Goal: Task Accomplishment & Management: Manage account settings

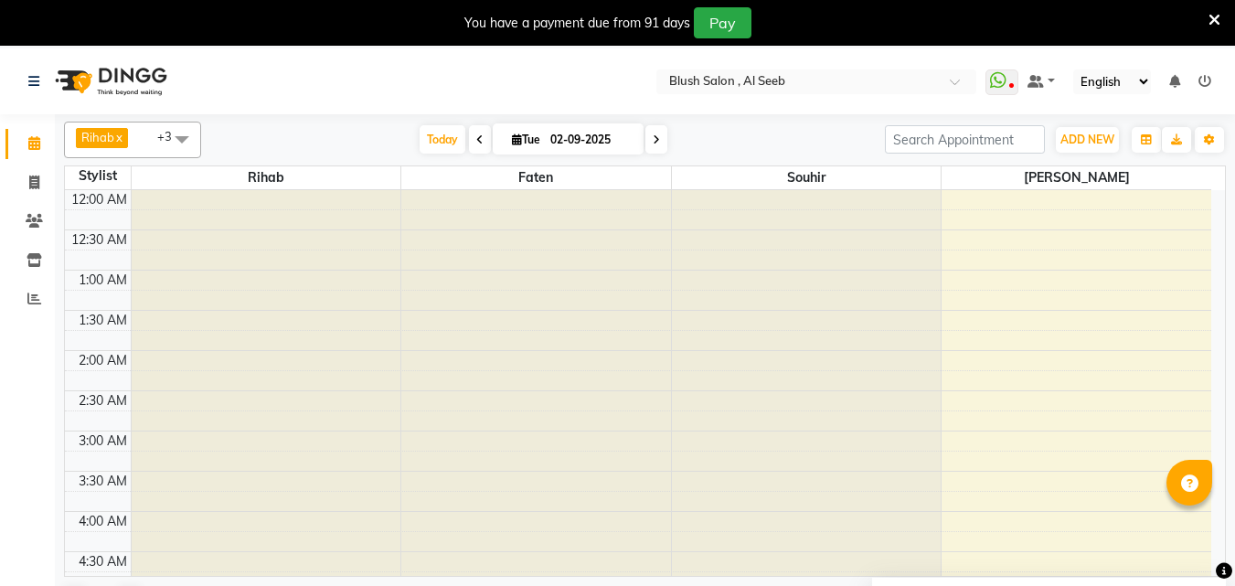
scroll to position [1127, 0]
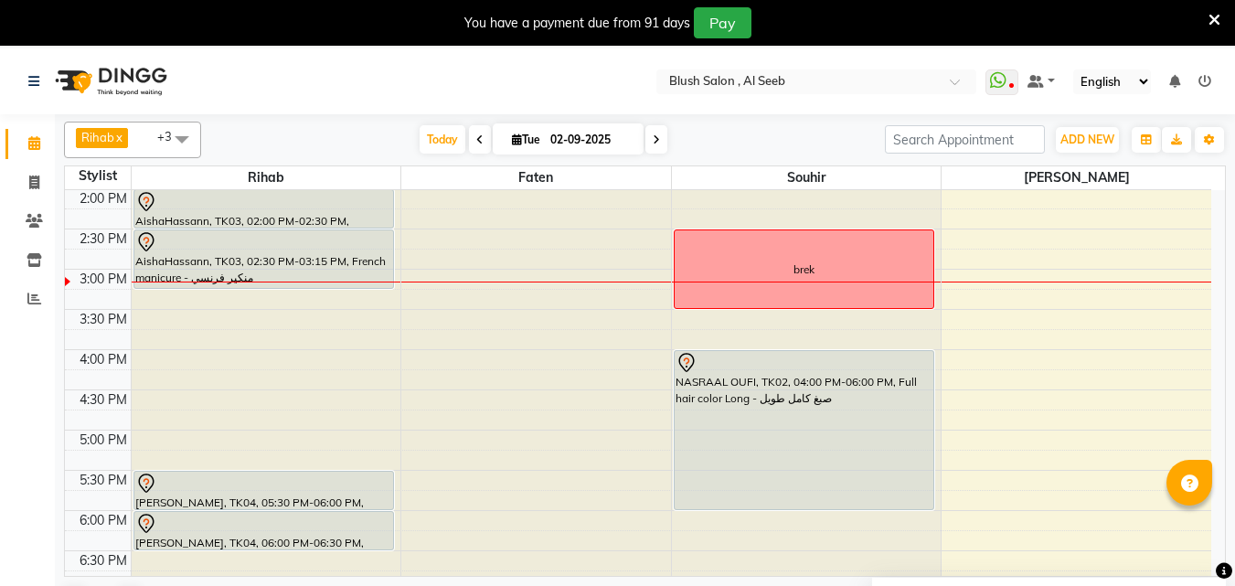
click at [285, 219] on div "AishaHassann, TK03, 02:00 PM-02:30 PM, Pedicure - بدكير" at bounding box center [263, 208] width 259 height 37
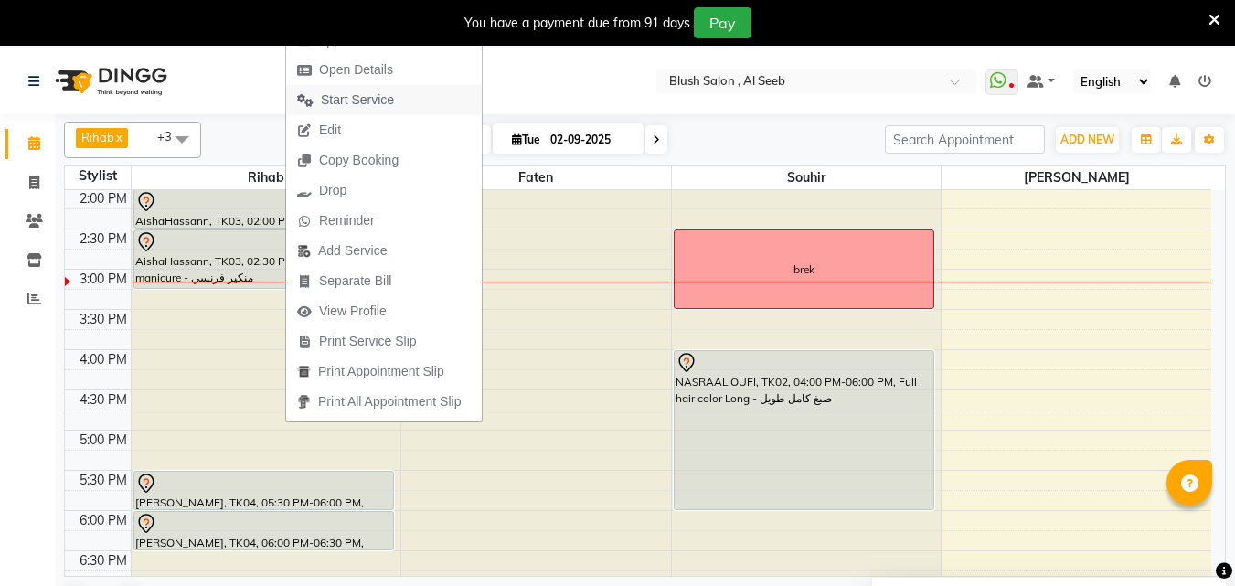
click at [372, 104] on span "Start Service" at bounding box center [357, 99] width 73 height 19
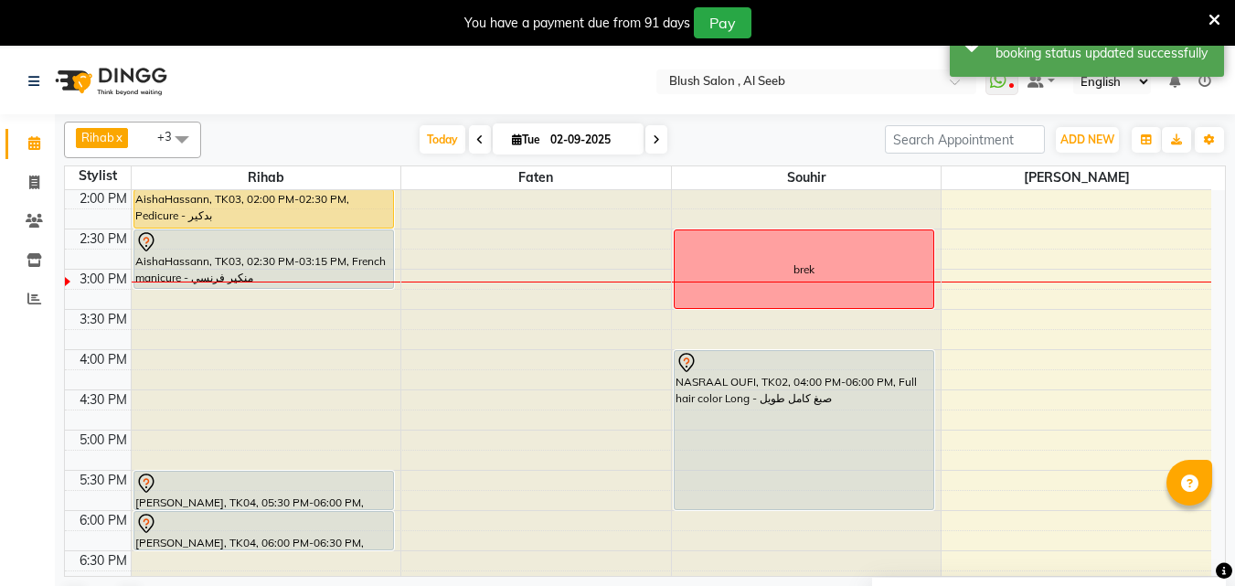
click at [298, 207] on div "AishaHassann, TK03, 02:00 PM-02:30 PM, Pedicure - بدكير" at bounding box center [263, 208] width 259 height 37
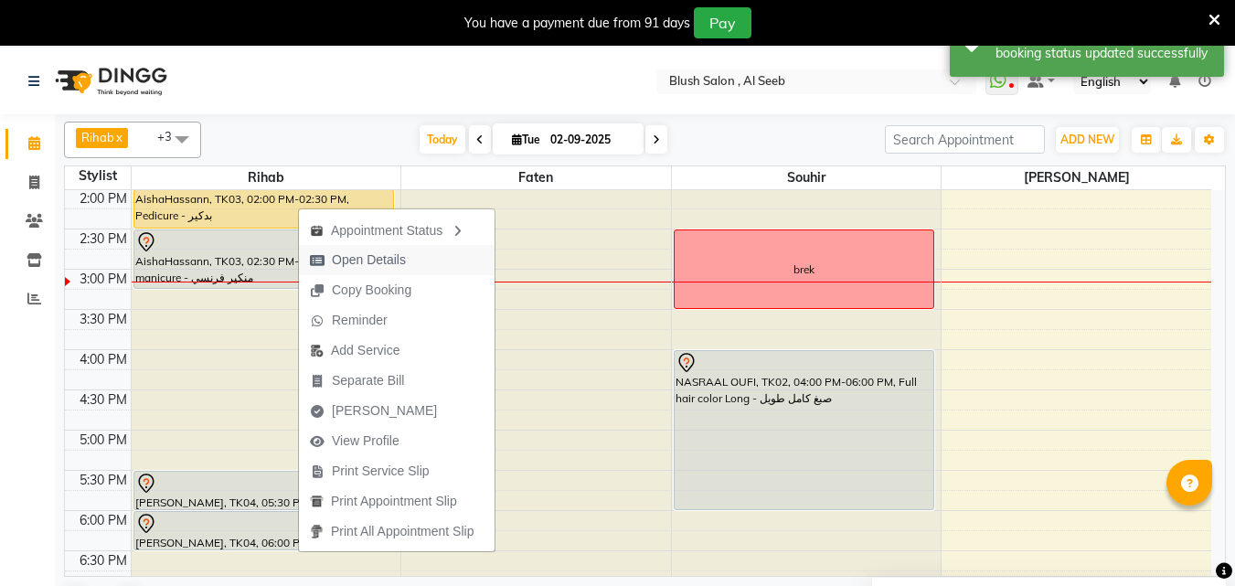
click at [393, 251] on span "Open Details" at bounding box center [369, 259] width 74 height 19
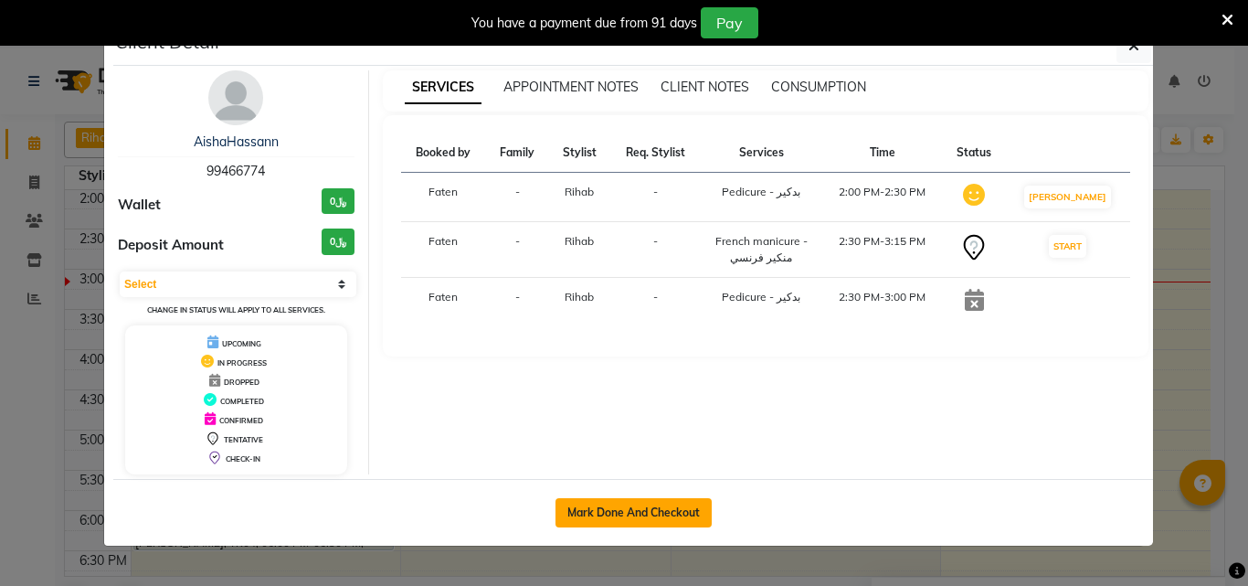
click at [617, 524] on button "Mark Done And Checkout" at bounding box center [634, 512] width 156 height 29
select select "service"
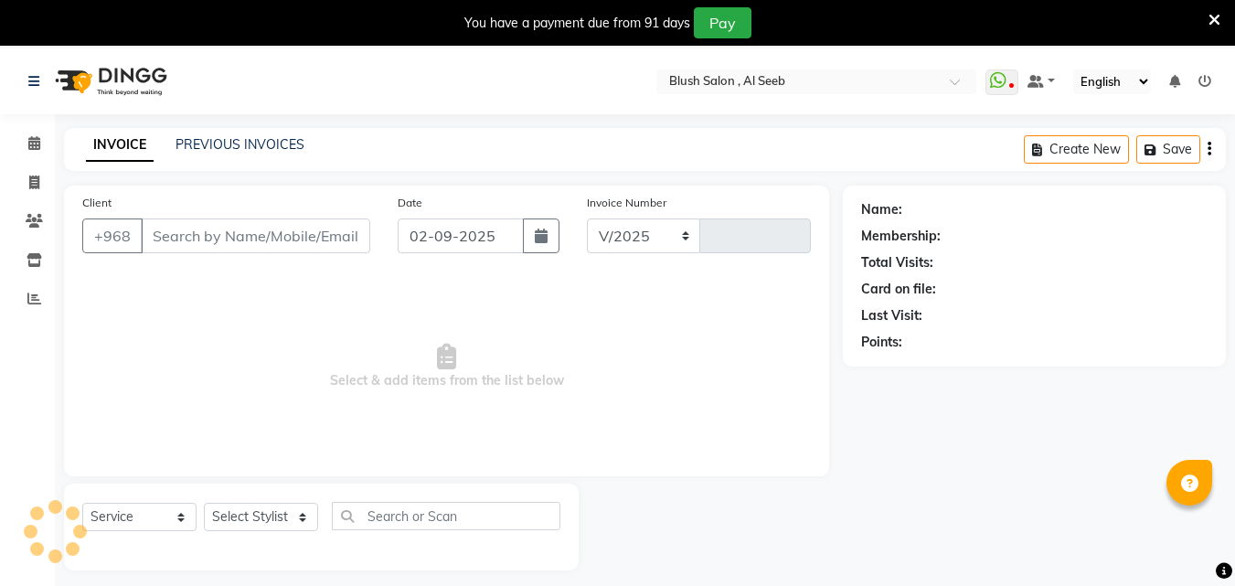
select select "5589"
type input "0806"
type input "99****74"
select select "38037"
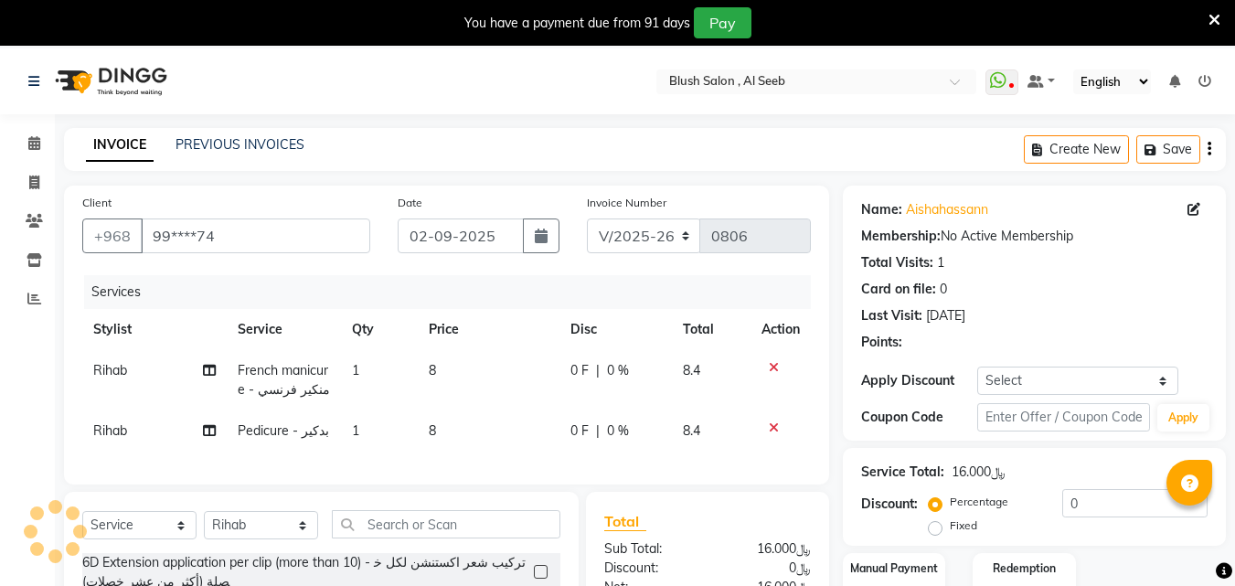
scroll to position [91, 0]
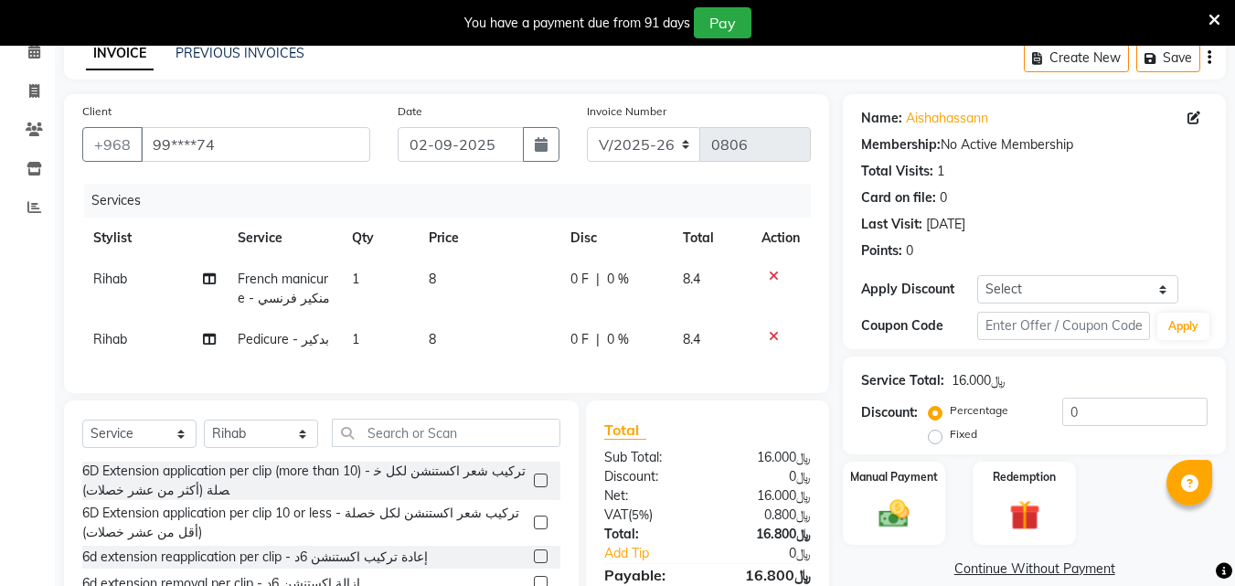
click at [764, 281] on div at bounding box center [780, 276] width 38 height 13
click at [770, 282] on icon at bounding box center [774, 276] width 10 height 13
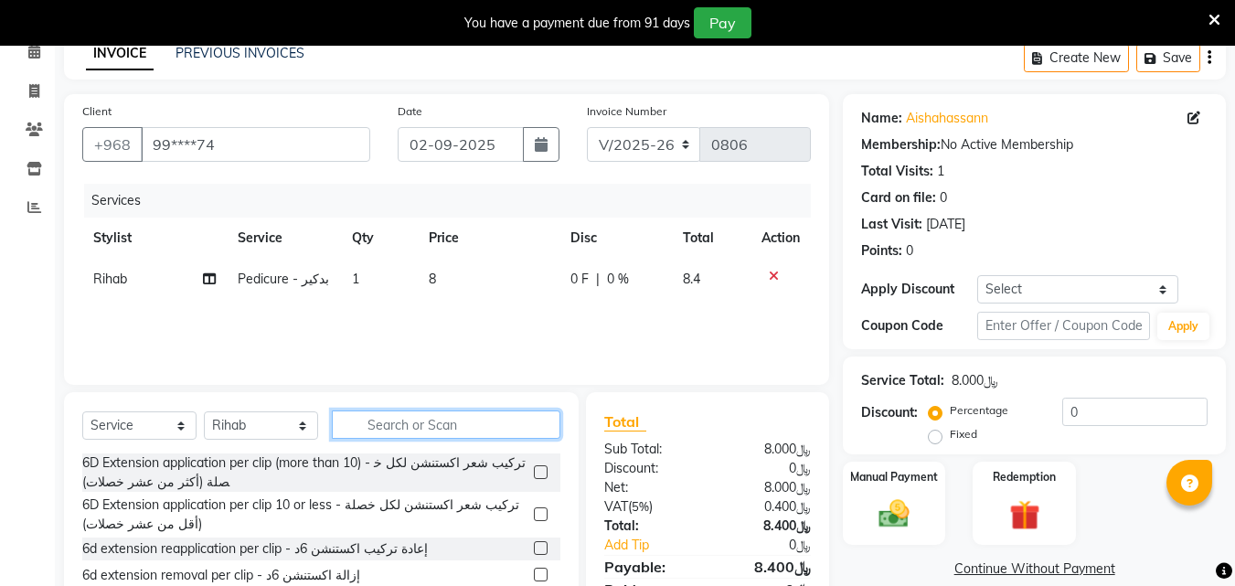
click at [419, 439] on input "text" at bounding box center [446, 424] width 228 height 28
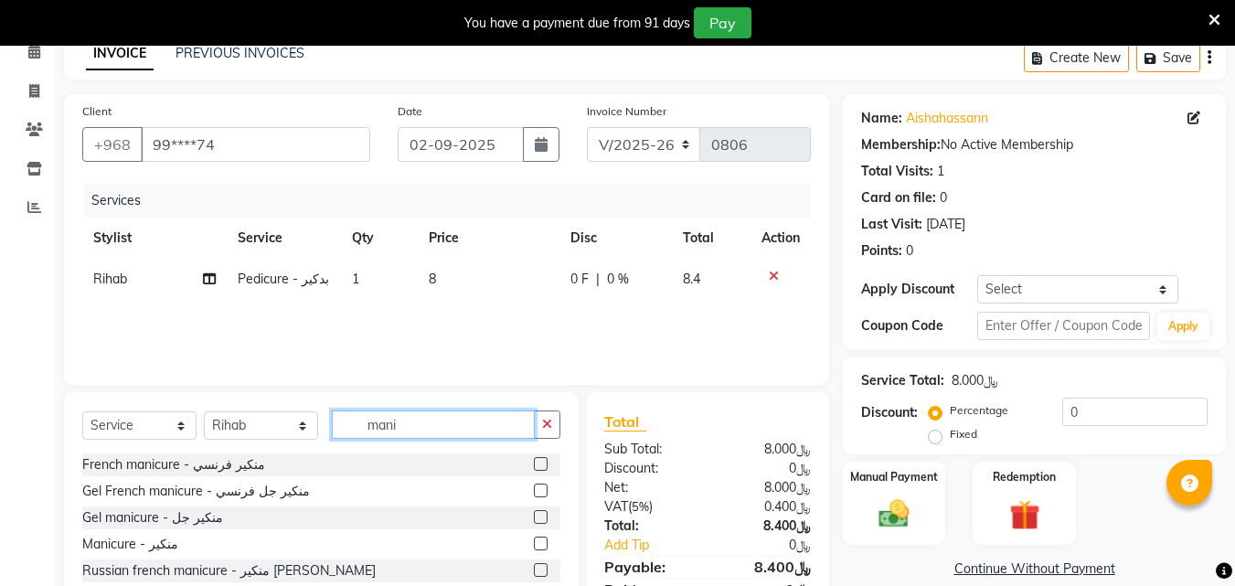
type input "mani"
click at [534, 550] on label at bounding box center [541, 543] width 14 height 14
click at [534, 550] on input "checkbox" at bounding box center [540, 544] width 12 height 12
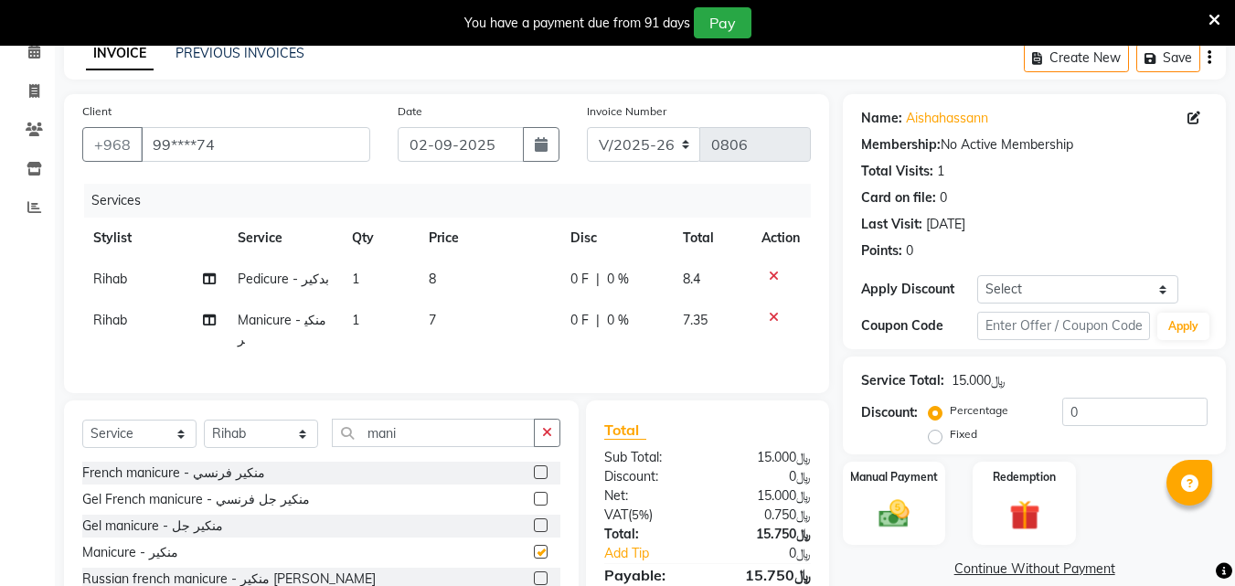
checkbox input "false"
click at [506, 439] on input "mani" at bounding box center [433, 433] width 203 height 28
type input "m"
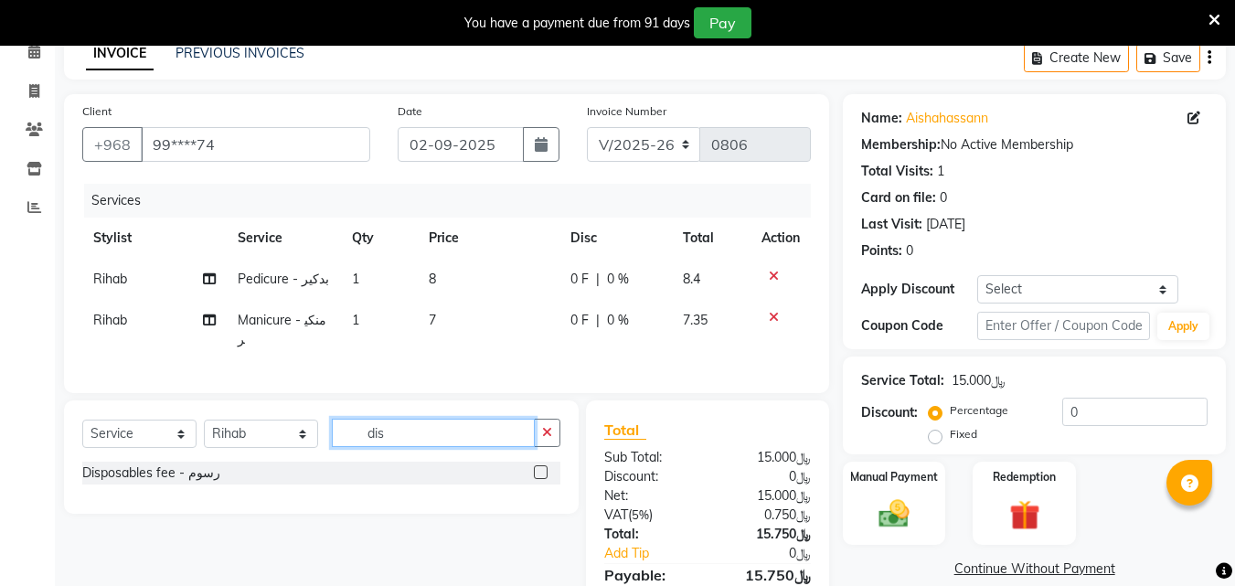
type input "dis"
click at [536, 479] on label at bounding box center [541, 472] width 14 height 14
click at [536, 479] on input "checkbox" at bounding box center [540, 473] width 12 height 12
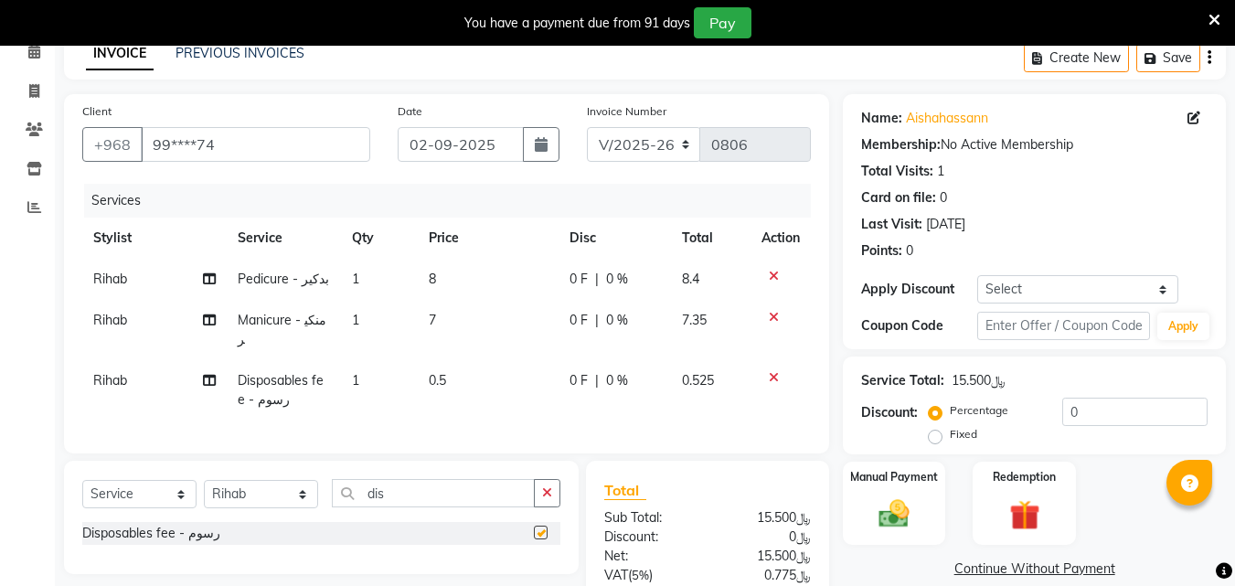
checkbox input "false"
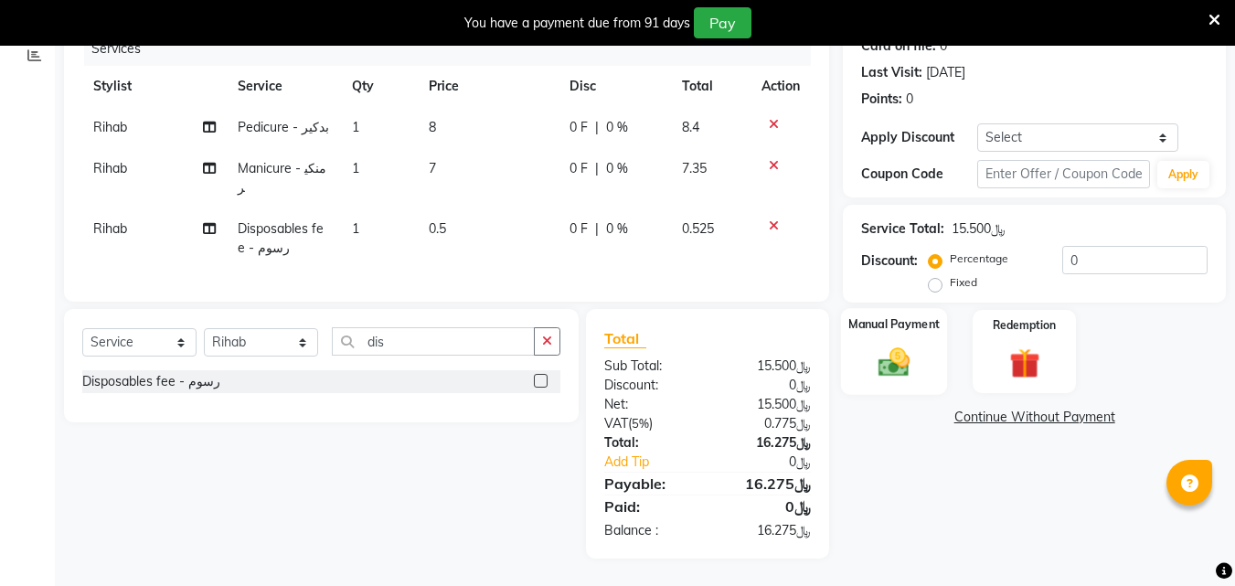
click at [878, 366] on img at bounding box center [893, 362] width 51 height 37
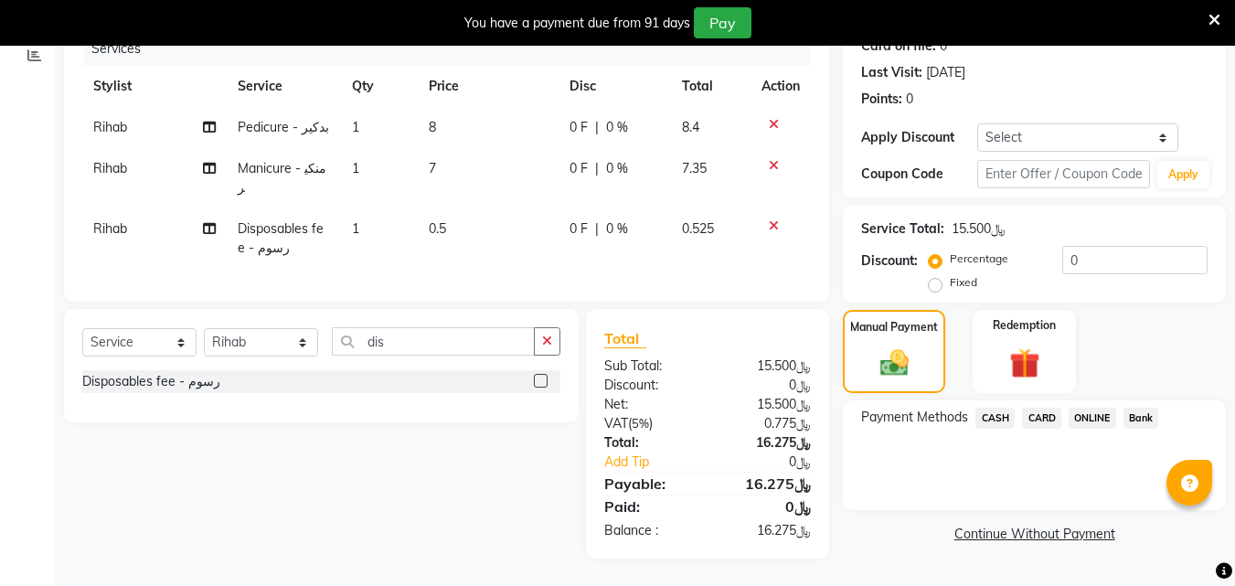
click at [1040, 412] on span "CARD" at bounding box center [1041, 418] width 39 height 21
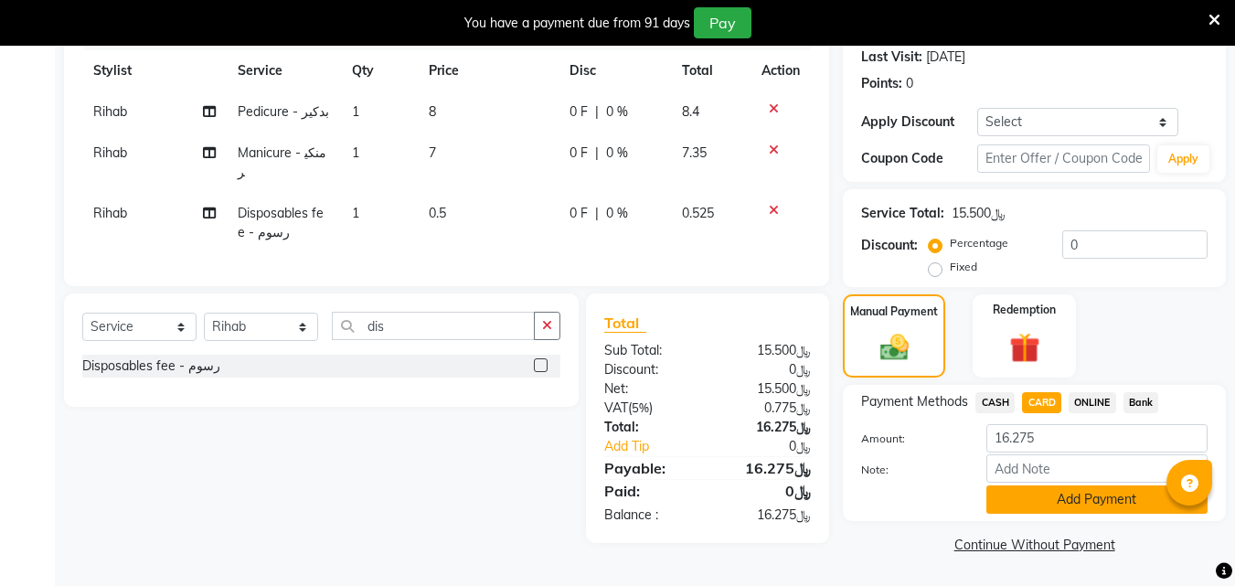
click at [1060, 514] on button "Add Payment" at bounding box center [1096, 499] width 221 height 28
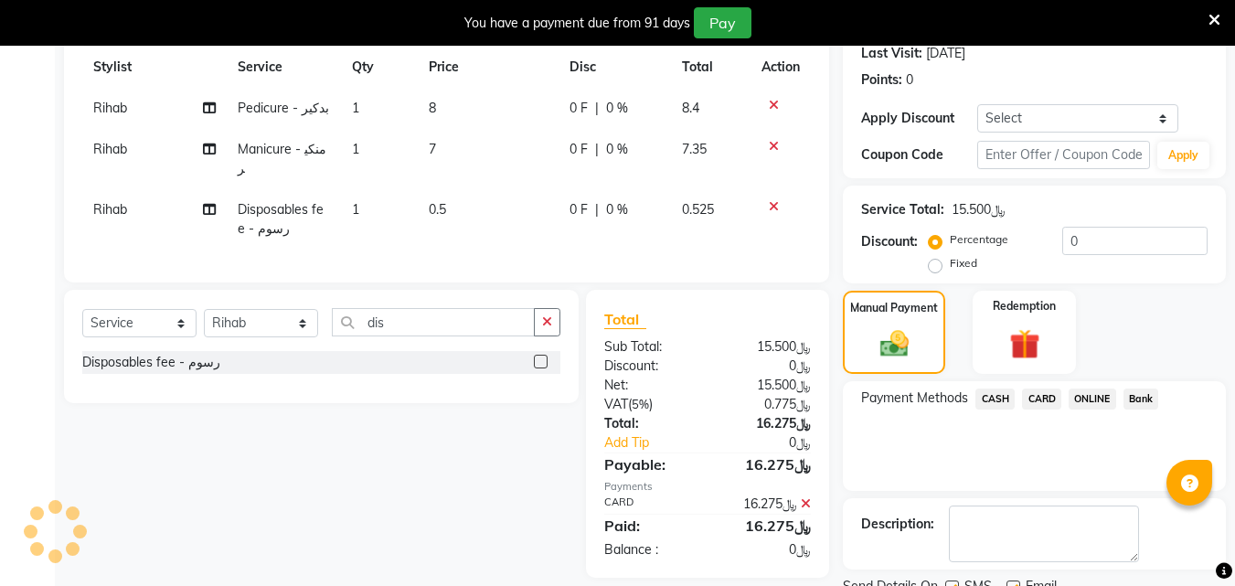
scroll to position [362, 0]
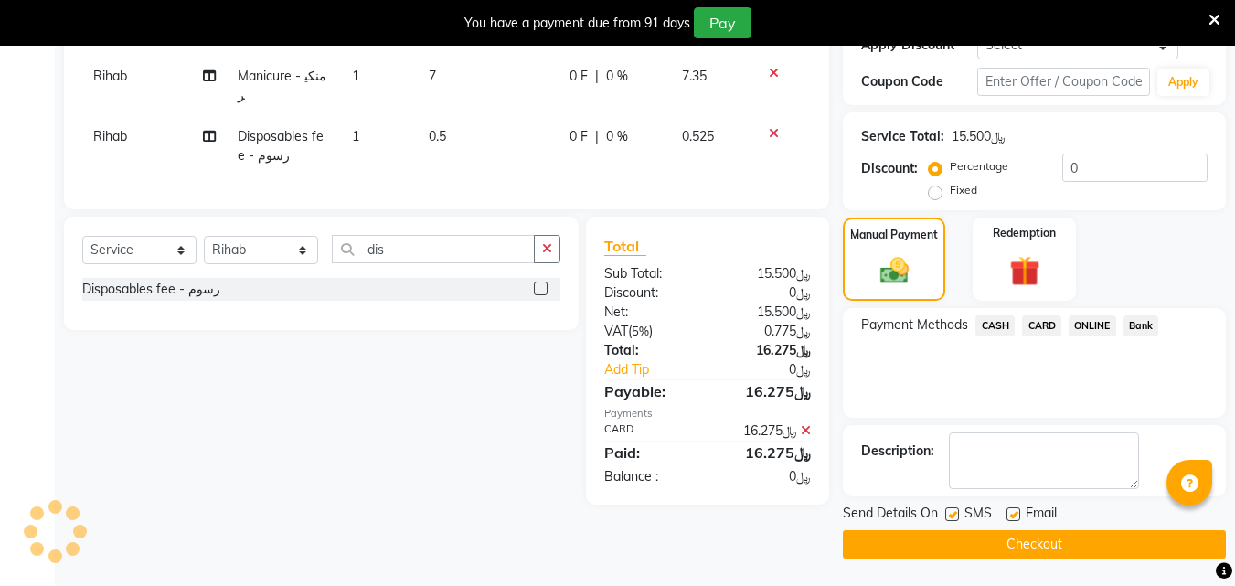
click at [919, 537] on button "Checkout" at bounding box center [1034, 544] width 383 height 28
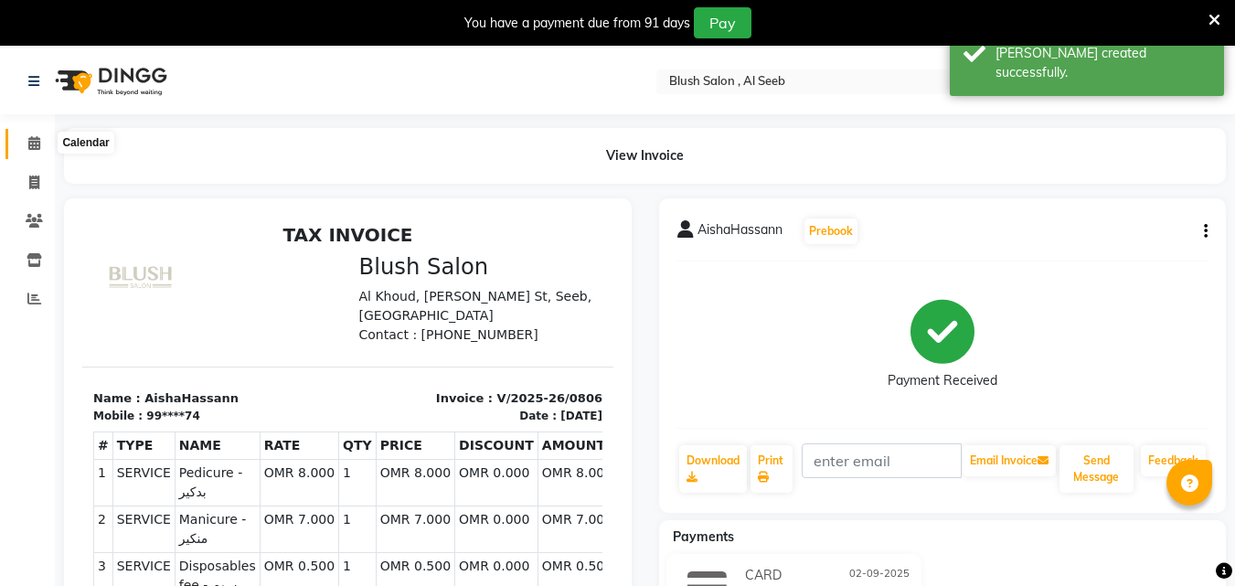
click at [41, 135] on span at bounding box center [34, 143] width 32 height 21
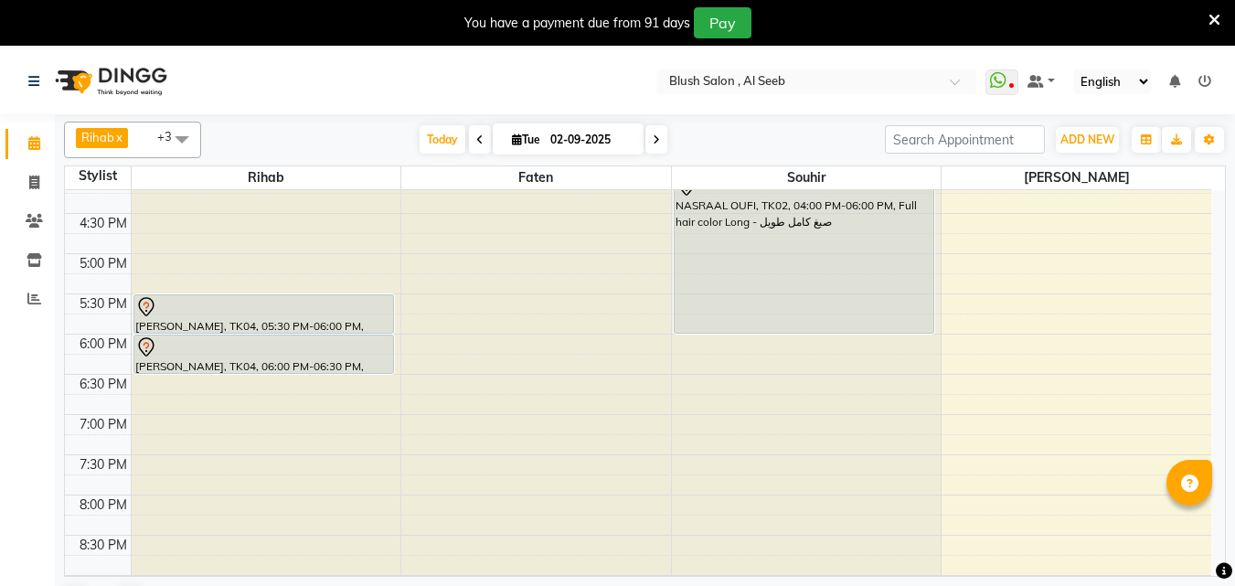
scroll to position [1214, 0]
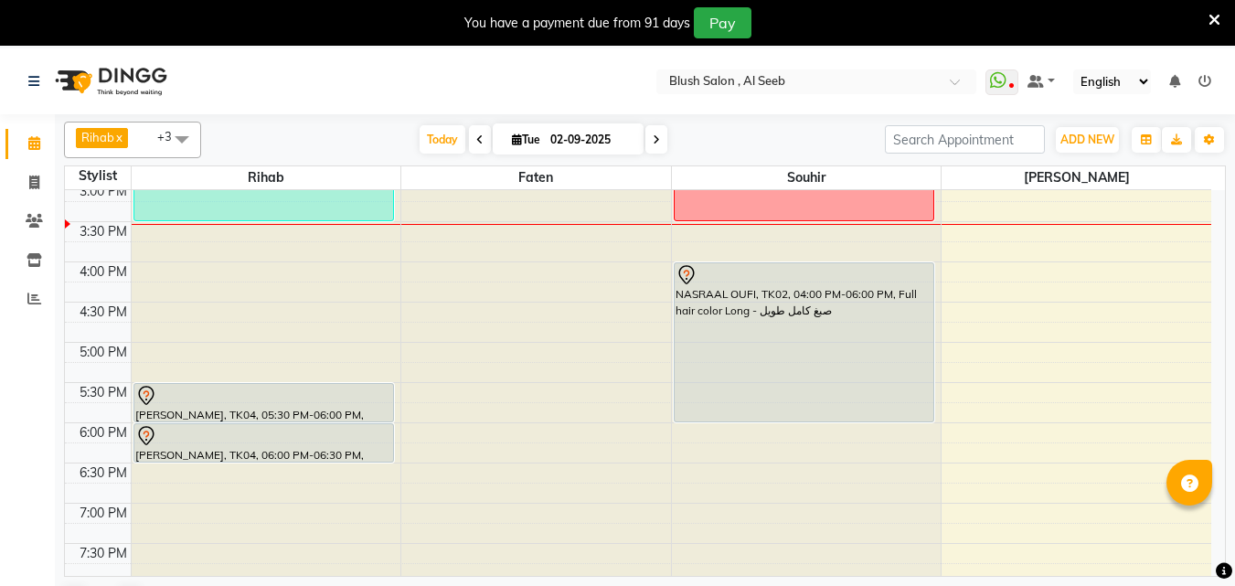
click at [562, 140] on input "02-09-2025" at bounding box center [590, 139] width 91 height 27
select select "9"
select select "2025"
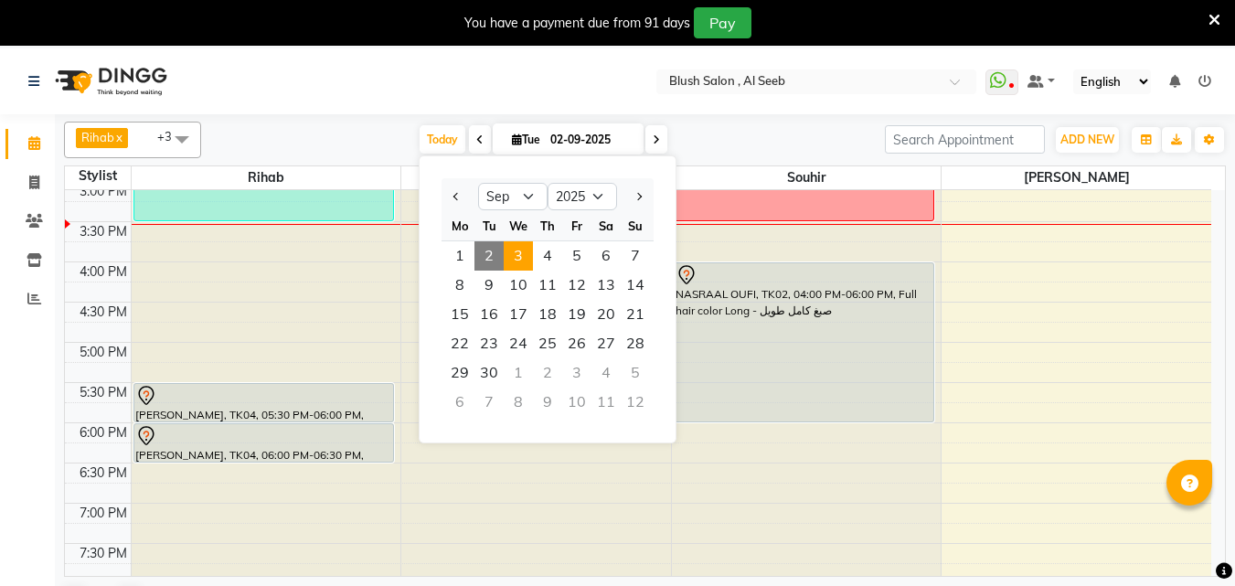
click at [518, 261] on span "3" at bounding box center [518, 255] width 29 height 29
type input "[DATE]"
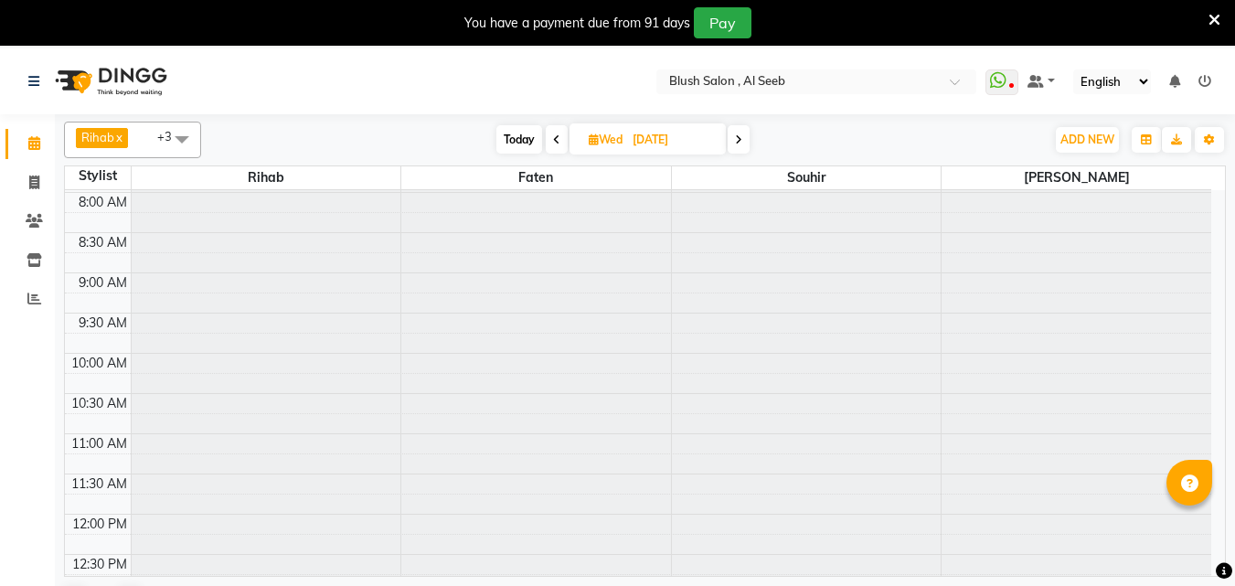
scroll to position [575, 0]
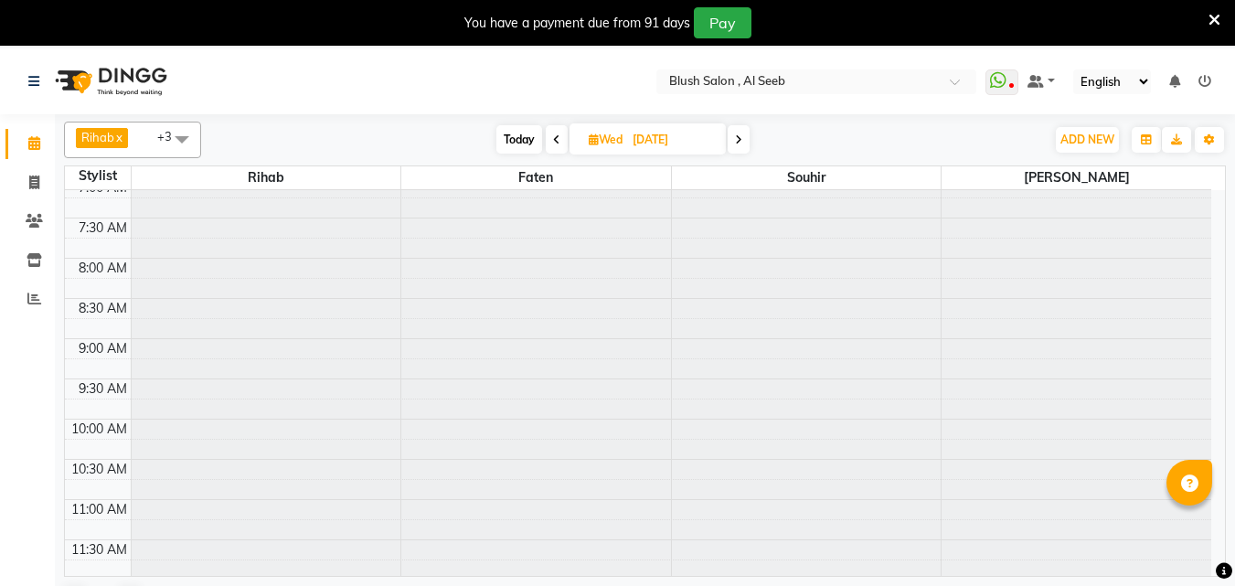
click at [668, 136] on input "[DATE]" at bounding box center [672, 139] width 91 height 27
select select "9"
select select "2025"
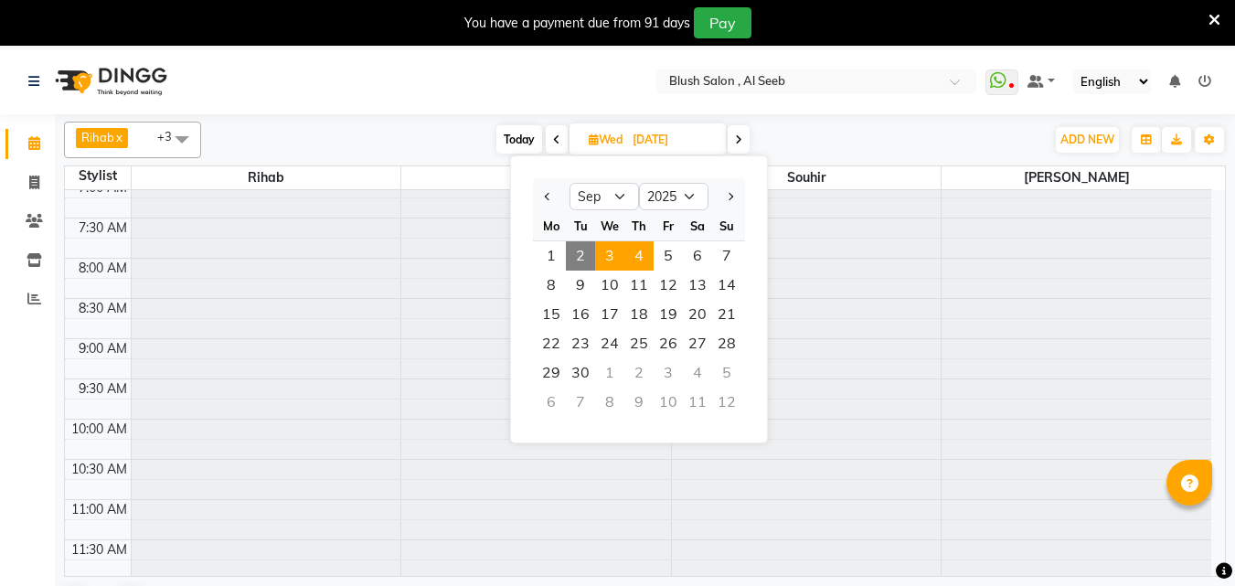
click at [642, 256] on span "4" at bounding box center [638, 255] width 29 height 29
type input "[DATE]"
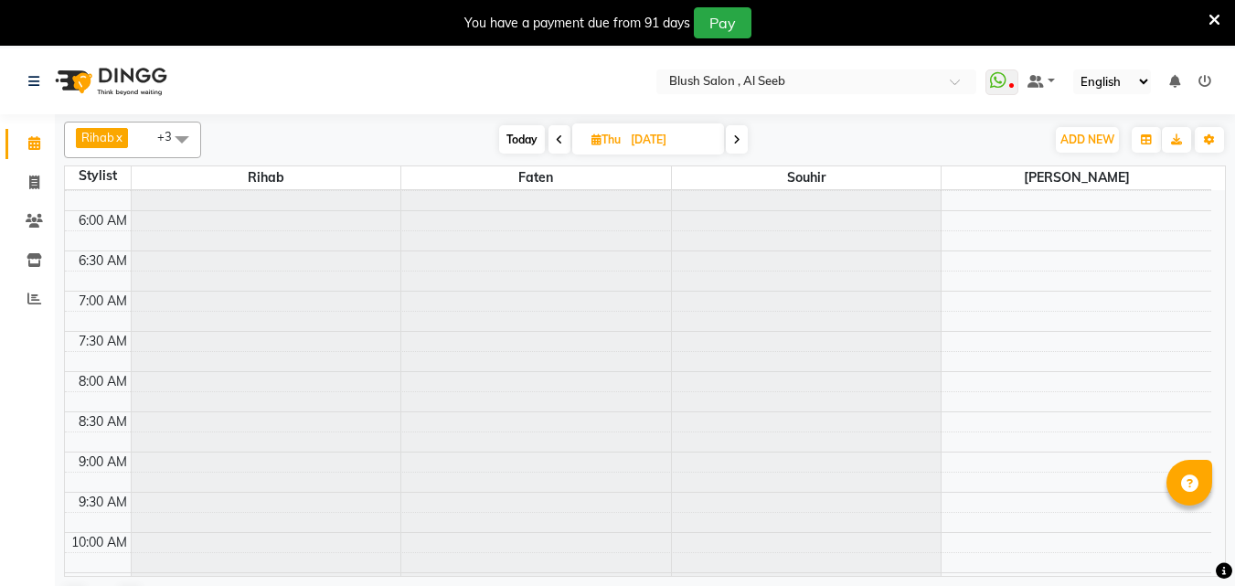
scroll to position [447, 0]
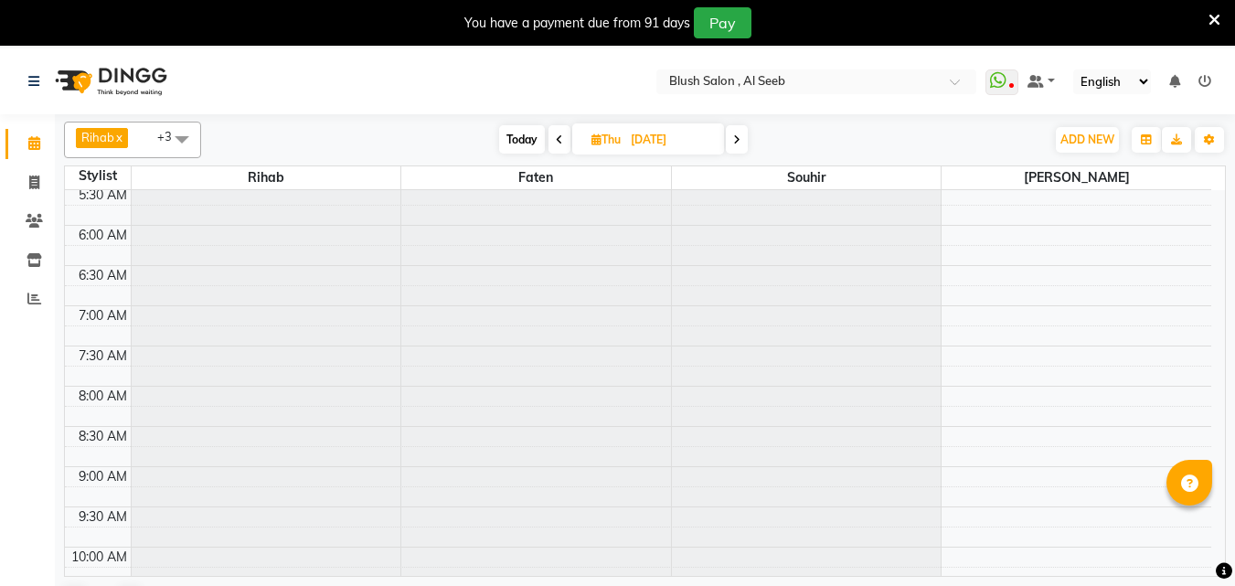
click at [670, 143] on input "[DATE]" at bounding box center [670, 139] width 91 height 27
select select "9"
select select "2025"
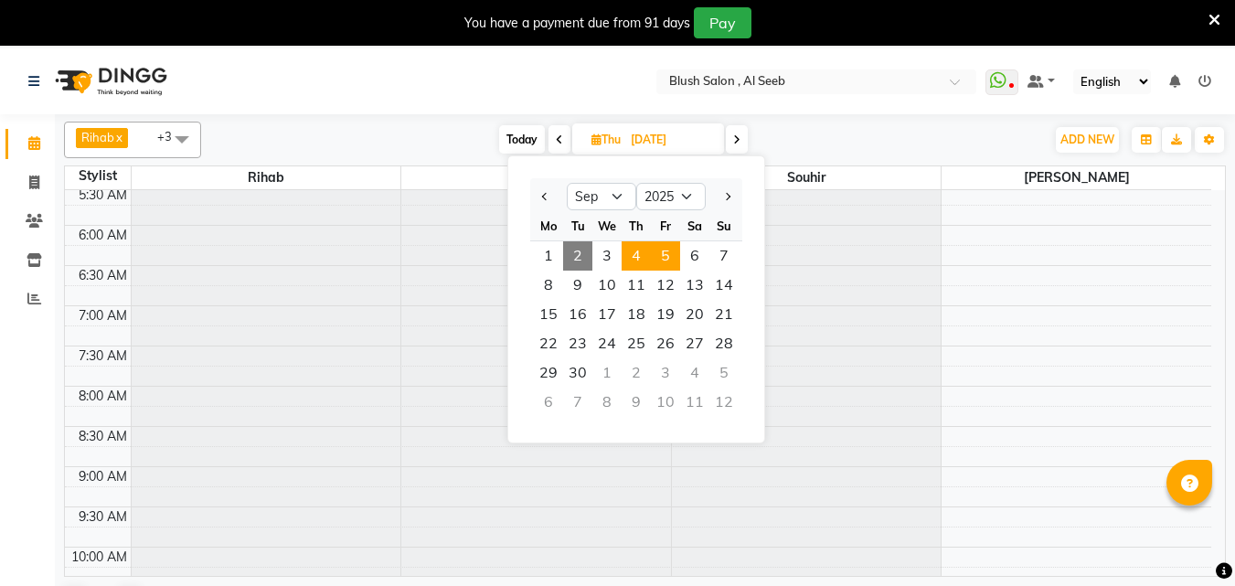
click at [673, 258] on span "5" at bounding box center [665, 255] width 29 height 29
type input "[DATE]"
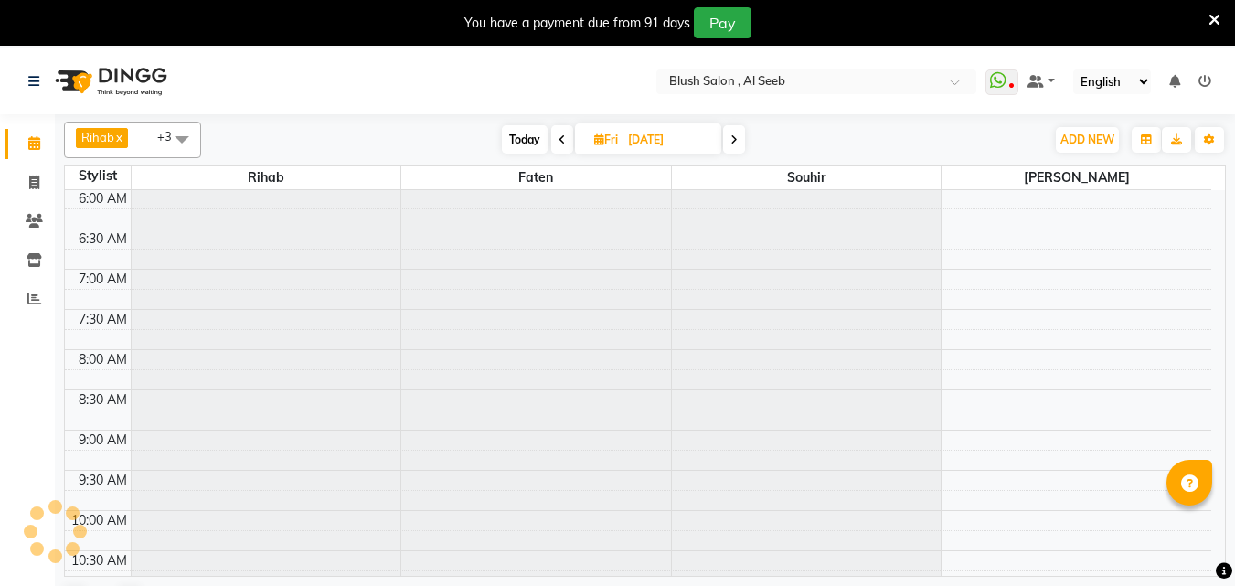
scroll to position [1207, 0]
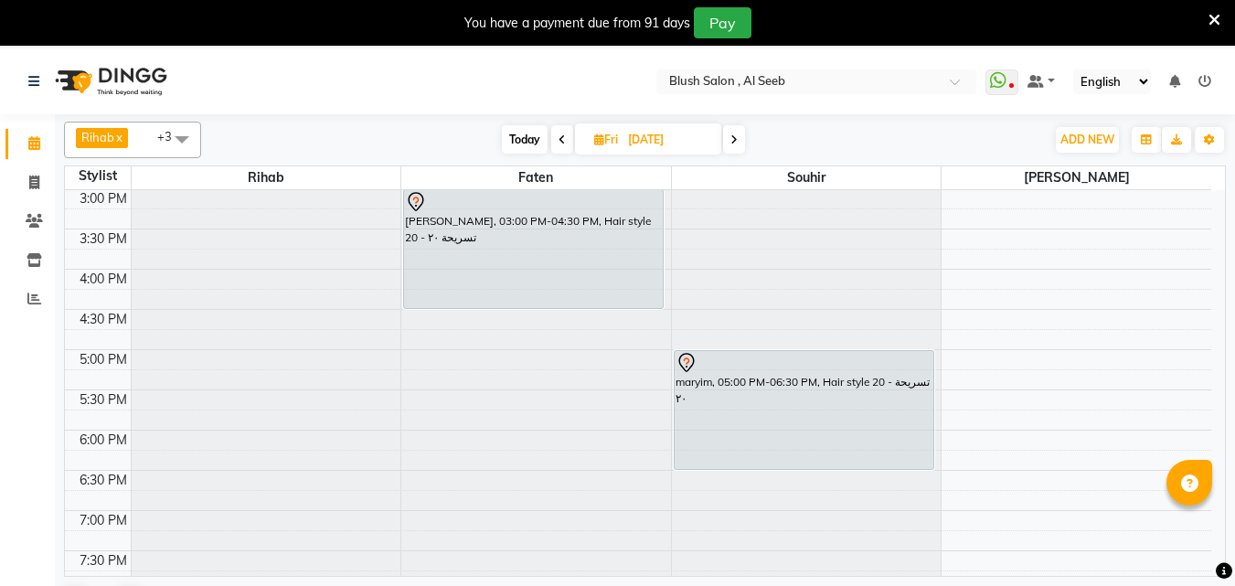
click at [513, 265] on div "[PERSON_NAME], 03:00 PM-04:30 PM, Hair style 20 - تسريحة ٢٠" at bounding box center [533, 249] width 259 height 118
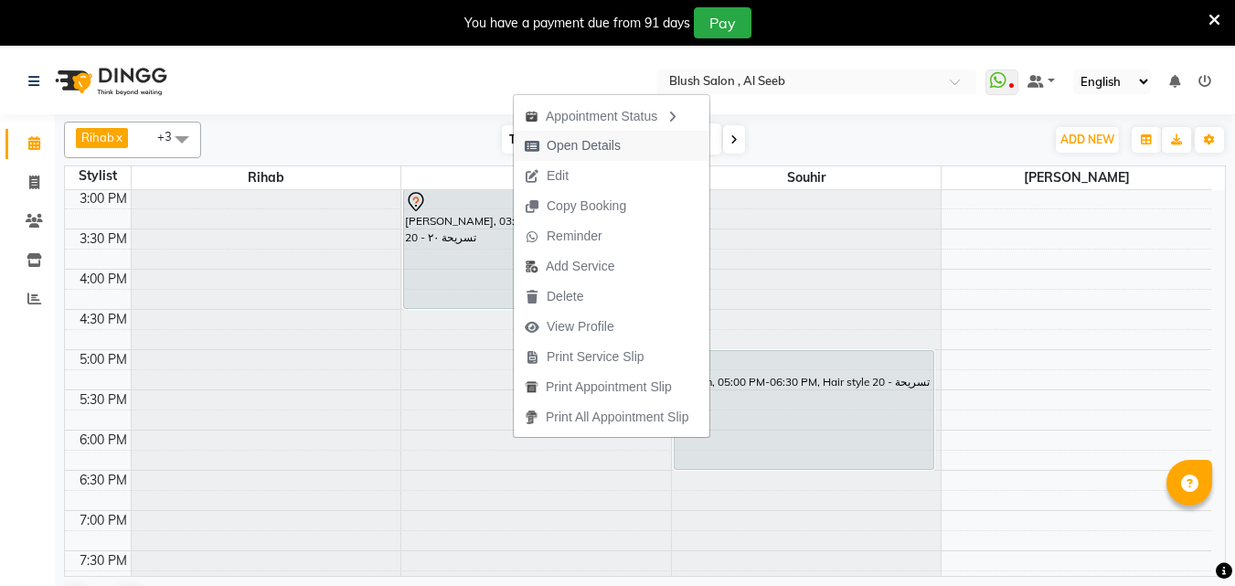
click at [604, 144] on span "Open Details" at bounding box center [583, 145] width 74 height 19
select select "7"
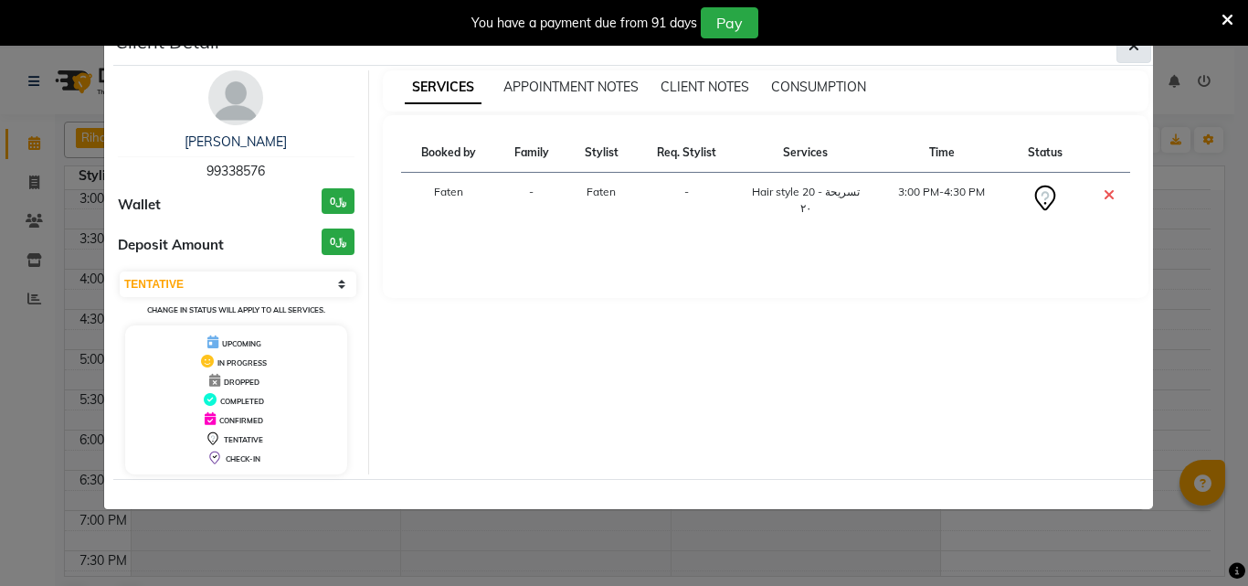
click at [1129, 51] on icon "button" at bounding box center [1134, 45] width 11 height 15
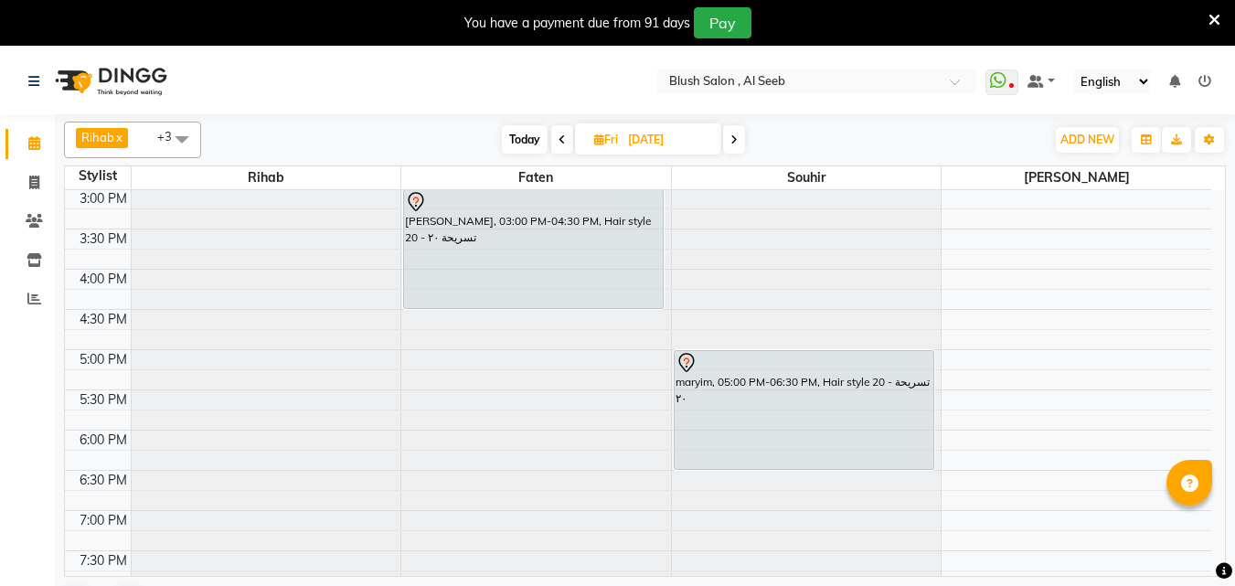
click at [650, 141] on input "[DATE]" at bounding box center [667, 139] width 91 height 27
select select "9"
select select "2025"
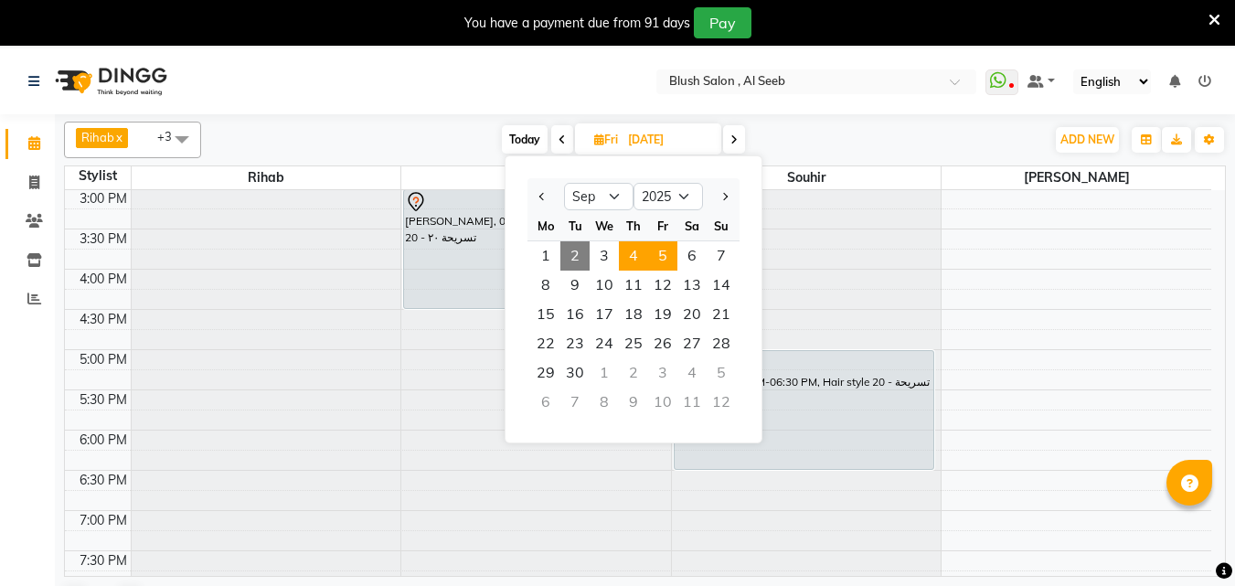
click at [637, 259] on span "4" at bounding box center [633, 255] width 29 height 29
type input "[DATE]"
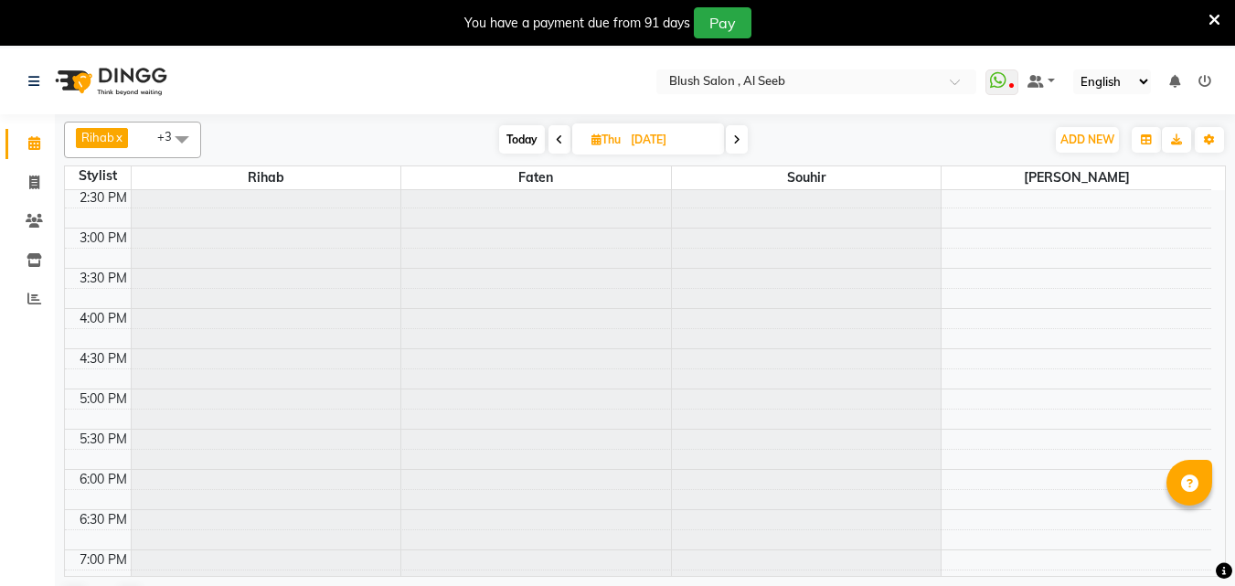
scroll to position [1178, 0]
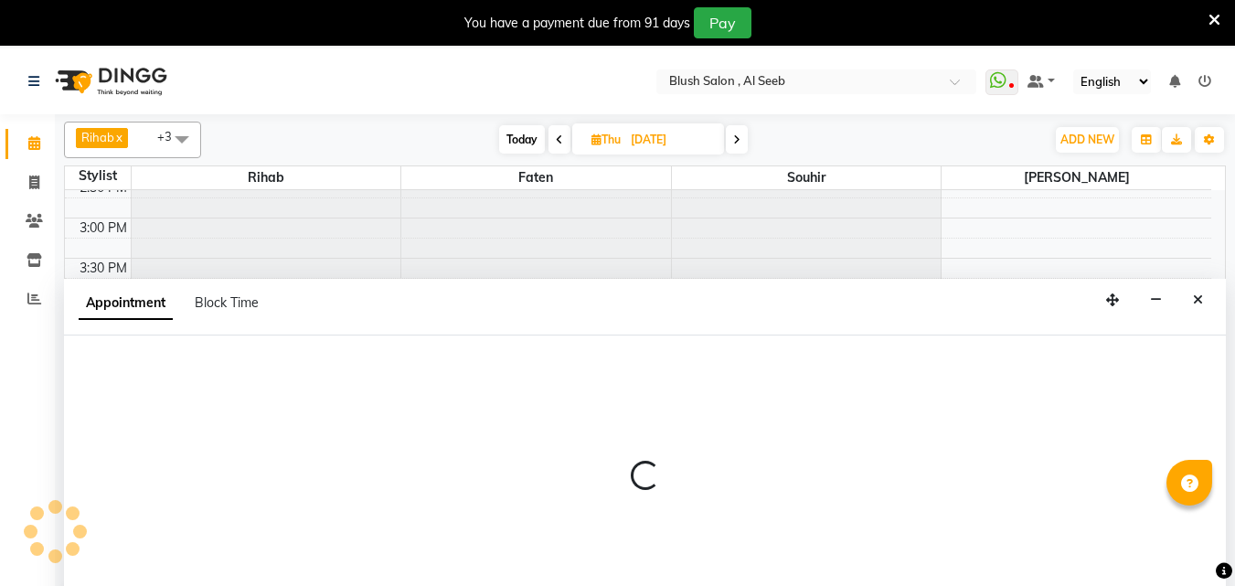
select select "40671"
select select "tentative"
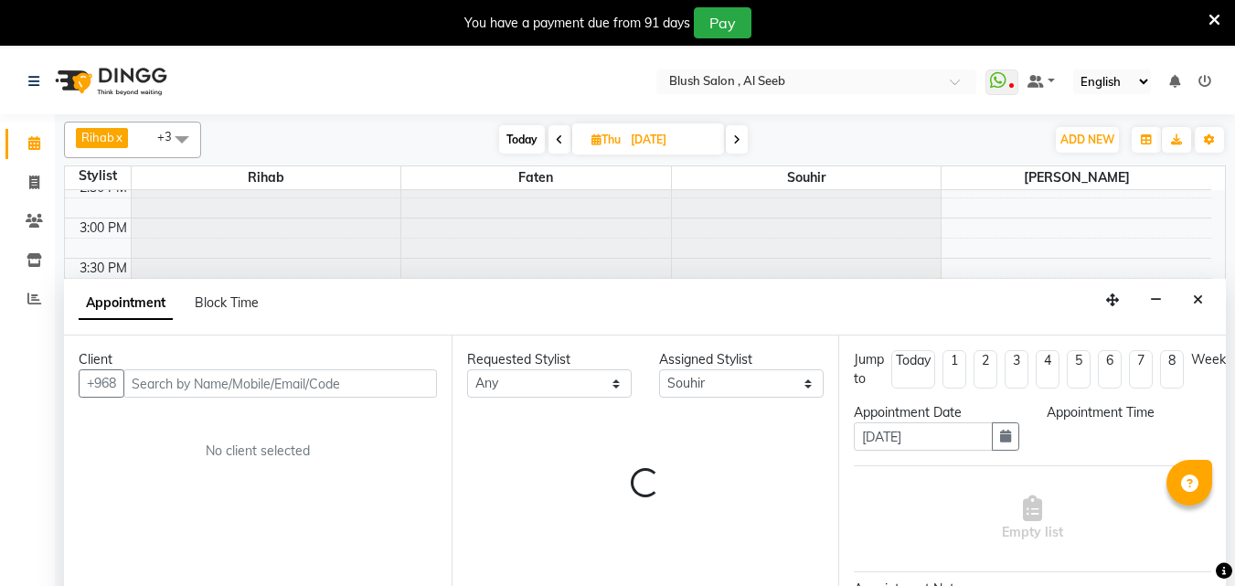
scroll to position [48, 0]
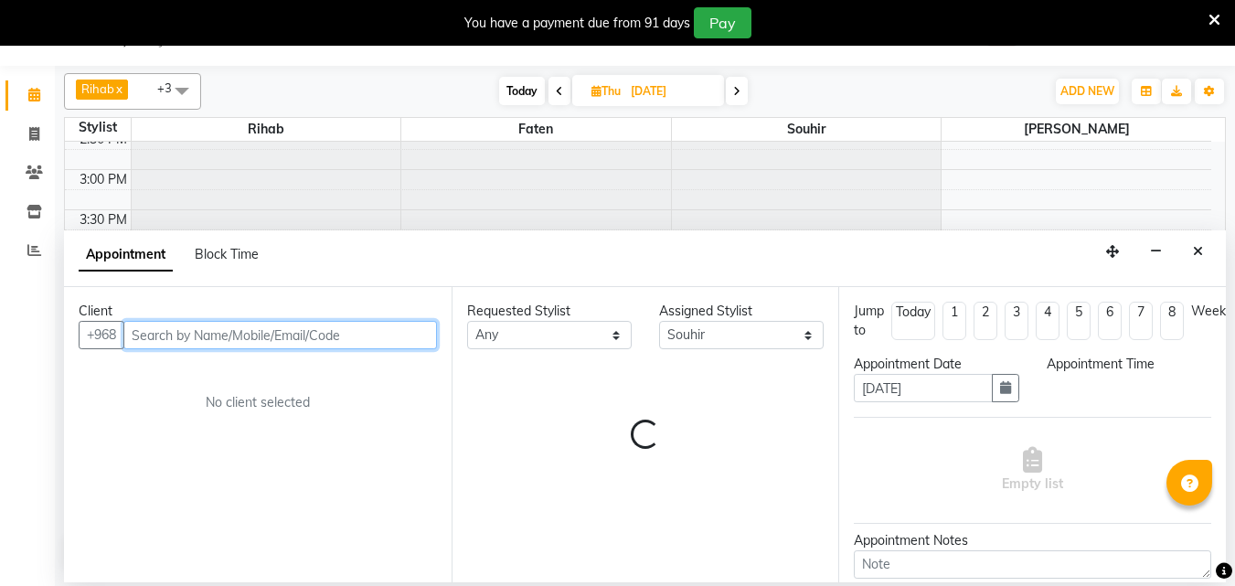
select select "1020"
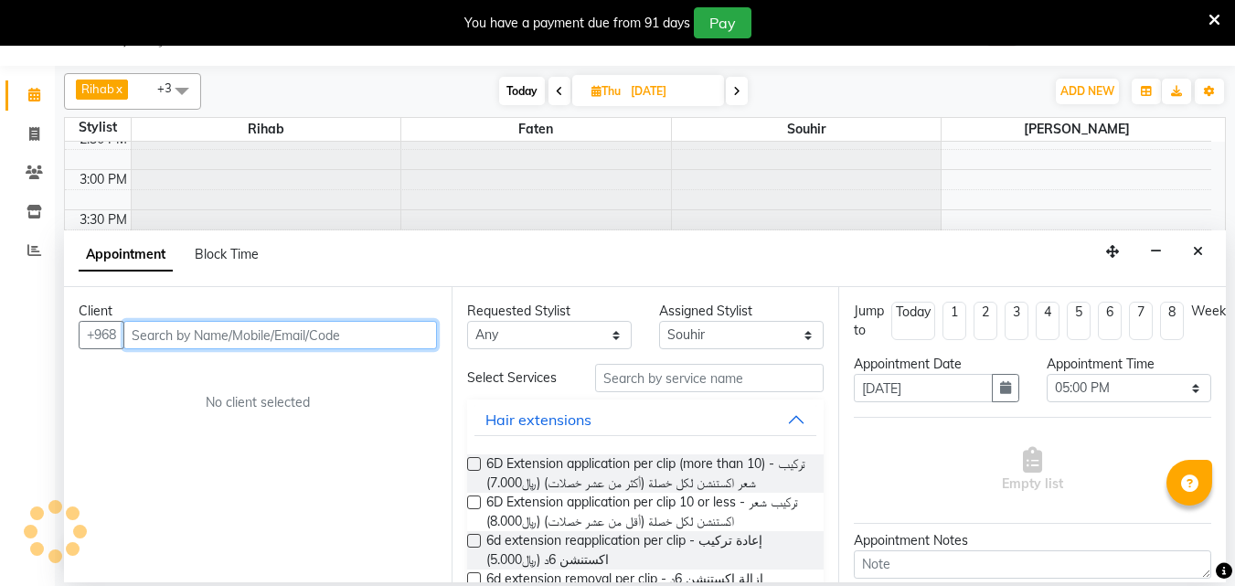
click at [325, 338] on input "text" at bounding box center [279, 335] width 313 height 28
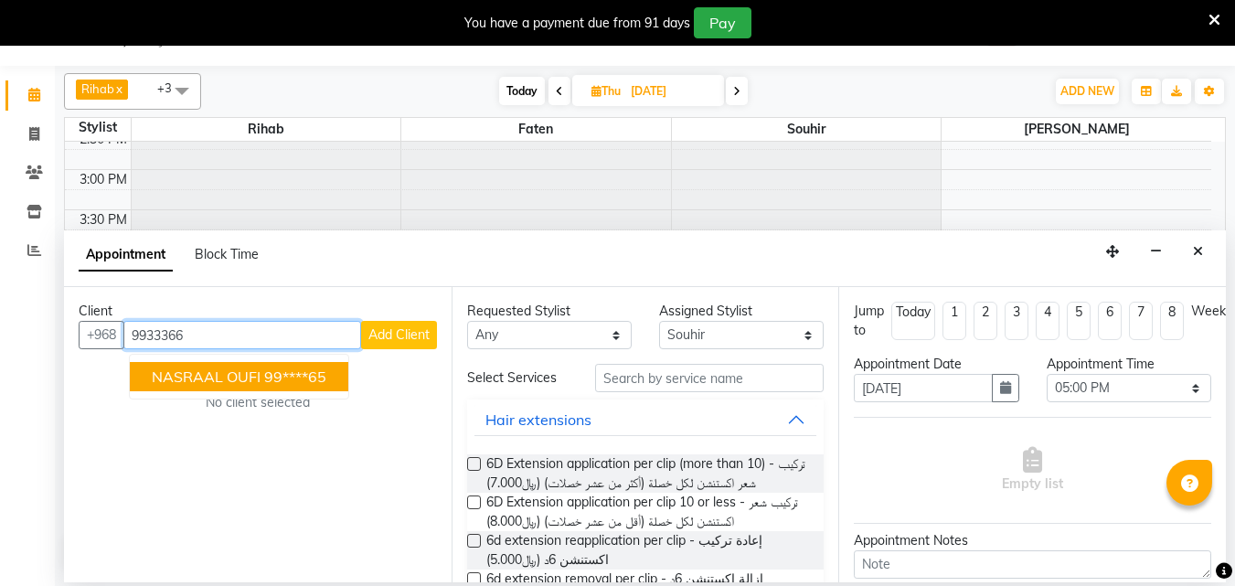
click at [272, 377] on ngb-highlight "99****65" at bounding box center [295, 376] width 62 height 18
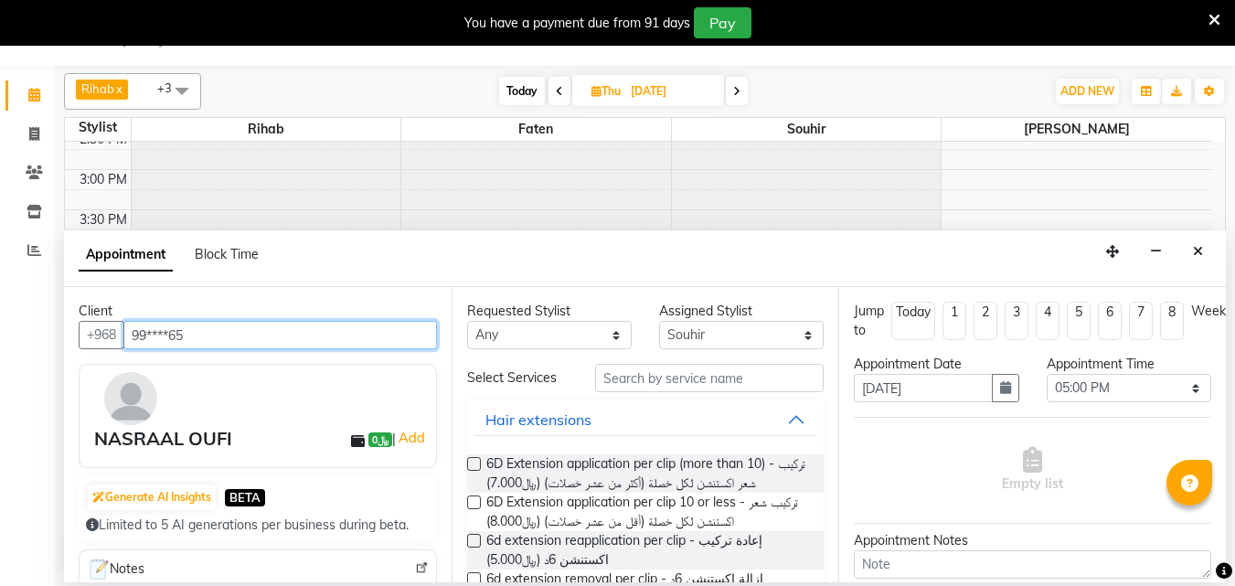
type input "99****65"
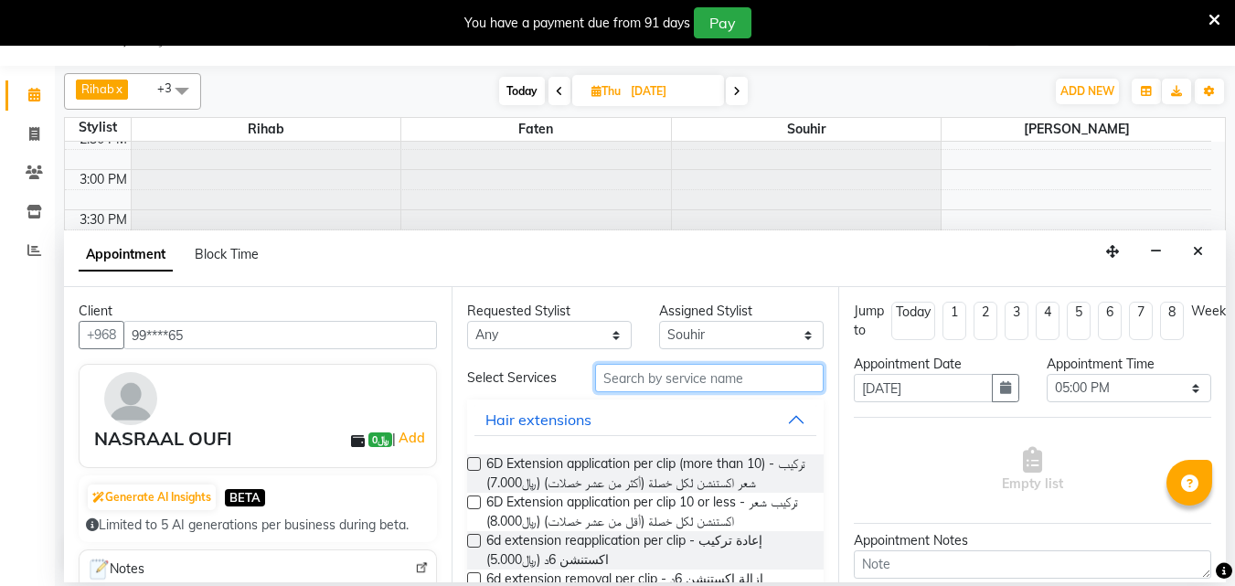
click at [637, 383] on input "text" at bounding box center [709, 378] width 228 height 28
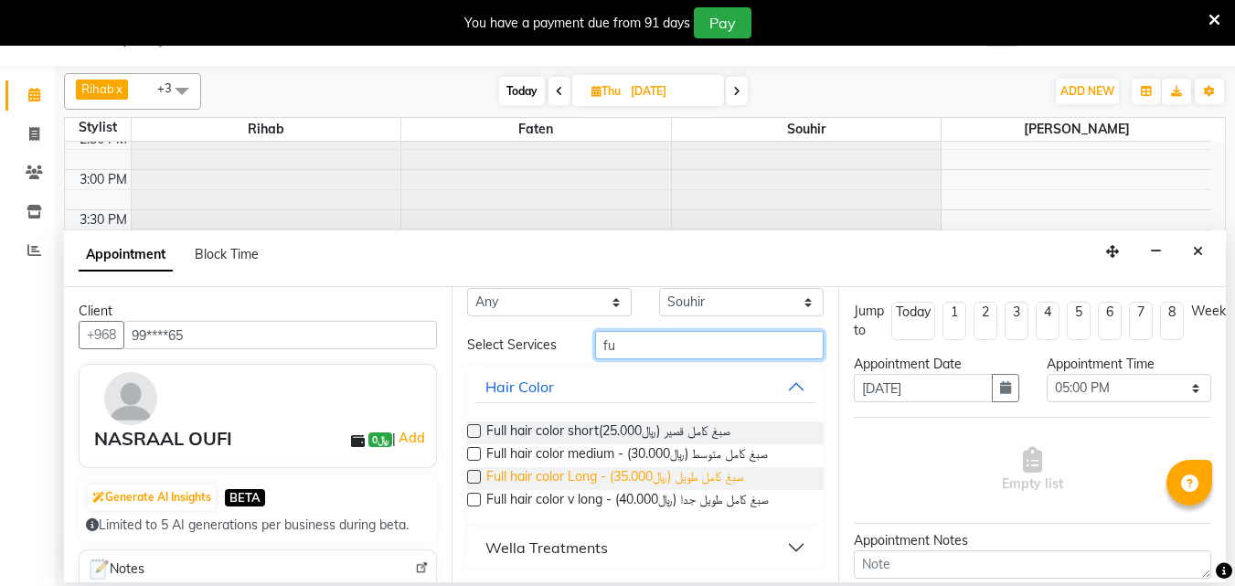
scroll to position [50, 0]
type input "fu"
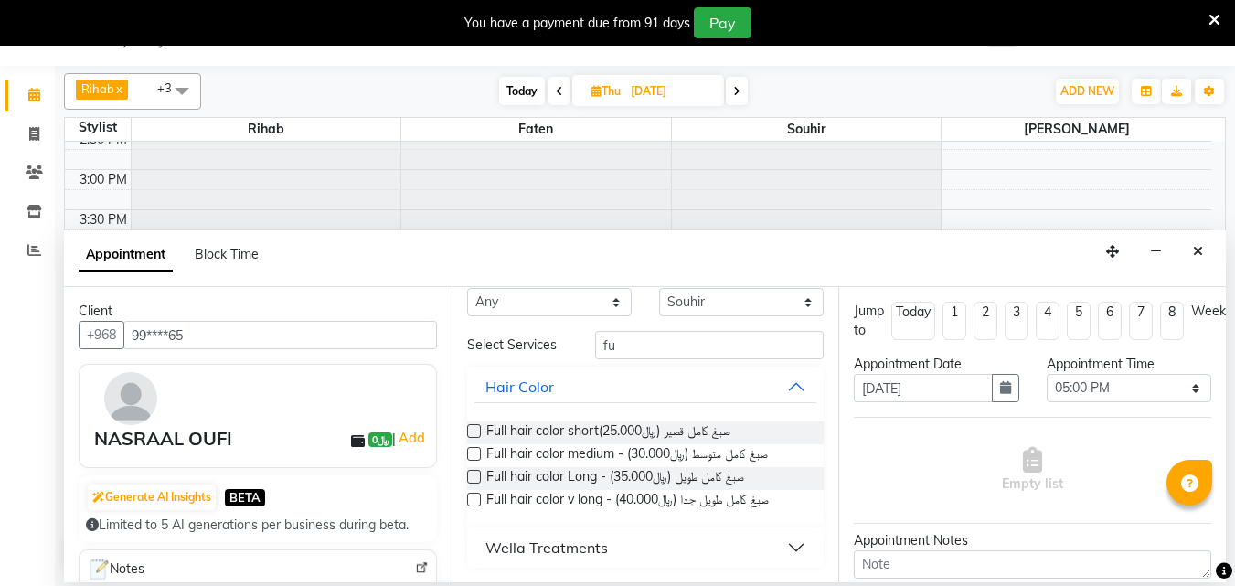
click at [474, 472] on label at bounding box center [474, 477] width 14 height 14
click at [474, 472] on input "checkbox" at bounding box center [473, 478] width 12 height 12
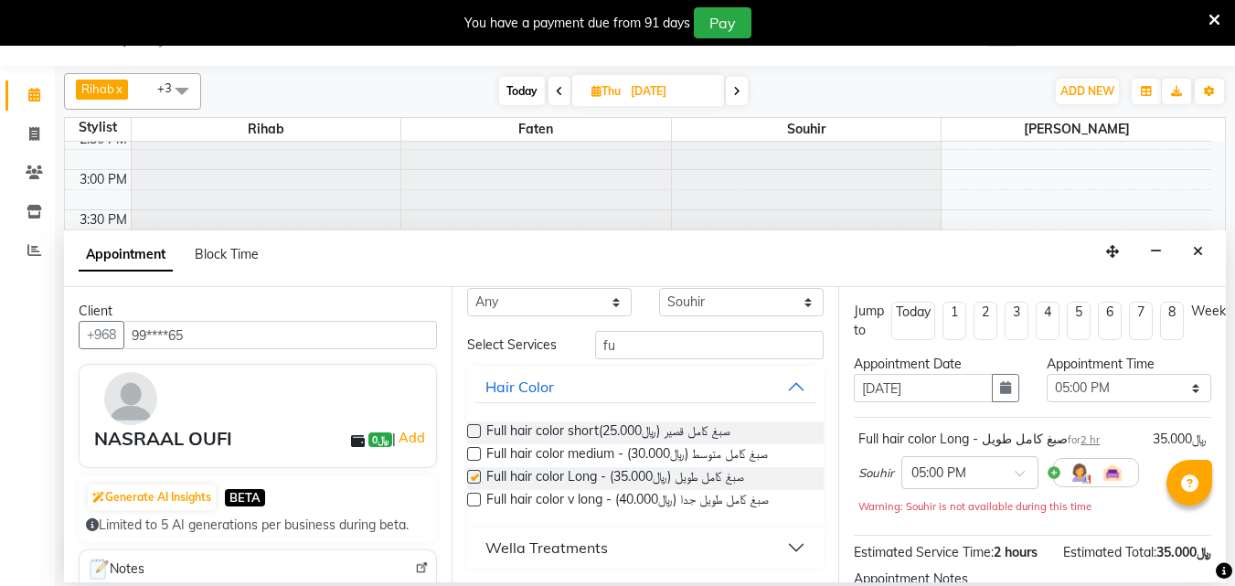
checkbox input "false"
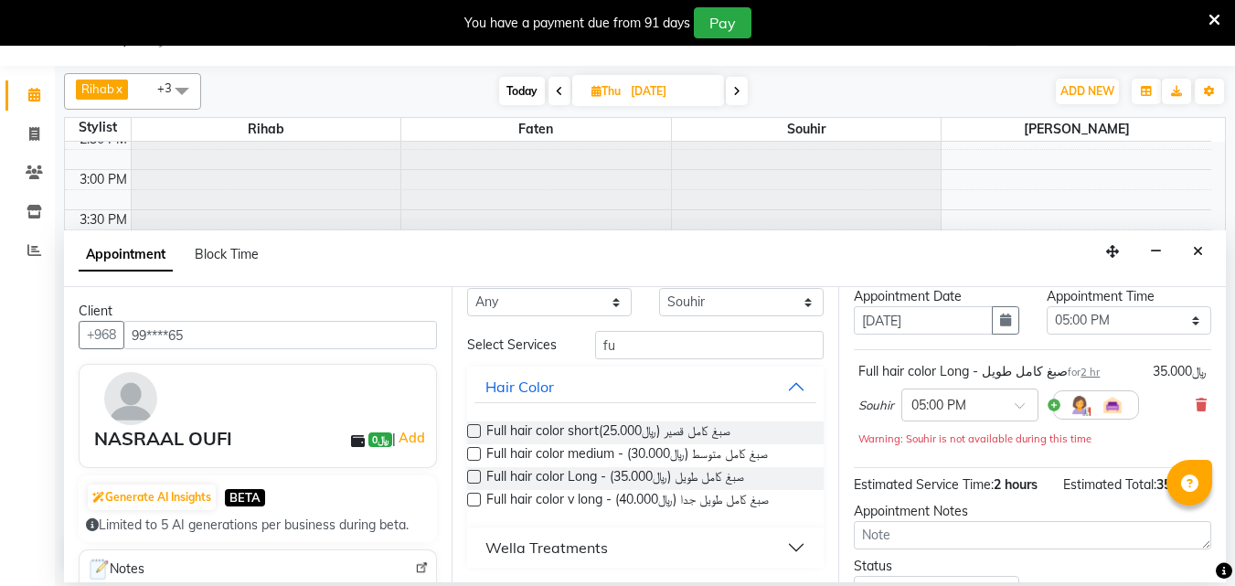
scroll to position [257, 0]
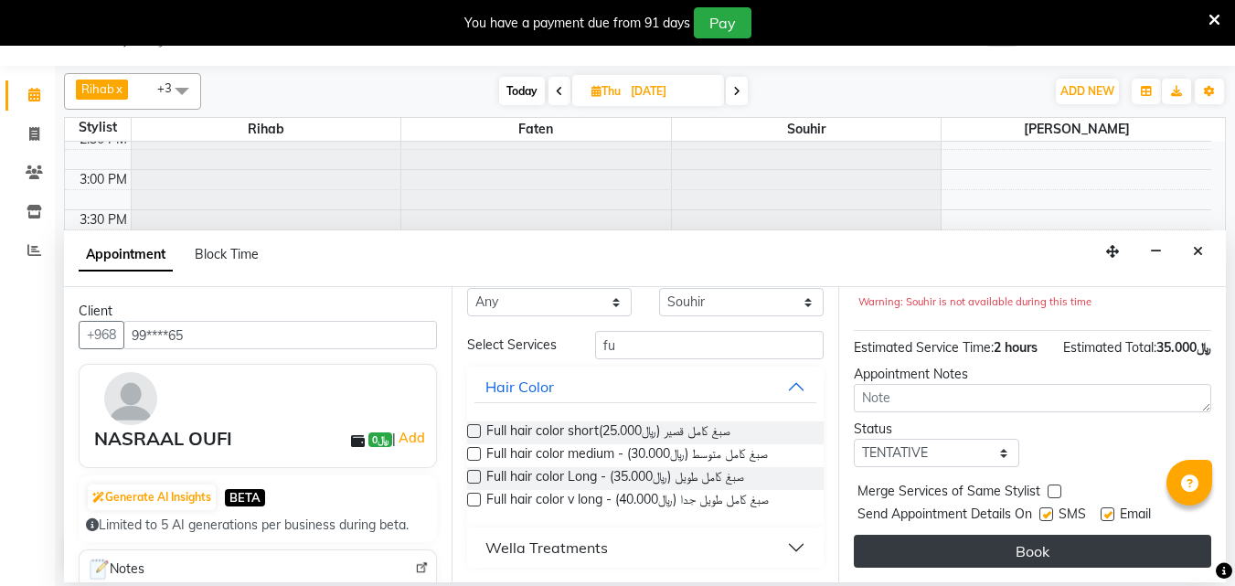
click at [1089, 535] on button "Book" at bounding box center [1032, 551] width 357 height 33
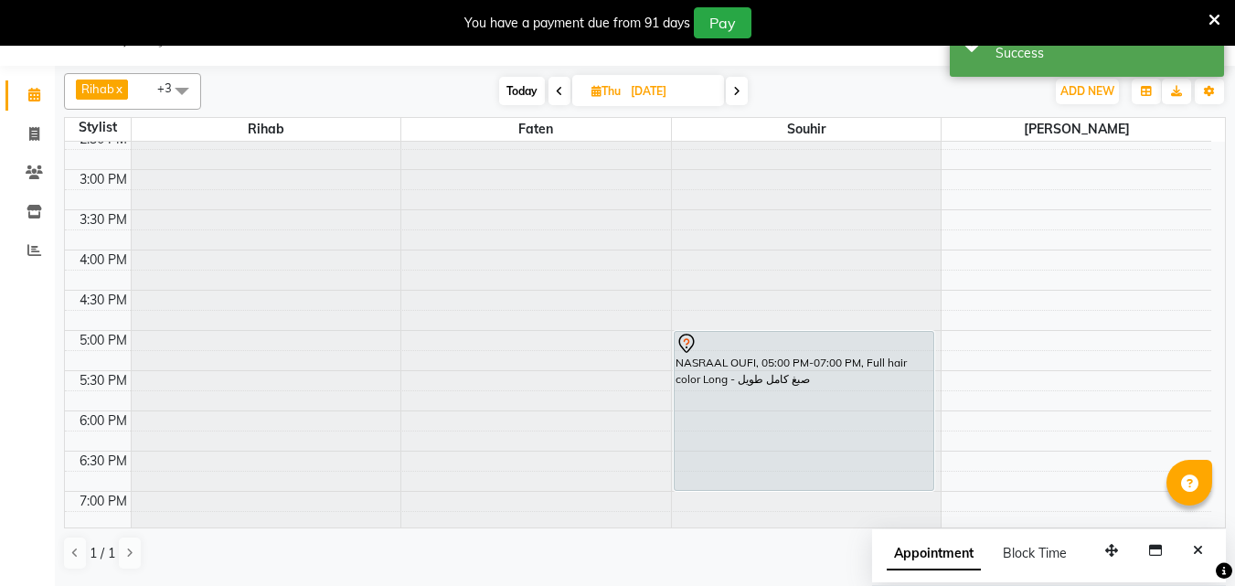
scroll to position [0, 0]
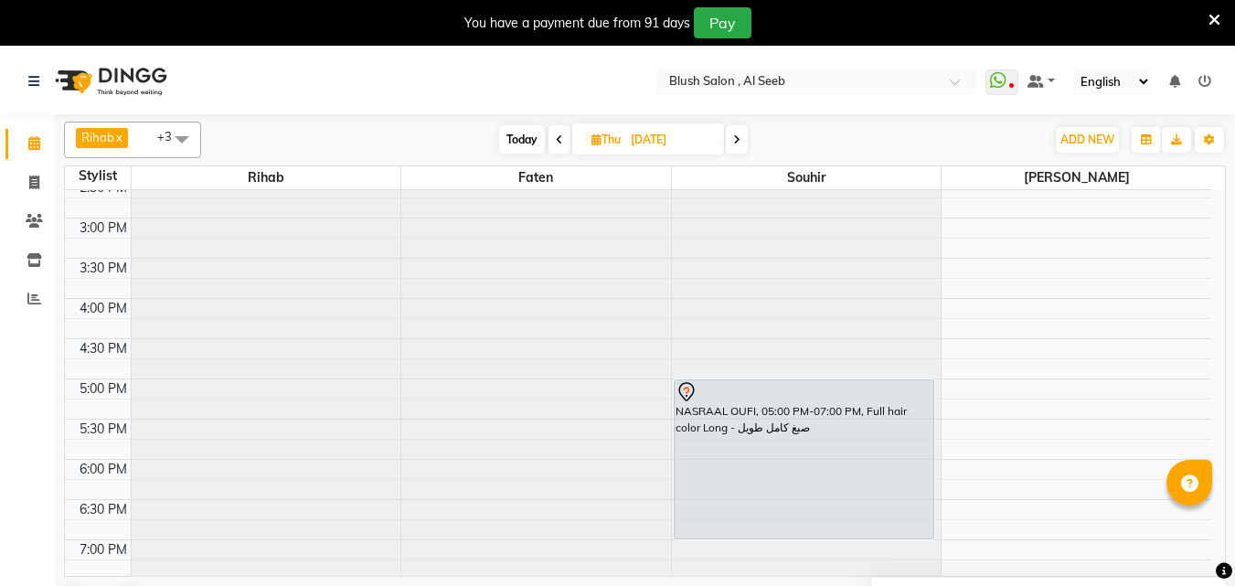
click at [519, 138] on span "Today" at bounding box center [522, 139] width 46 height 28
type input "02-09-2025"
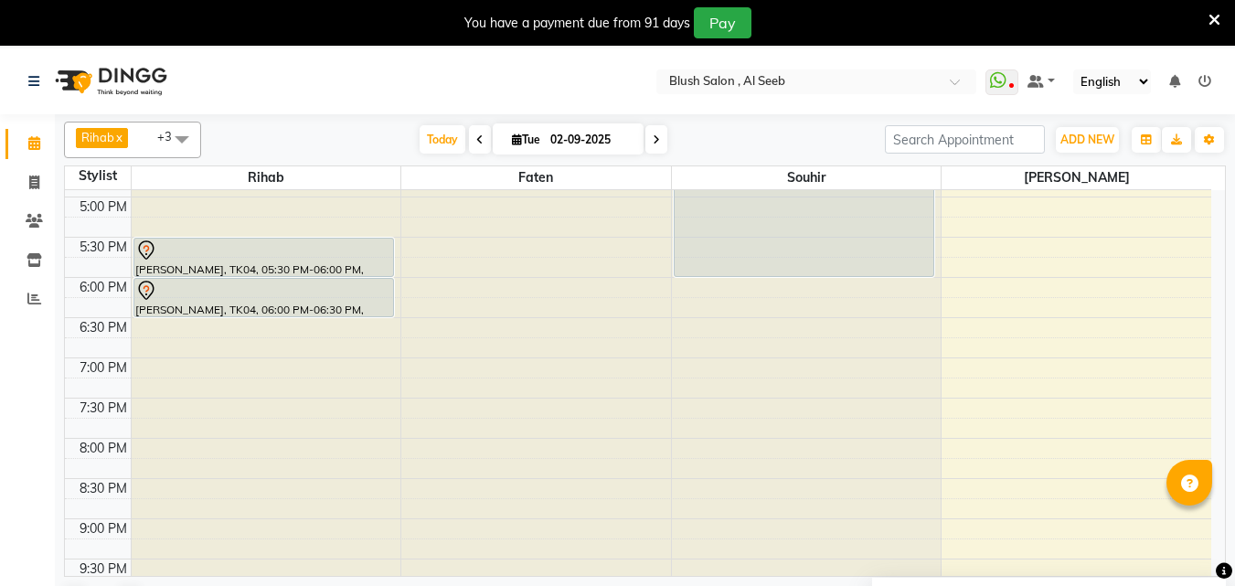
scroll to position [1087, 0]
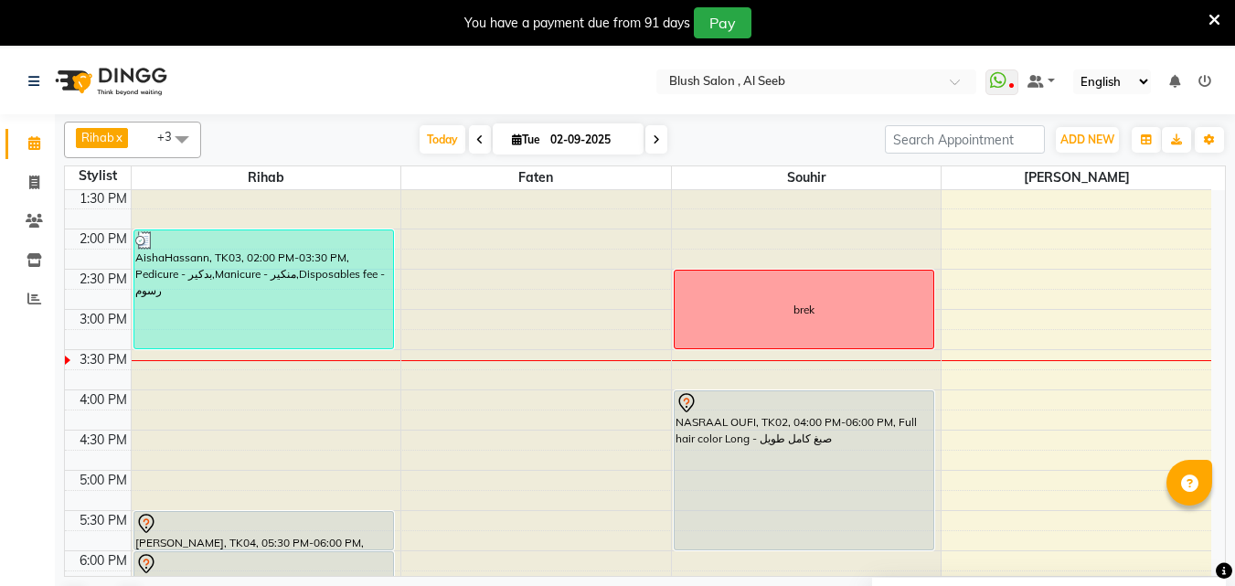
click at [803, 472] on div "NASRAAL OUFI, TK02, 04:00 PM-06:00 PM, Full hair color Long - صبغ كامل طويل" at bounding box center [803, 470] width 259 height 158
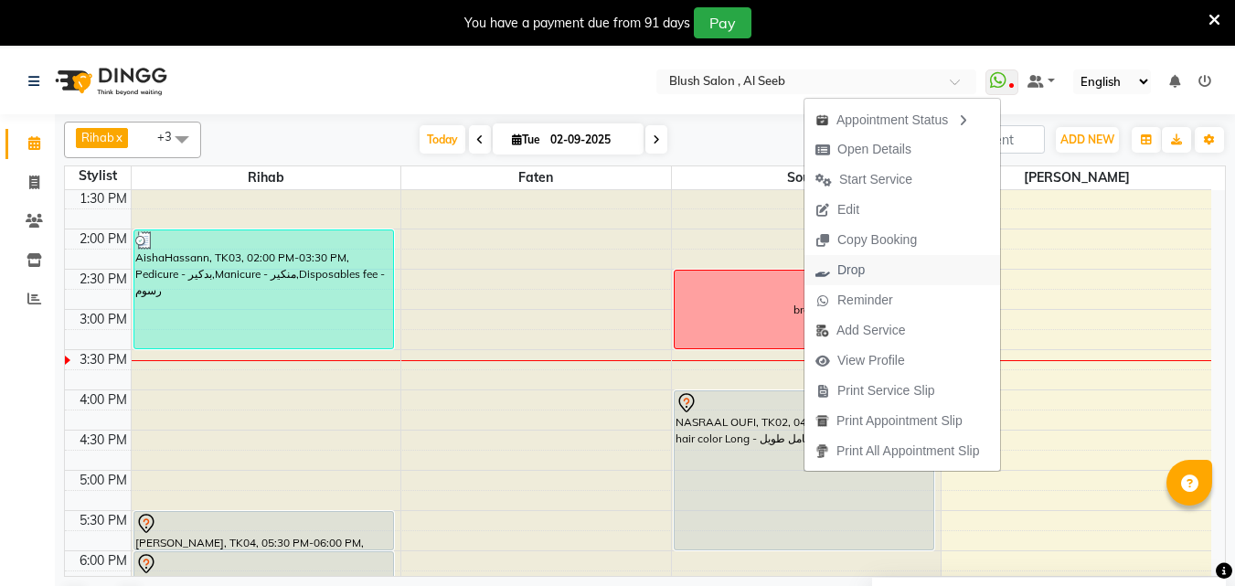
click at [845, 267] on span "Drop" at bounding box center [850, 269] width 27 height 19
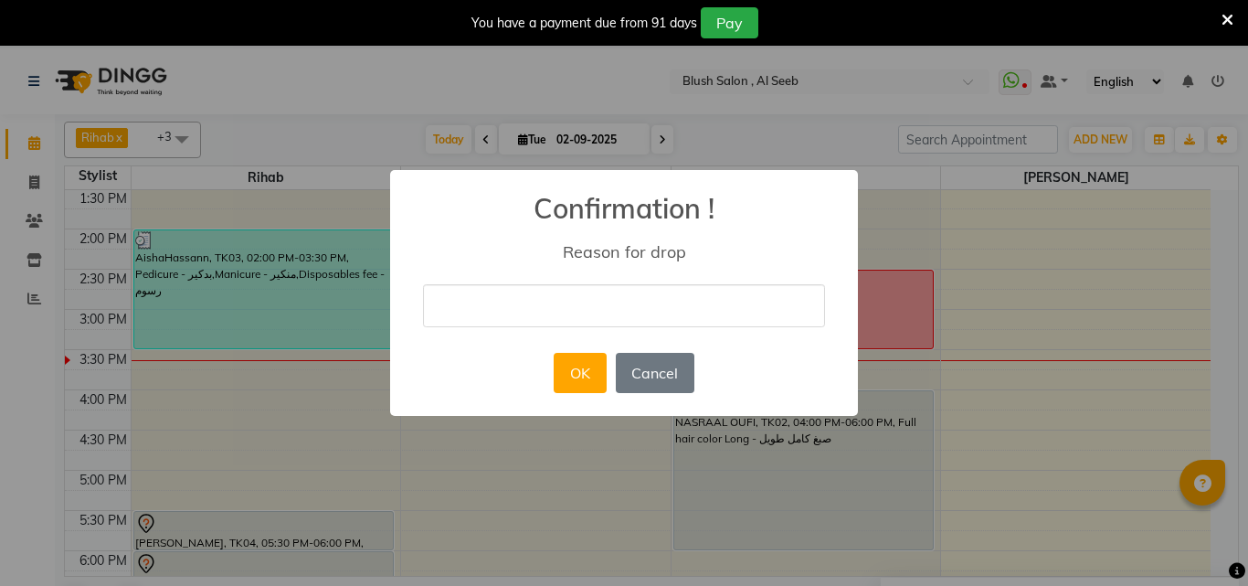
click at [555, 311] on input "text" at bounding box center [624, 305] width 402 height 43
type input "cancelled"
click at [582, 384] on button "OK" at bounding box center [580, 373] width 52 height 40
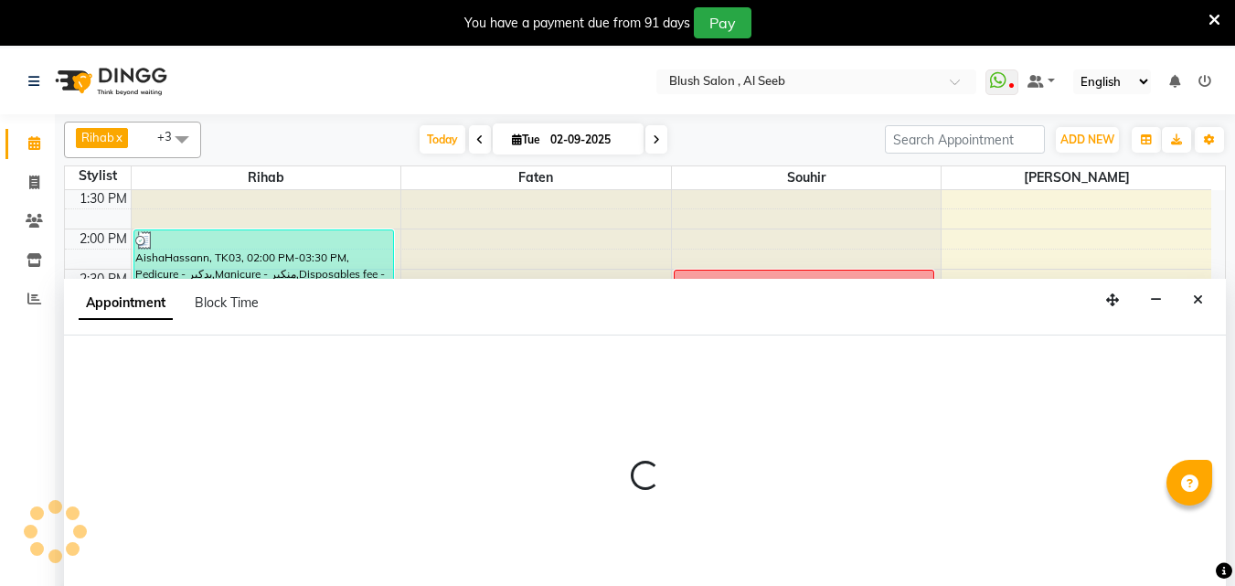
scroll to position [48, 0]
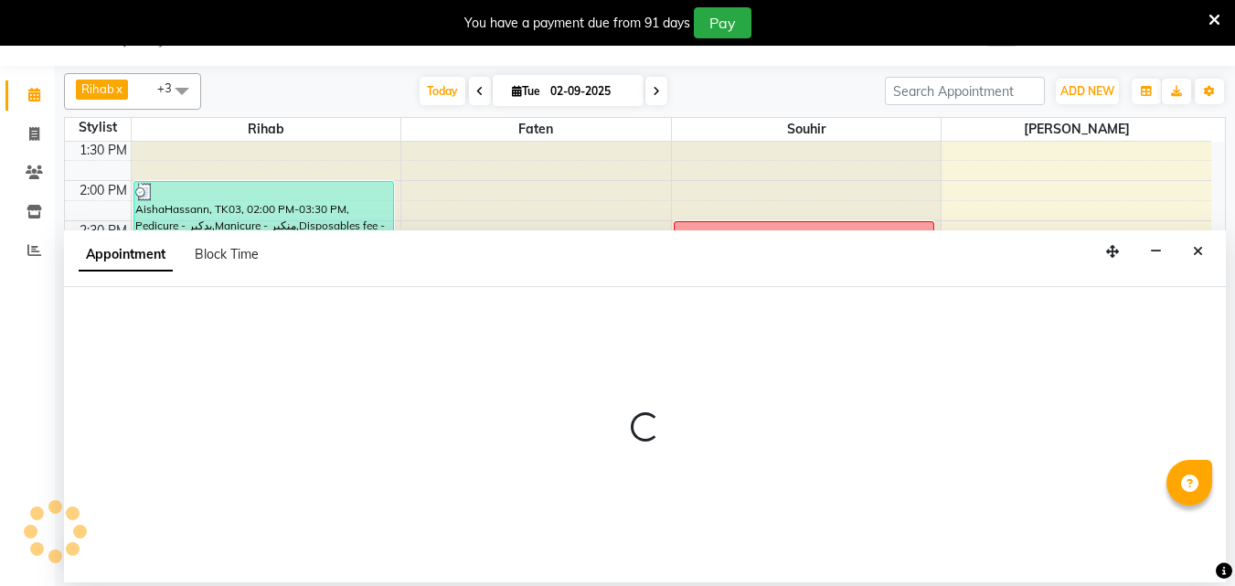
select select "38037"
select select "945"
select select "tentative"
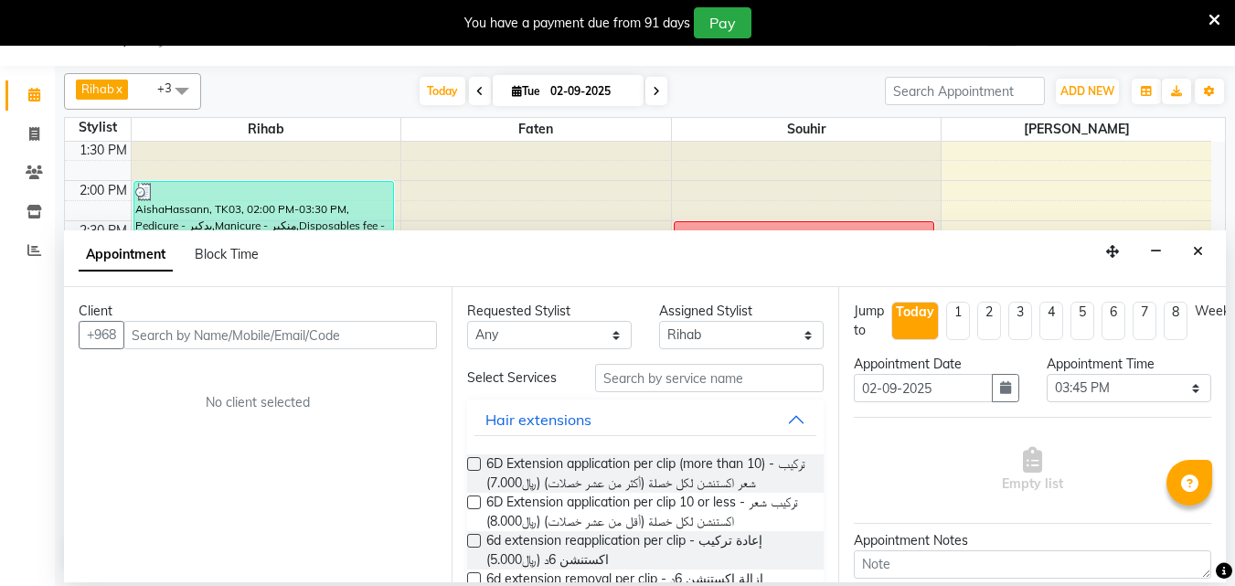
click at [414, 336] on input "text" at bounding box center [279, 335] width 313 height 28
click at [407, 343] on input "text" at bounding box center [279, 335] width 313 height 28
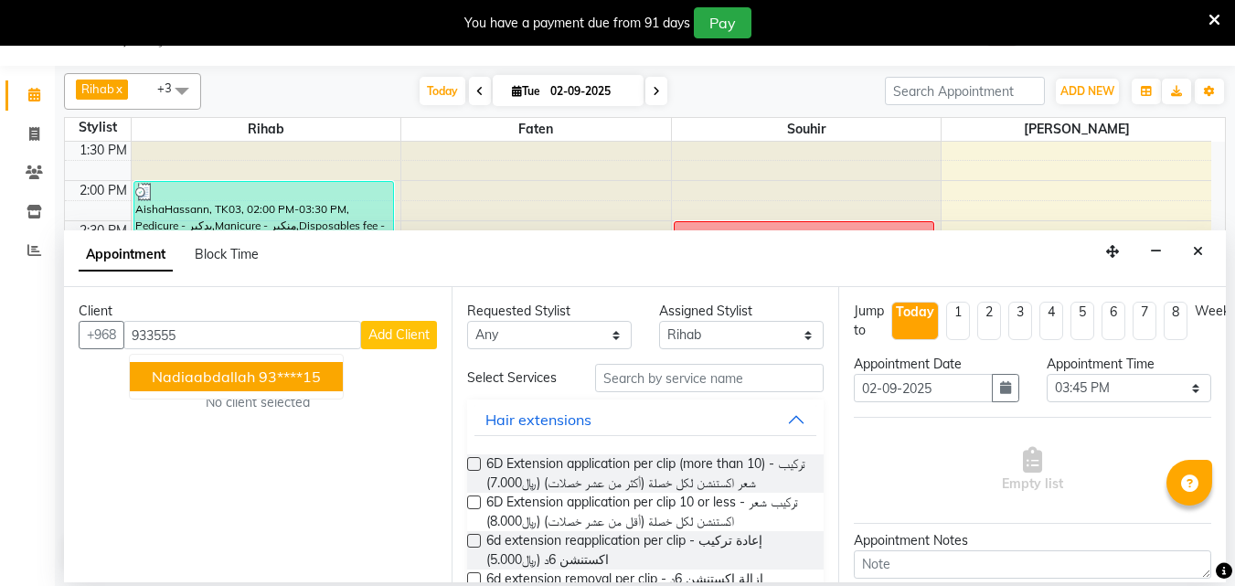
click at [168, 380] on span "nadiaabdallah" at bounding box center [203, 376] width 103 height 18
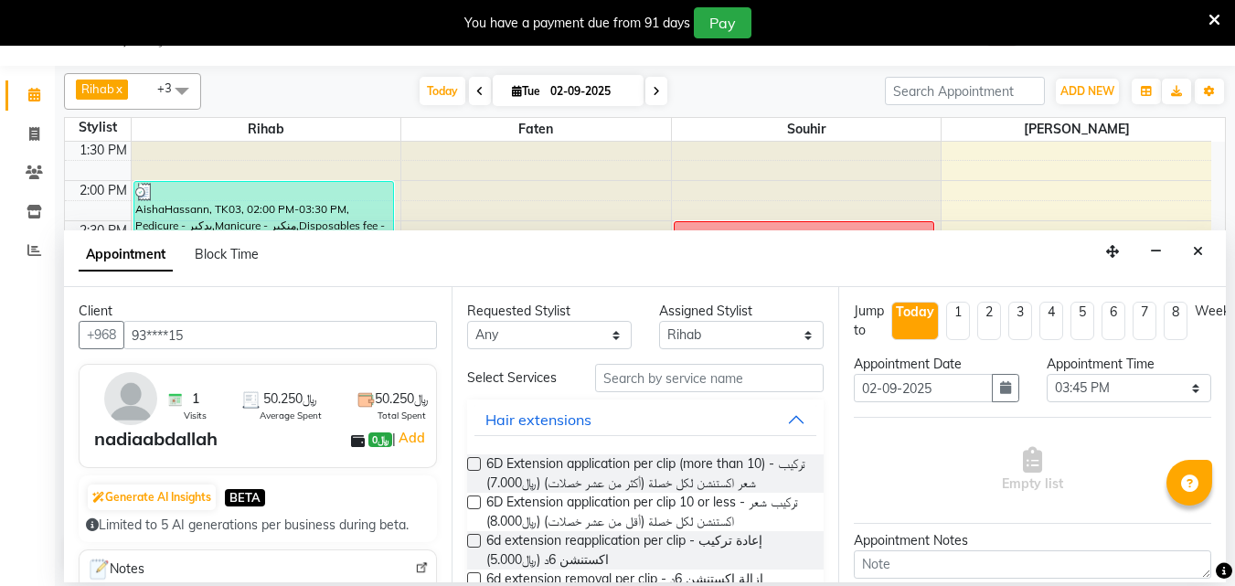
type input "93****15"
click at [647, 390] on input "text" at bounding box center [709, 378] width 228 height 28
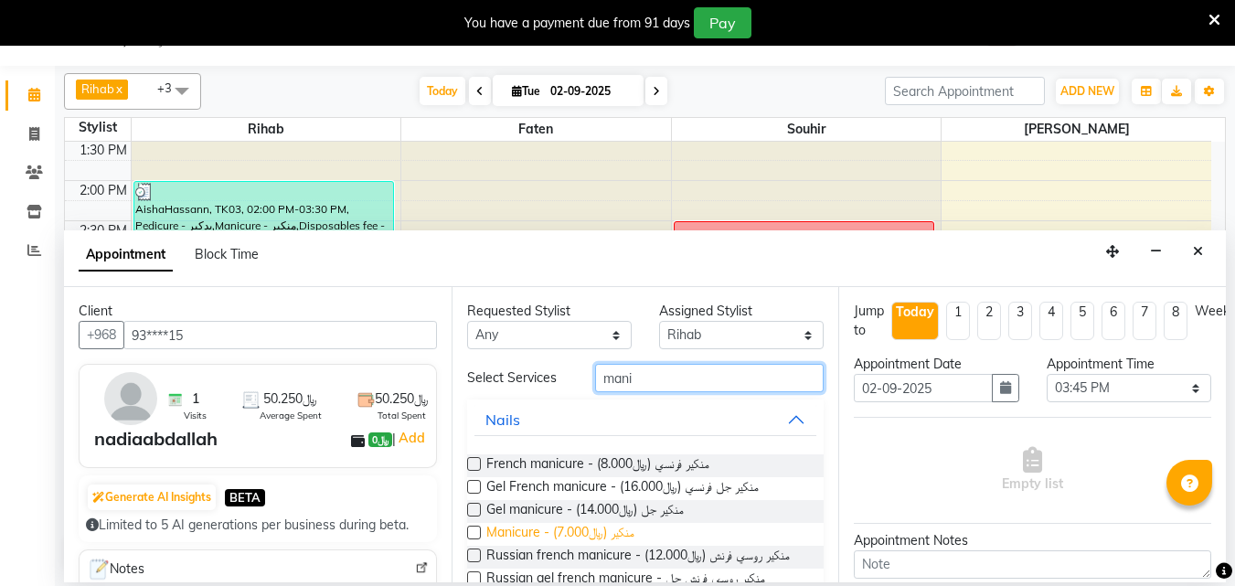
type input "mani"
click at [600, 540] on span "Manicure - منكير (﷼7.000)" at bounding box center [560, 534] width 148 height 23
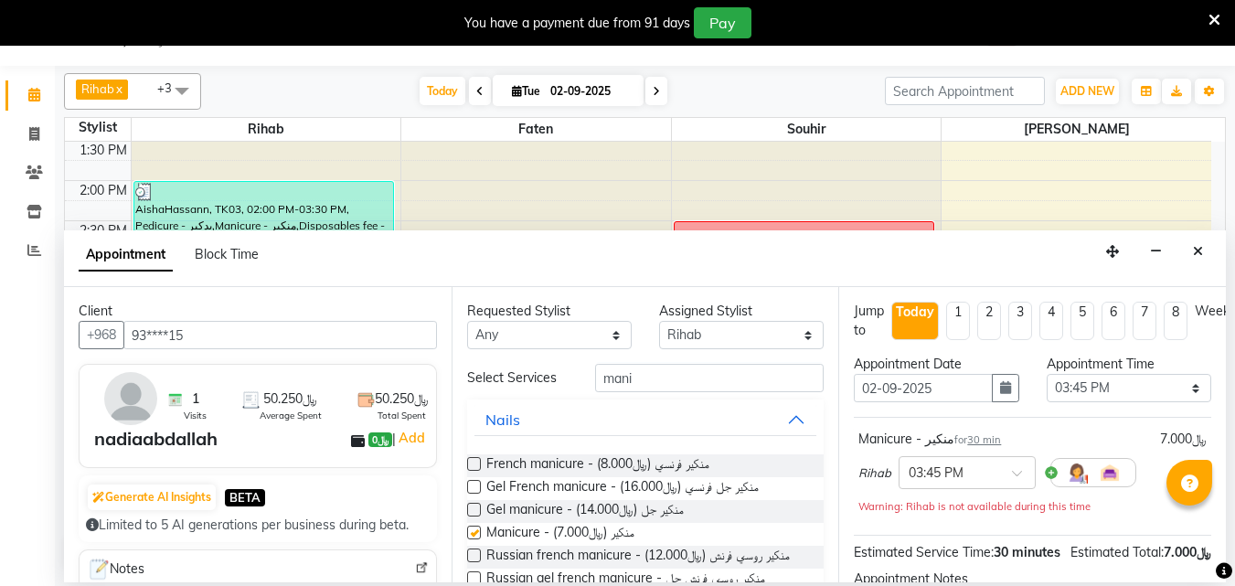
checkbox input "false"
click at [704, 391] on input "mani" at bounding box center [709, 378] width 228 height 28
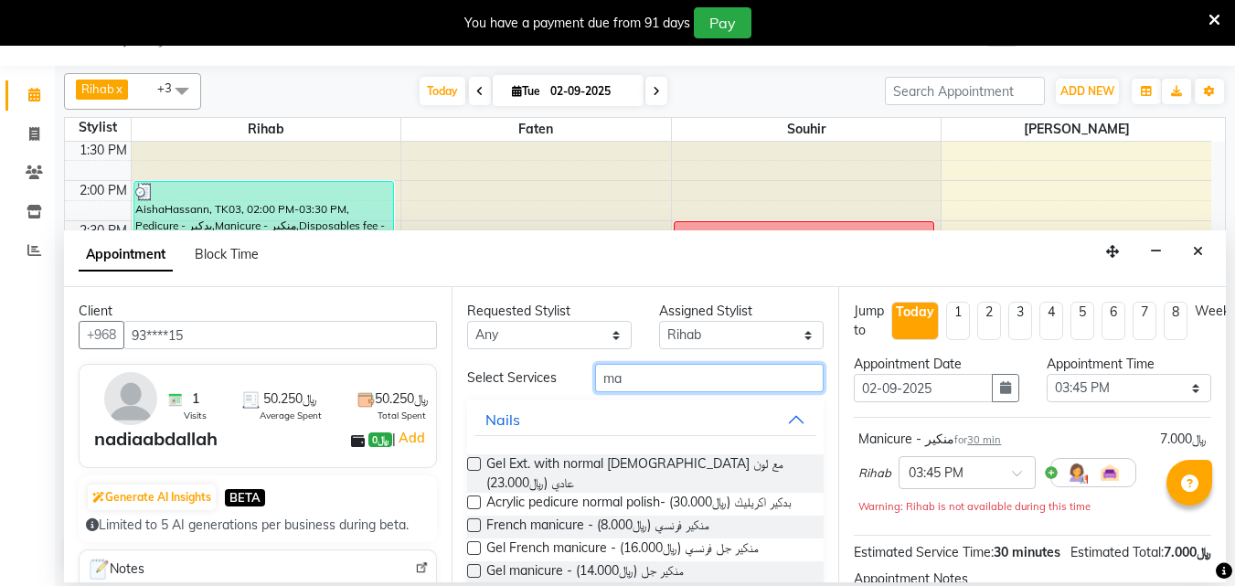
type input "m"
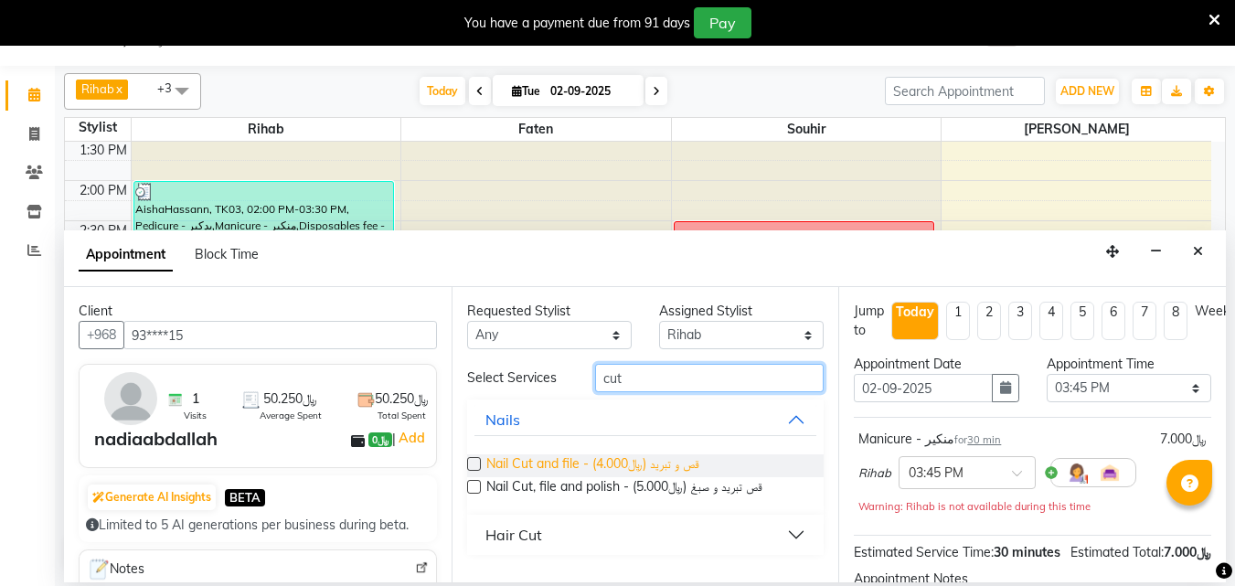
type input "cut"
click at [671, 476] on span "Nail Cut and file - قص و تبريد (﷼4.000)" at bounding box center [592, 465] width 213 height 23
checkbox input "false"
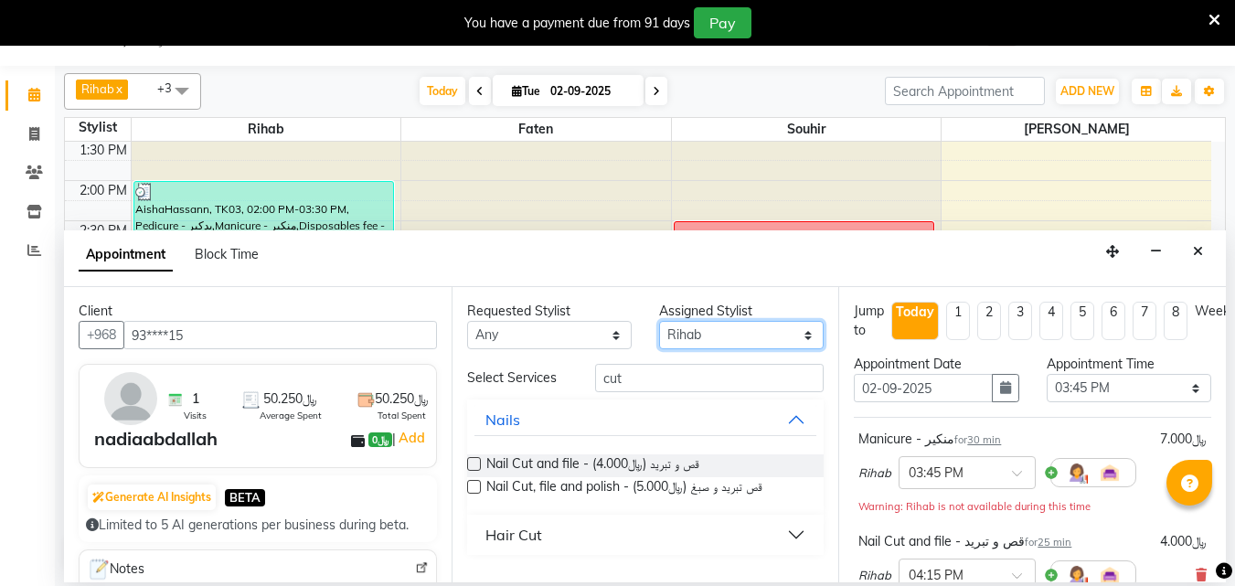
click at [795, 340] on select "Select [PERSON_NAME] [PERSON_NAME] [PERSON_NAME] Souhir" at bounding box center [741, 335] width 164 height 28
select select "38038"
click at [659, 326] on select "Select [PERSON_NAME] [PERSON_NAME] [PERSON_NAME] Souhir" at bounding box center [741, 335] width 164 height 28
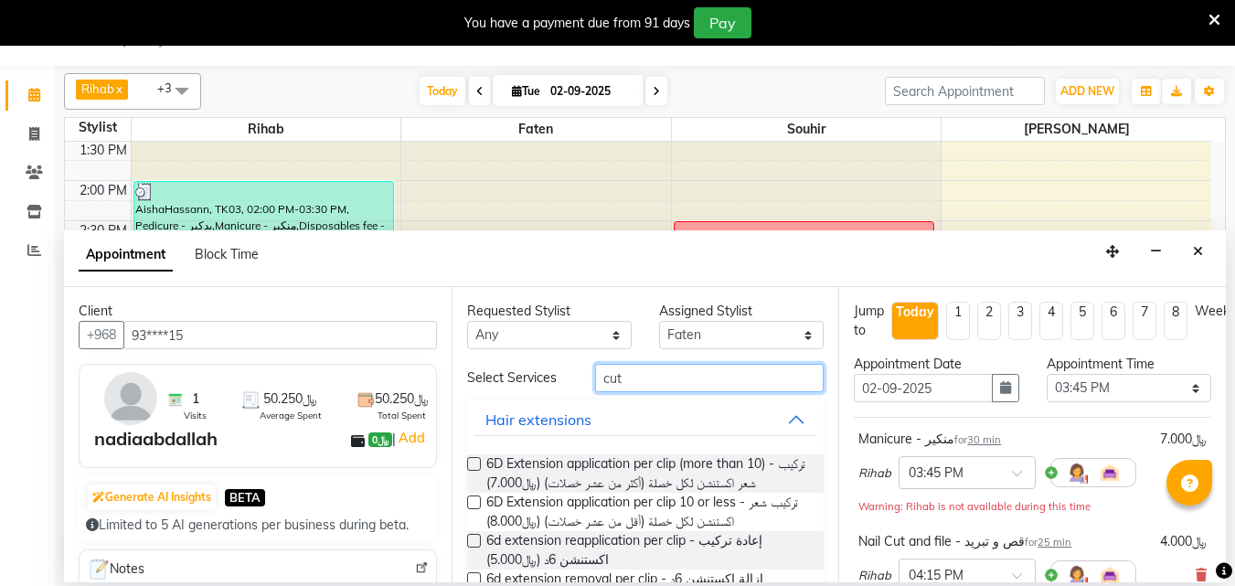
click at [710, 391] on input "cut" at bounding box center [709, 378] width 228 height 28
type input "c"
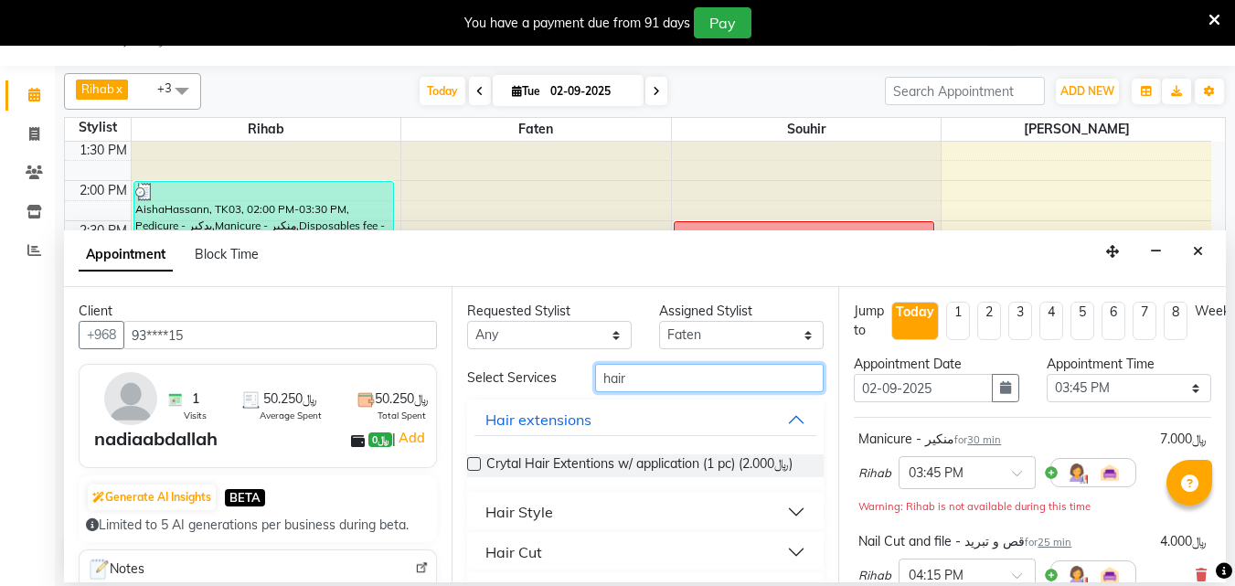
type input "hair"
click at [781, 528] on button "Hair Style" at bounding box center [645, 511] width 343 height 33
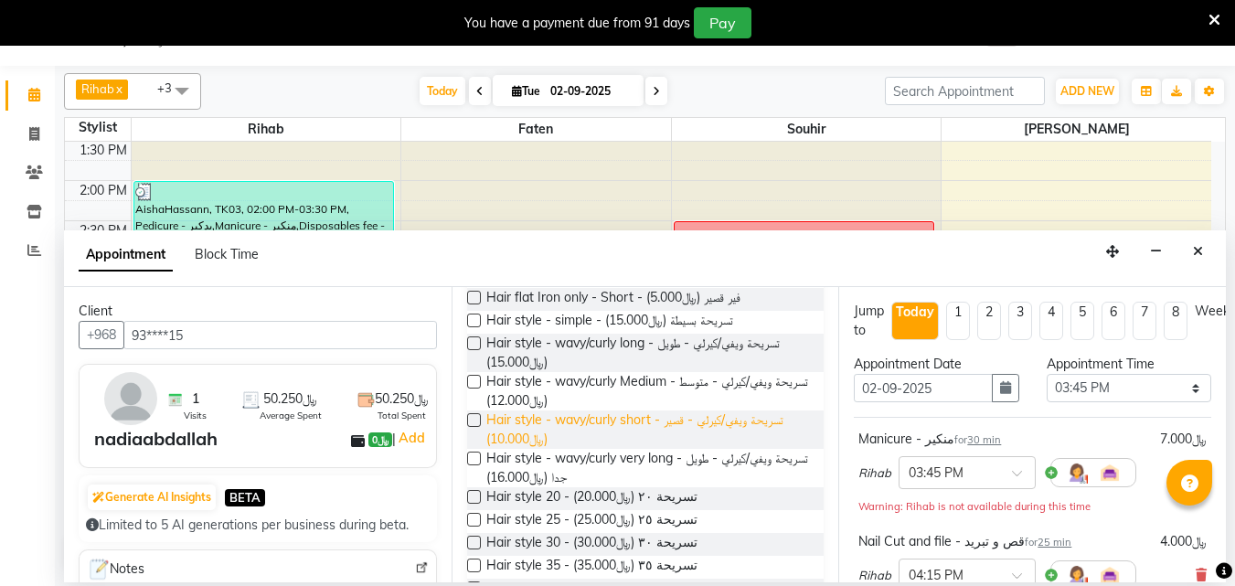
scroll to position [274, 0]
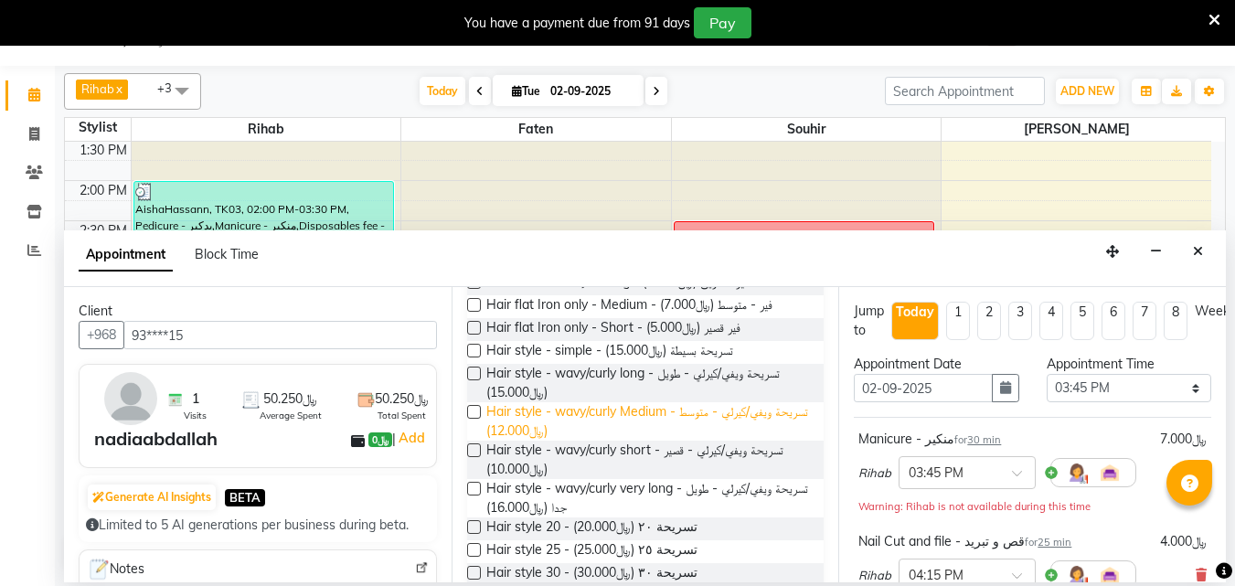
click at [716, 440] on span "Hair style - wavy/curly Medium - تسريحة ويفي/كيرلي - متوسط (﷼12.000)" at bounding box center [647, 421] width 323 height 38
click at [474, 419] on label at bounding box center [474, 412] width 14 height 14
click at [474, 419] on input "checkbox" at bounding box center [473, 414] width 12 height 12
checkbox input "false"
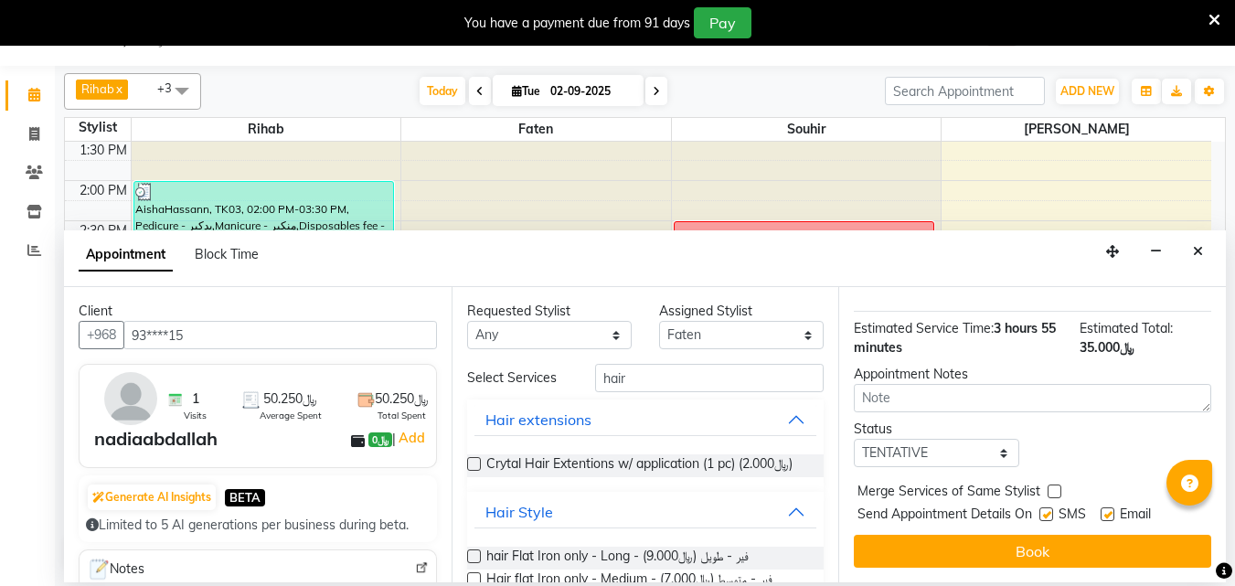
scroll to position [548, 0]
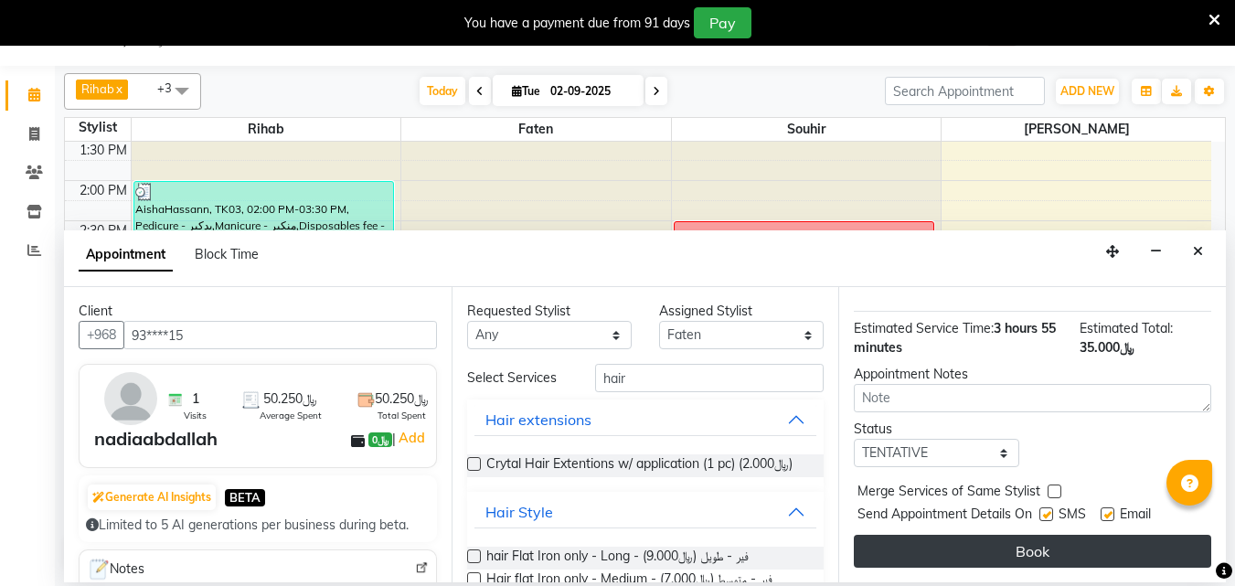
click at [972, 535] on button "Book" at bounding box center [1032, 551] width 357 height 33
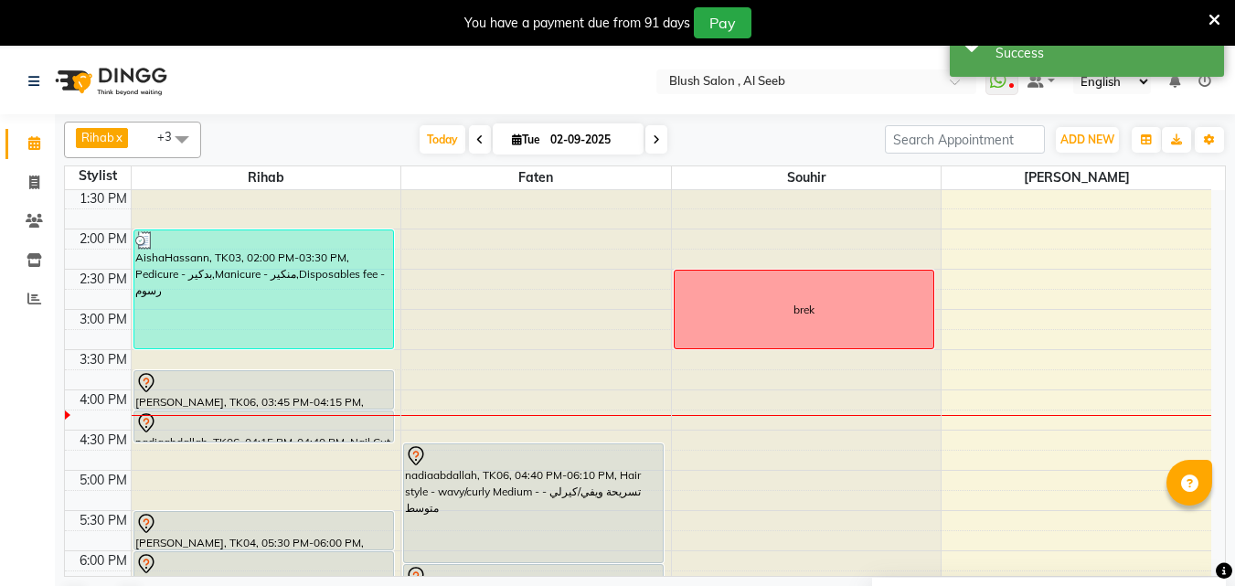
scroll to position [1178, 0]
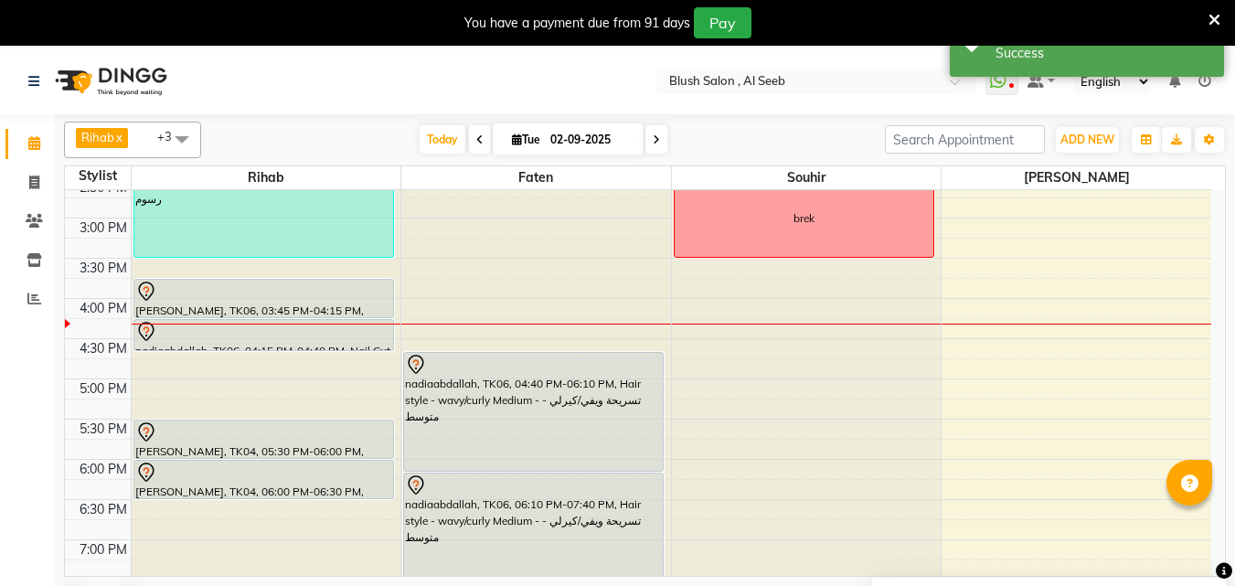
click at [513, 456] on div "nadiaabdallah, TK06, 04:40 PM-06:10 PM, Hair style - wavy/curly Medium - تسريحة…" at bounding box center [533, 412] width 259 height 118
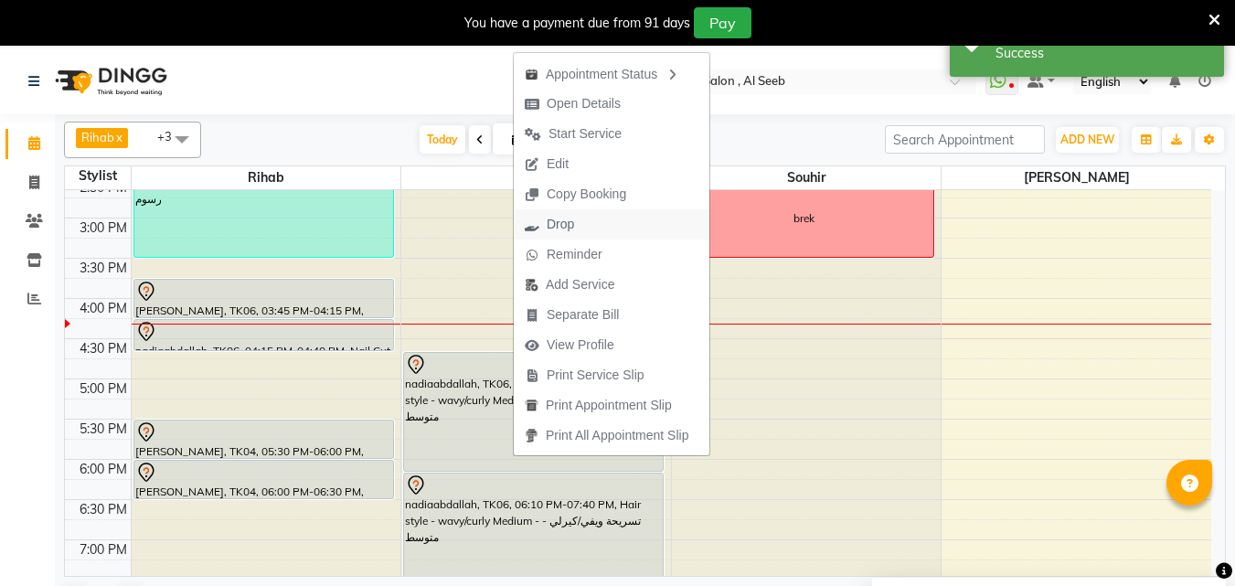
click at [578, 230] on span "Drop" at bounding box center [549, 224] width 71 height 30
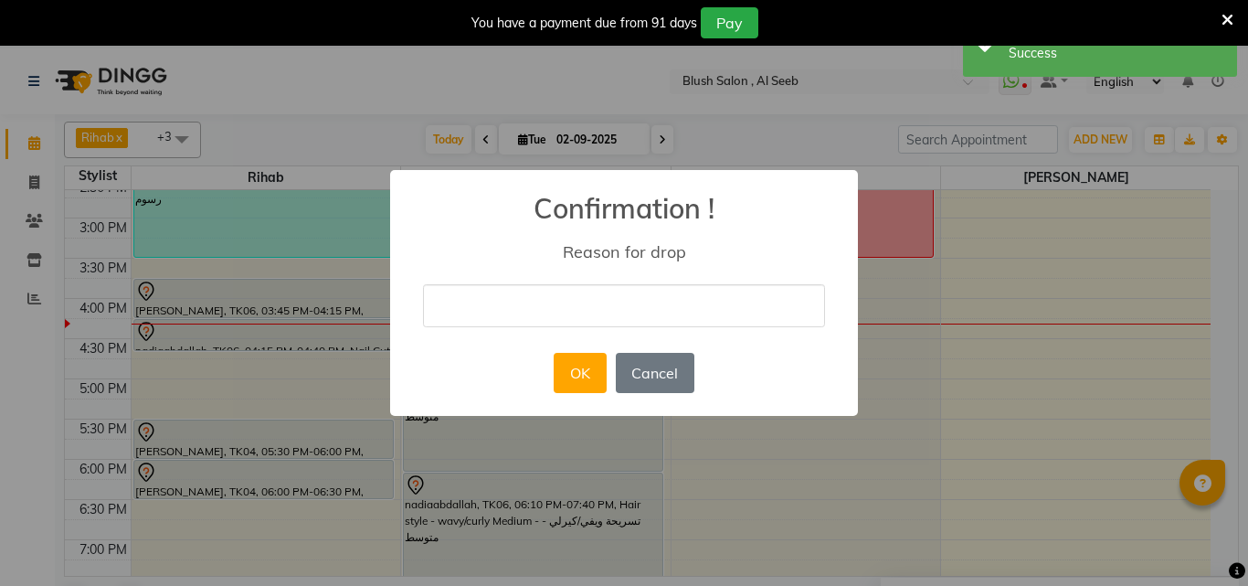
click at [590, 292] on input "text" at bounding box center [624, 305] width 402 height 43
type input "."
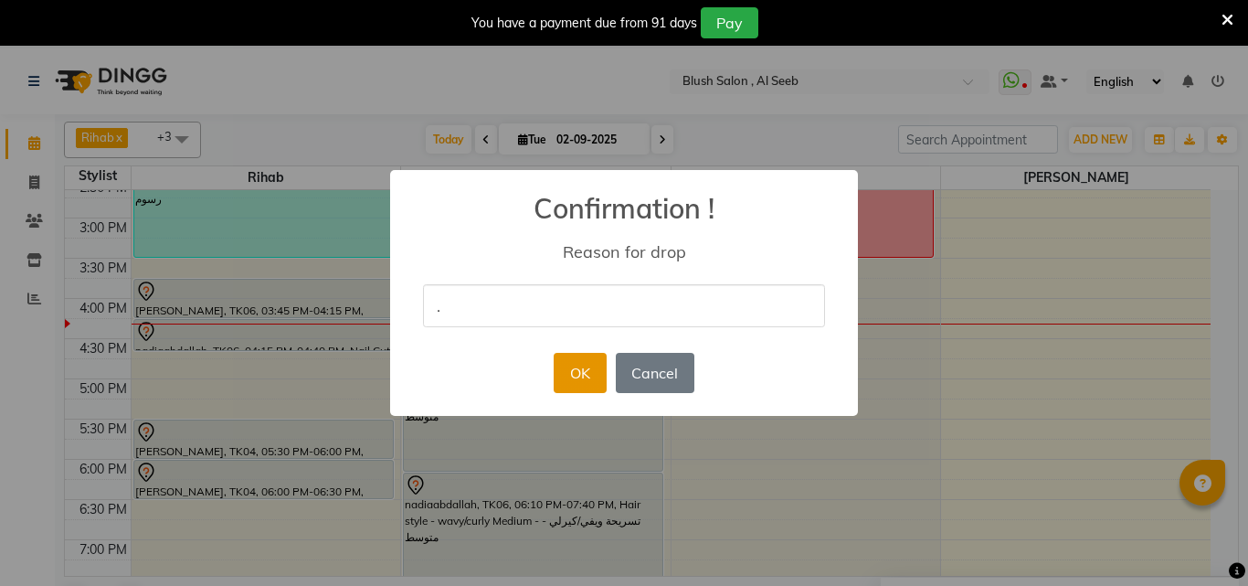
click at [577, 376] on button "OK" at bounding box center [580, 373] width 52 height 40
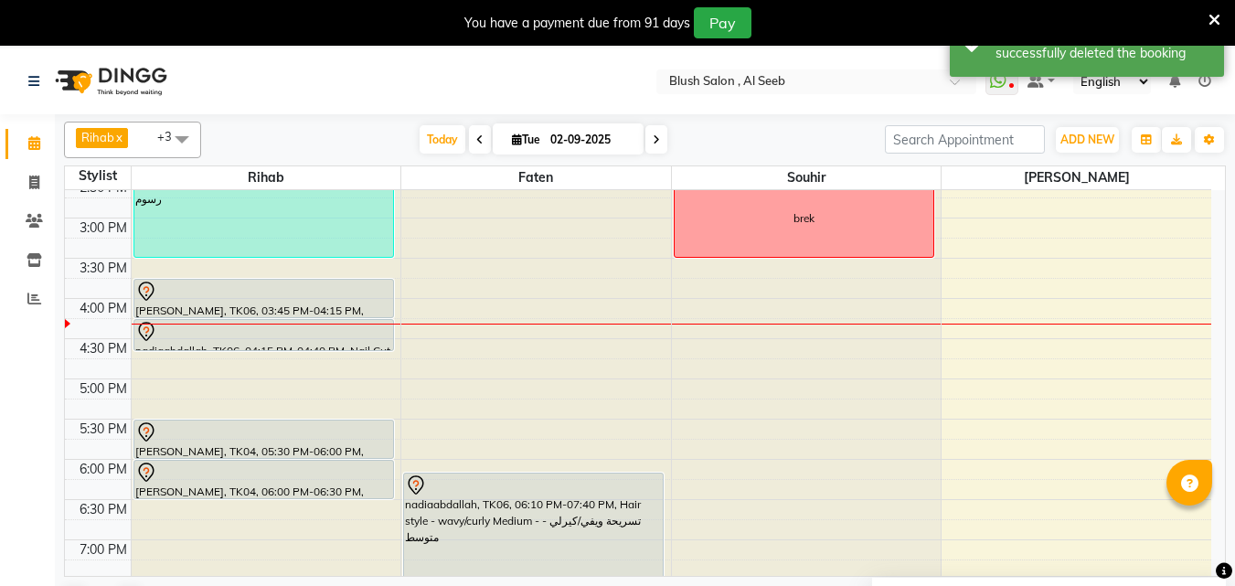
click at [531, 499] on div "nadiaabdallah, TK06, 06:10 PM-07:40 PM, Hair style - wavy/curly Medium - تسريحة…" at bounding box center [533, 532] width 259 height 118
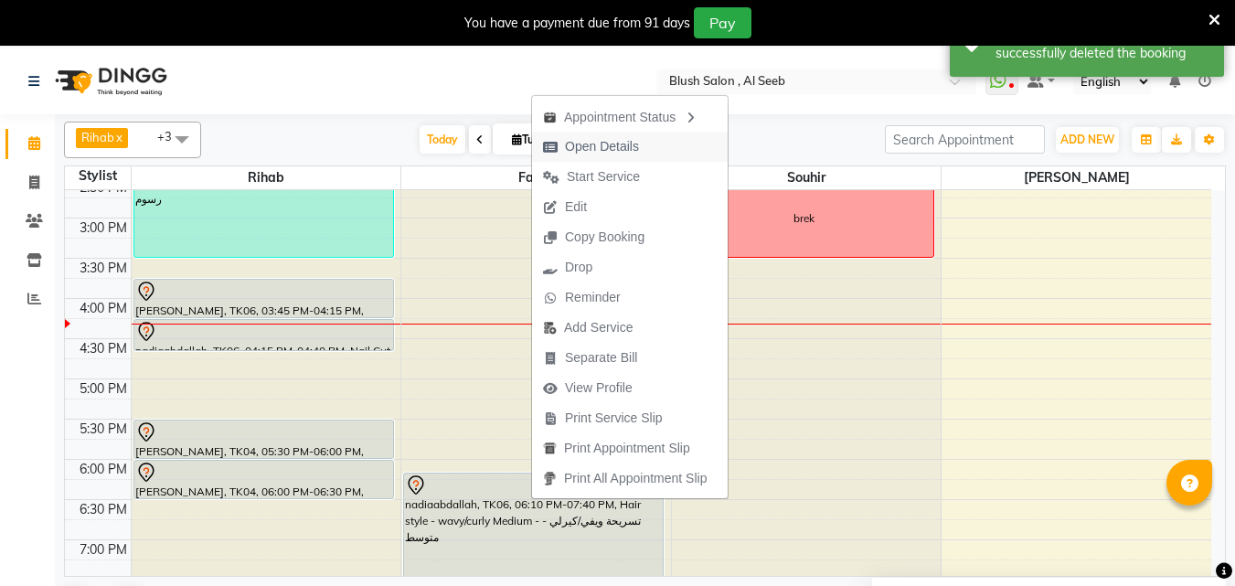
click at [614, 149] on span "Open Details" at bounding box center [602, 146] width 74 height 19
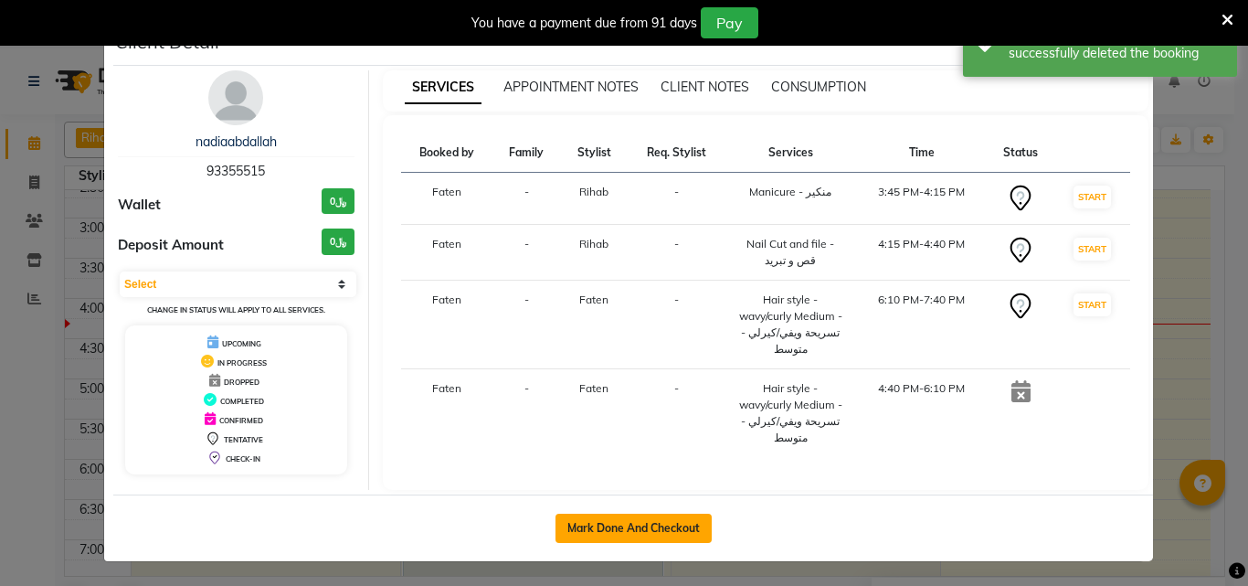
click at [633, 519] on button "Mark Done And Checkout" at bounding box center [634, 528] width 156 height 29
select select "service"
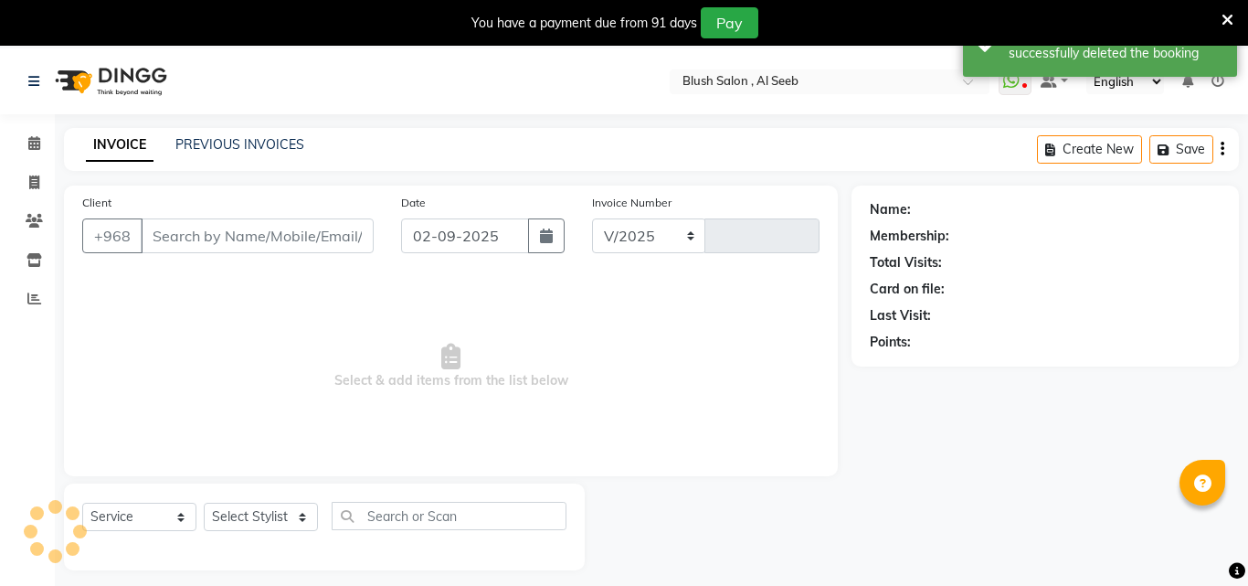
select select "5589"
type input "0807"
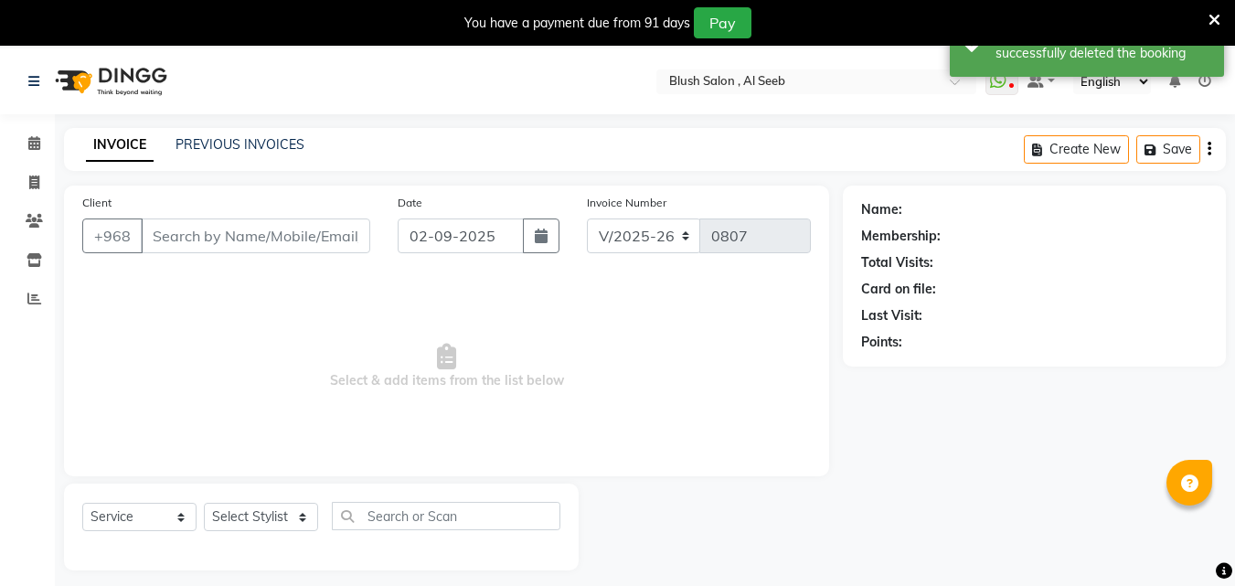
type input "93****15"
select select "38037"
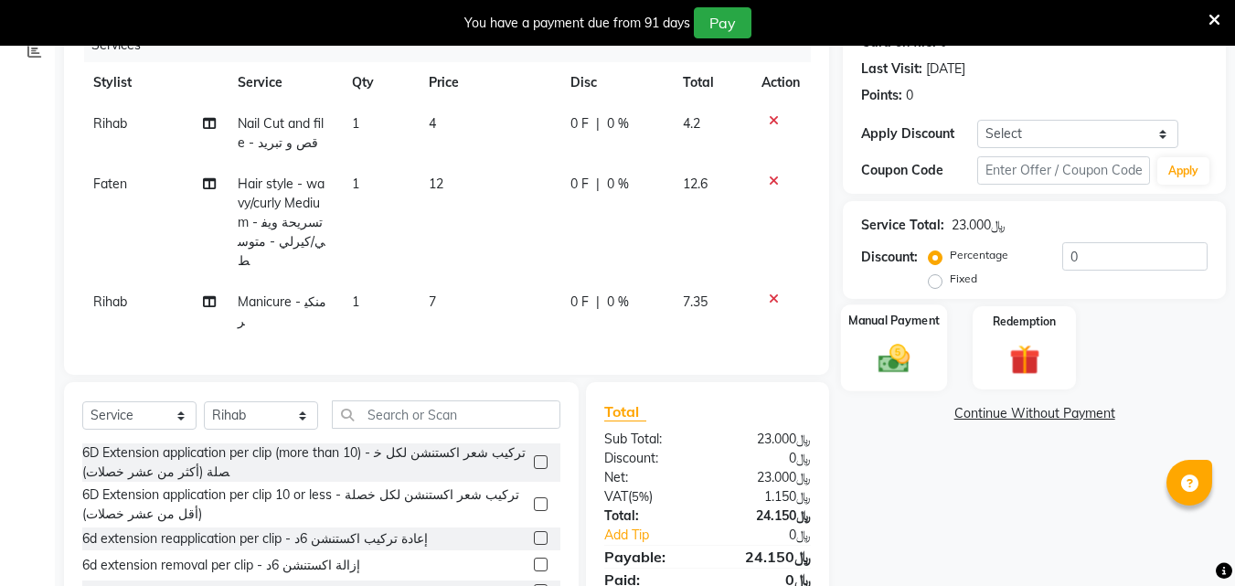
scroll to position [338, 0]
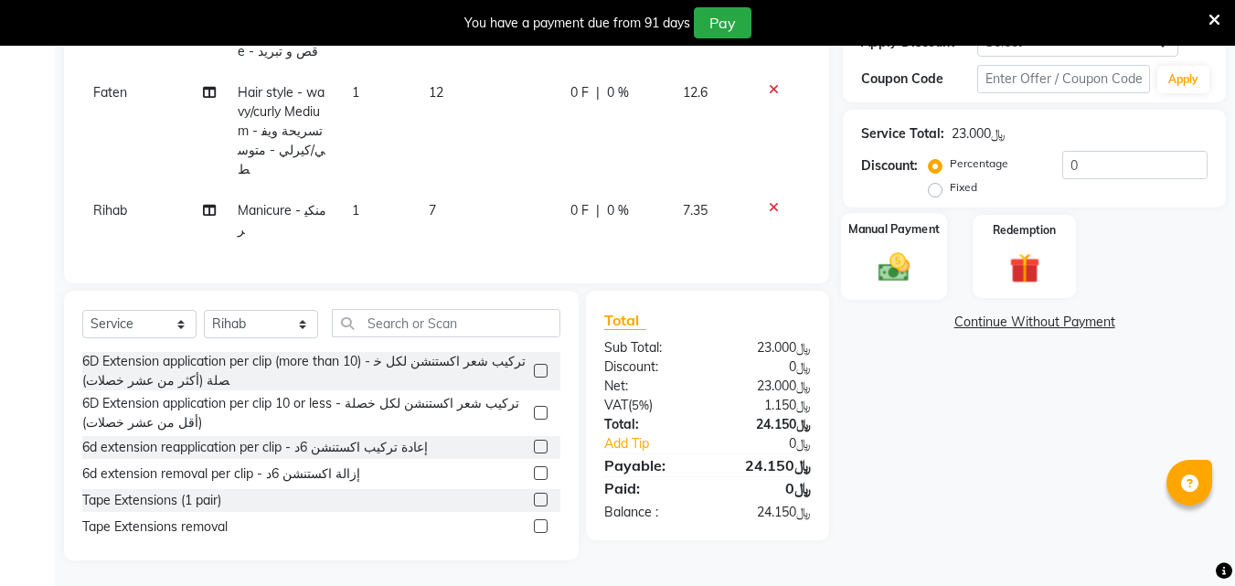
click at [896, 285] on img at bounding box center [893, 267] width 51 height 37
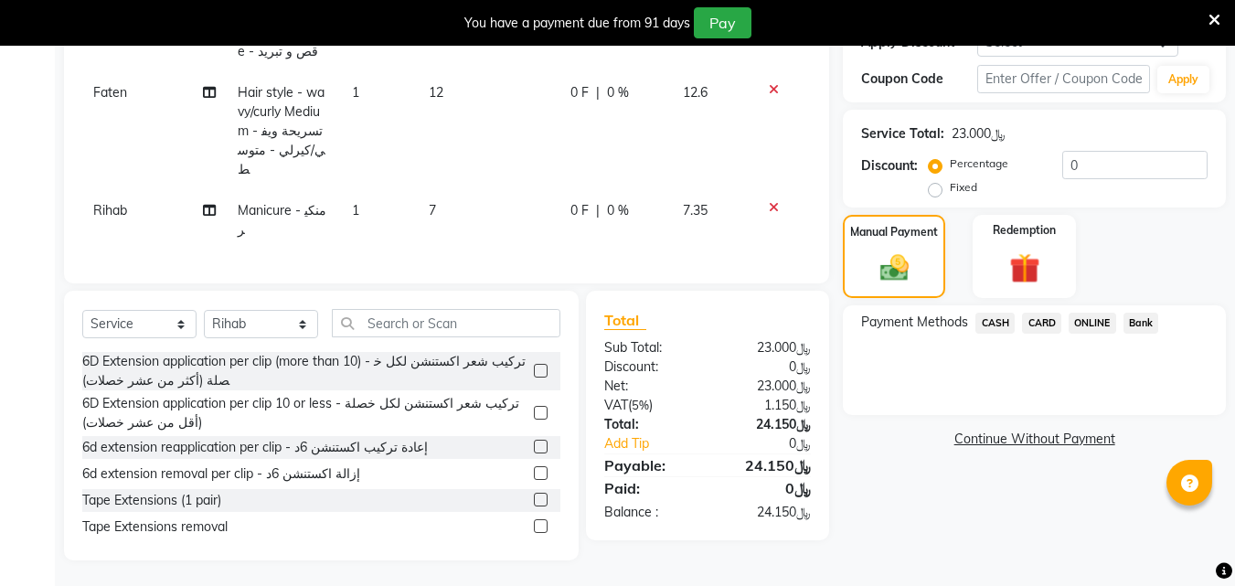
click at [1046, 334] on span "CARD" at bounding box center [1041, 323] width 39 height 21
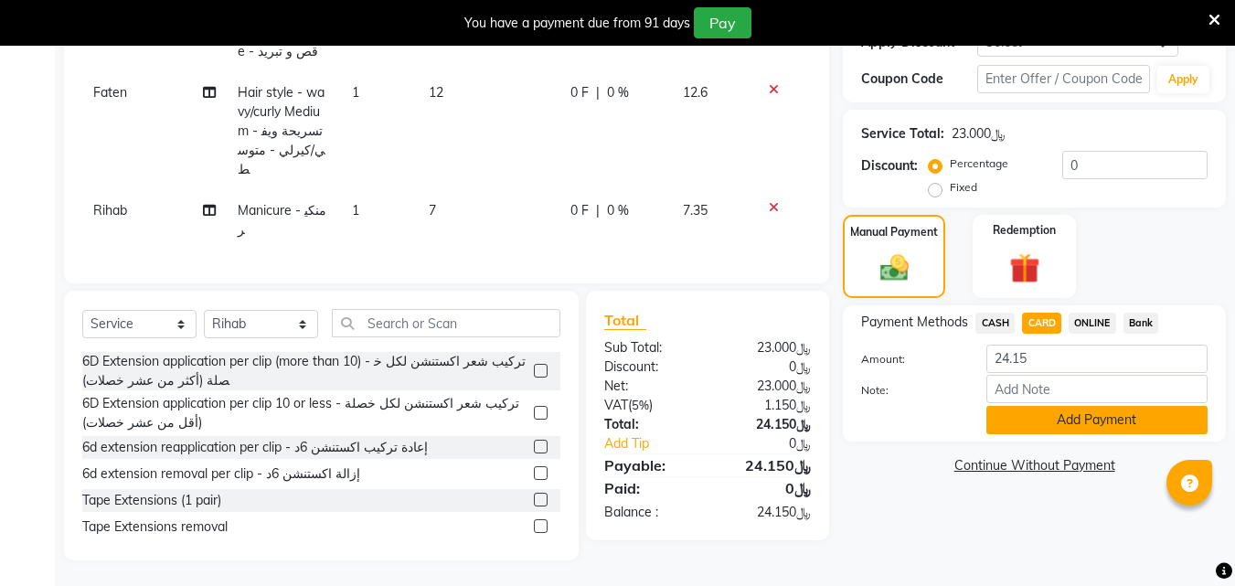
click at [1059, 434] on button "Add Payment" at bounding box center [1096, 420] width 221 height 28
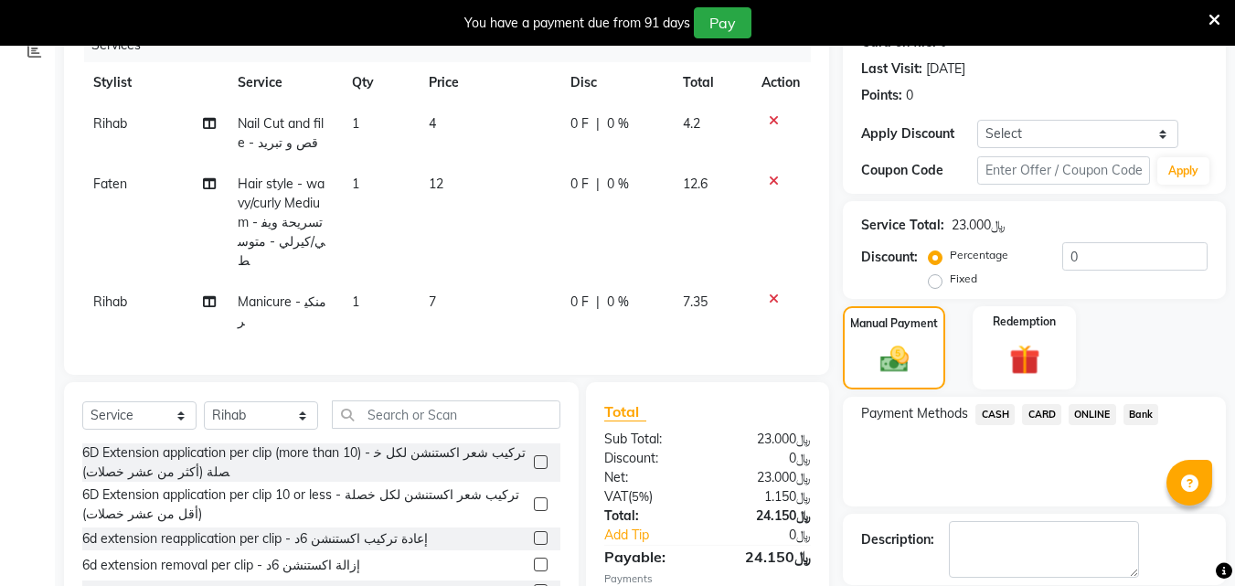
scroll to position [155, 0]
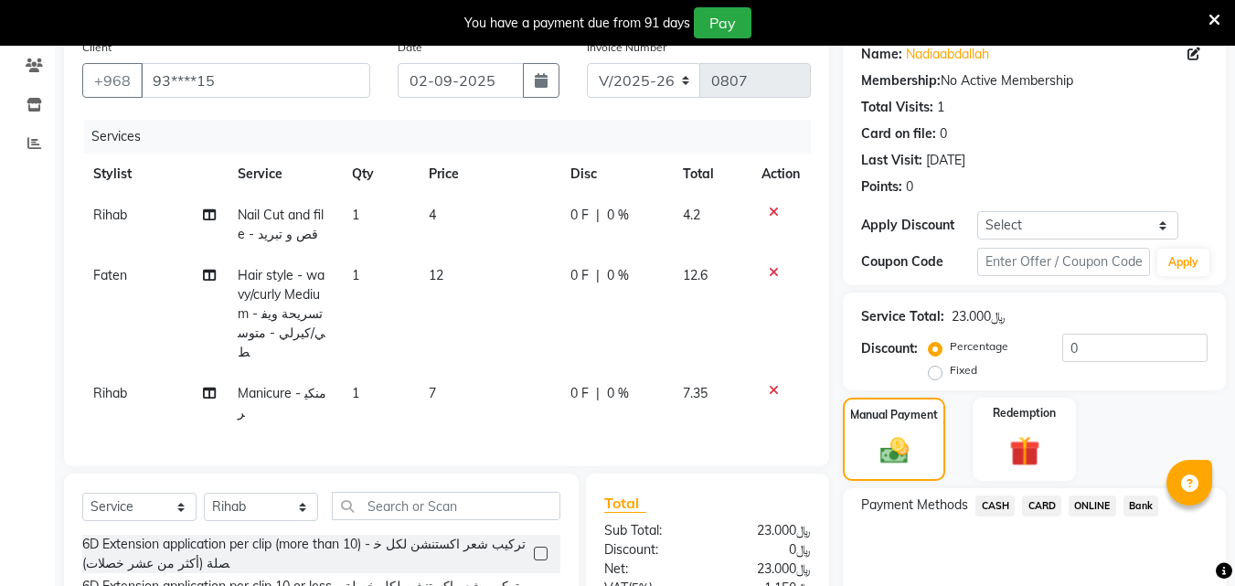
click at [1048, 516] on span "CARD" at bounding box center [1041, 505] width 39 height 21
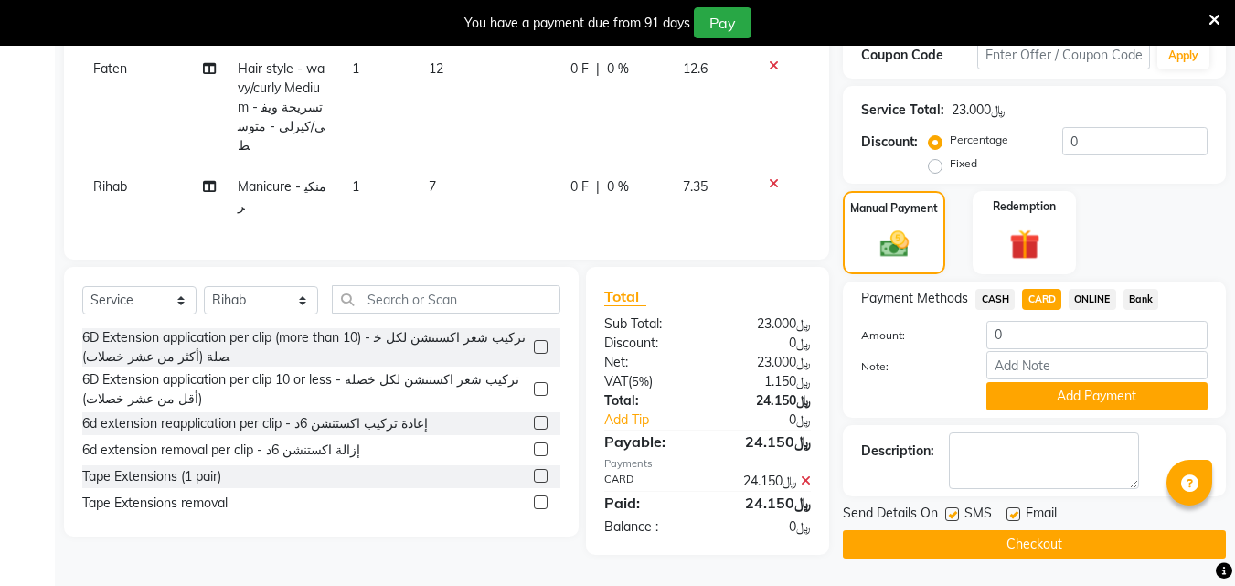
click at [1020, 547] on button "Checkout" at bounding box center [1034, 544] width 383 height 28
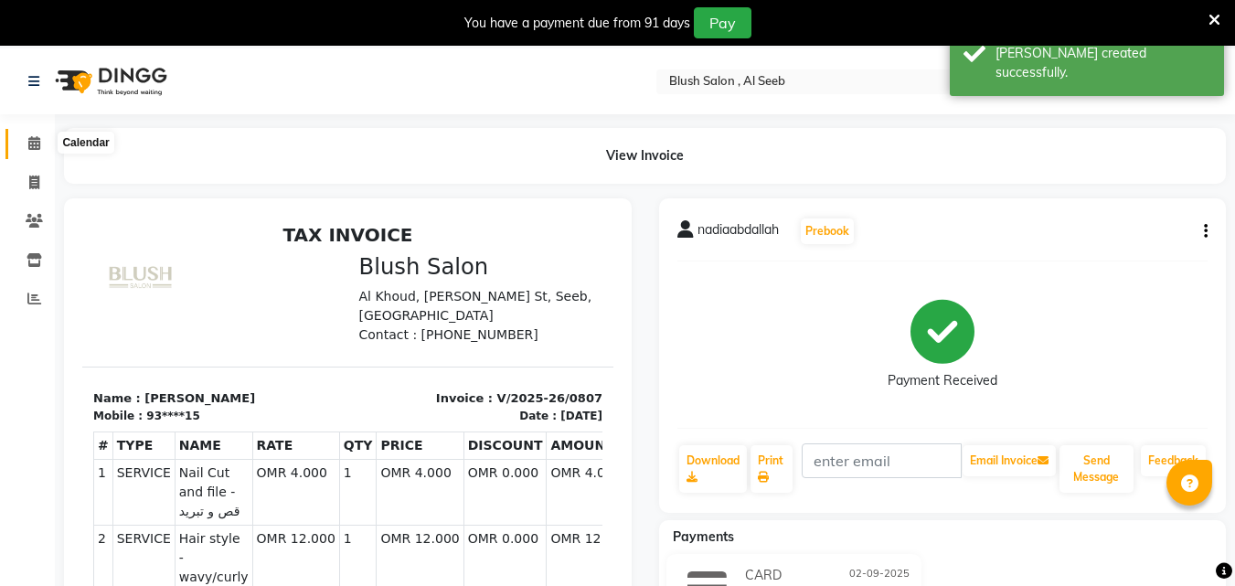
click at [32, 145] on icon at bounding box center [34, 143] width 12 height 14
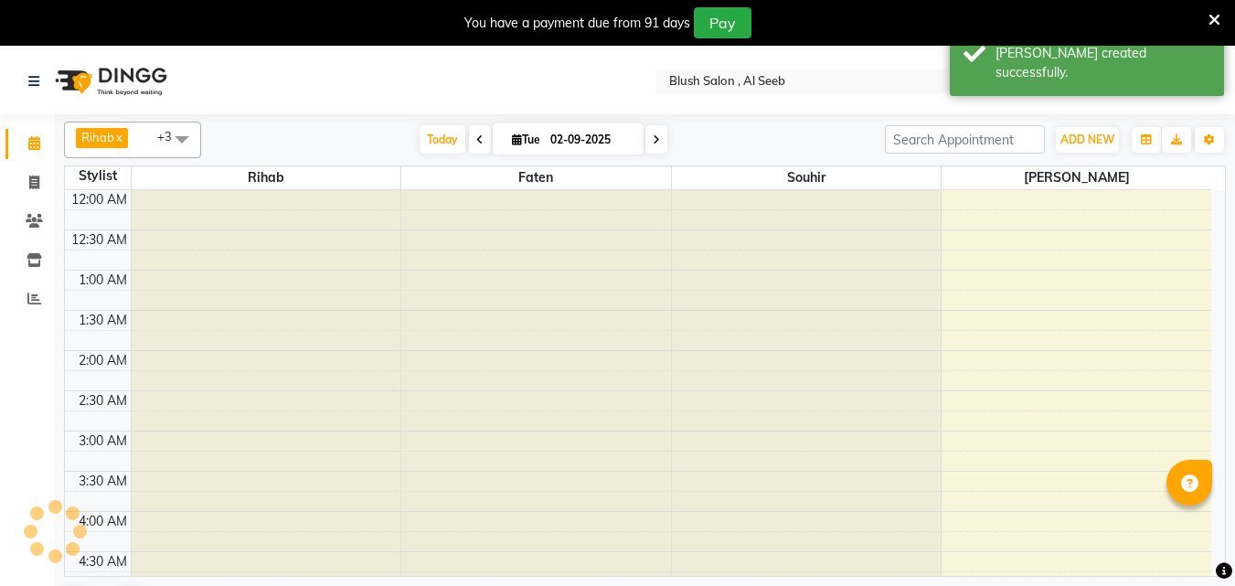
scroll to position [483, 0]
click at [645, 146] on span at bounding box center [656, 139] width 22 height 28
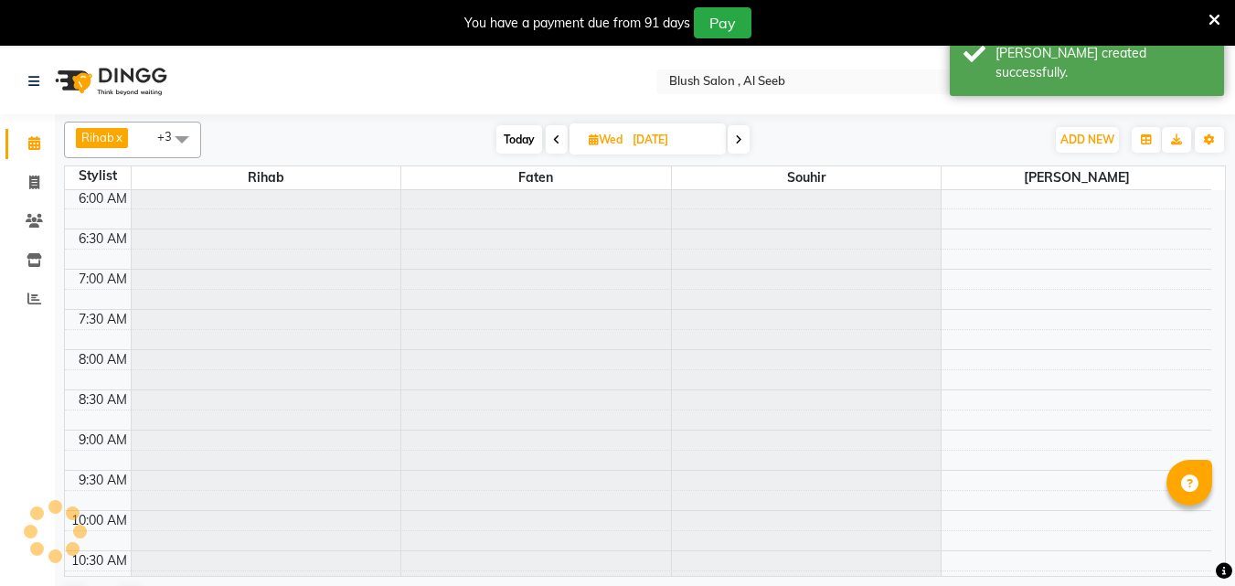
scroll to position [1288, 0]
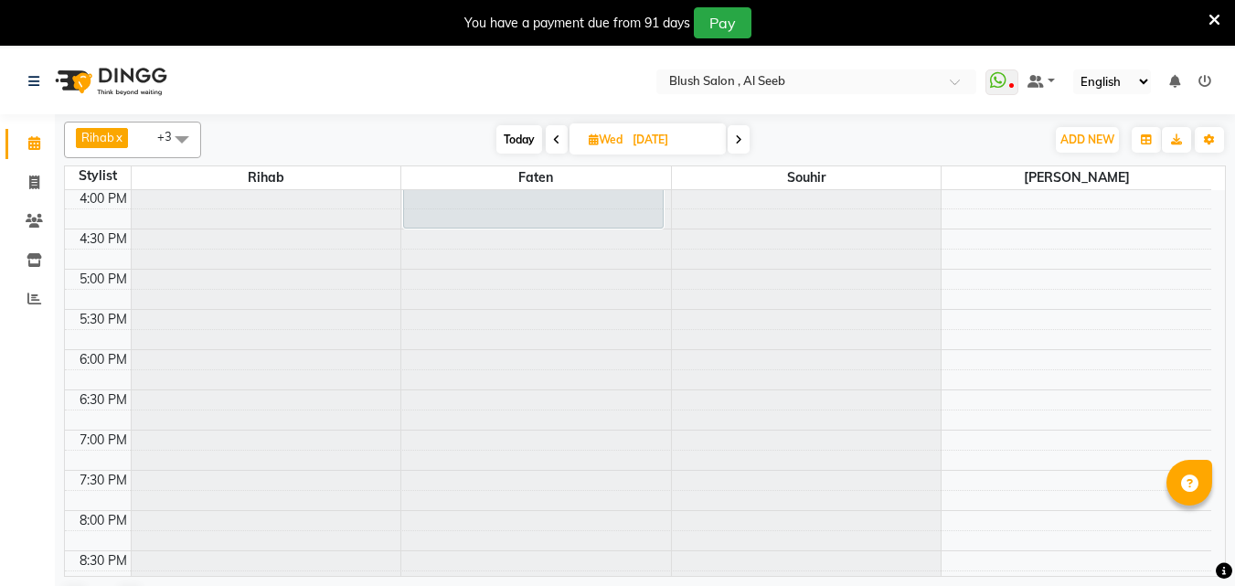
click at [741, 148] on span at bounding box center [738, 139] width 22 height 28
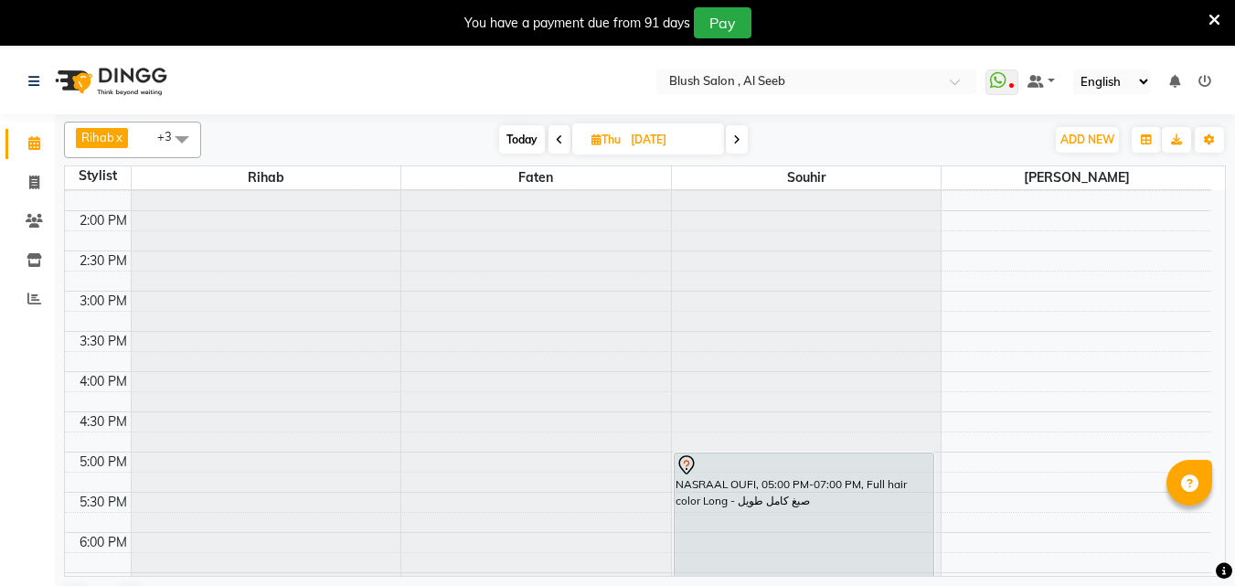
scroll to position [1196, 0]
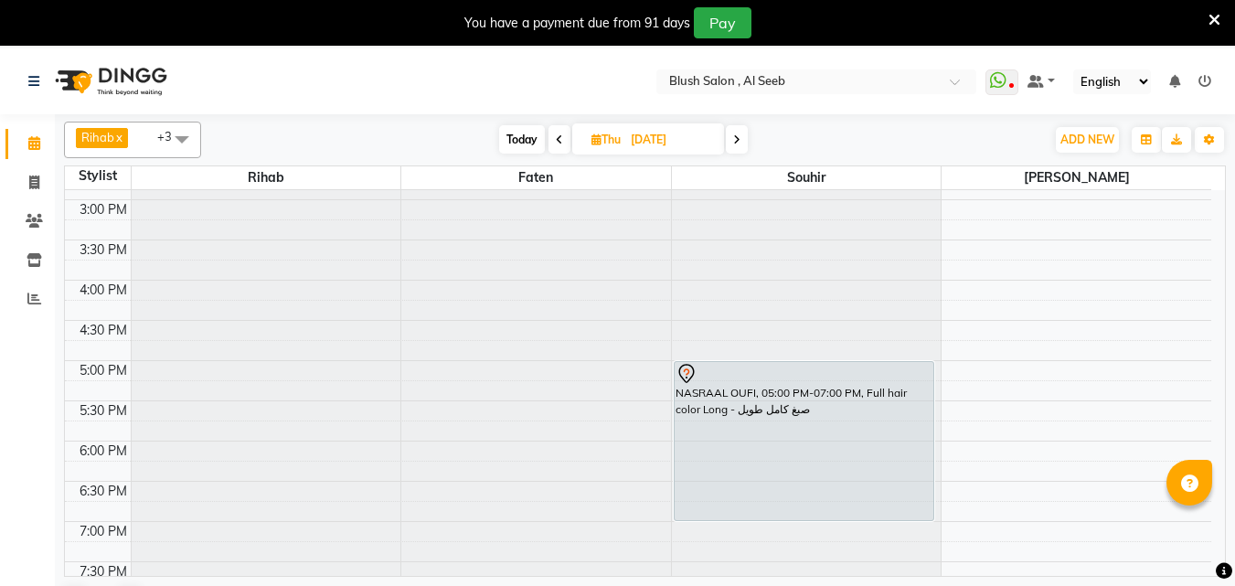
click at [734, 148] on span at bounding box center [737, 139] width 22 height 28
type input "[DATE]"
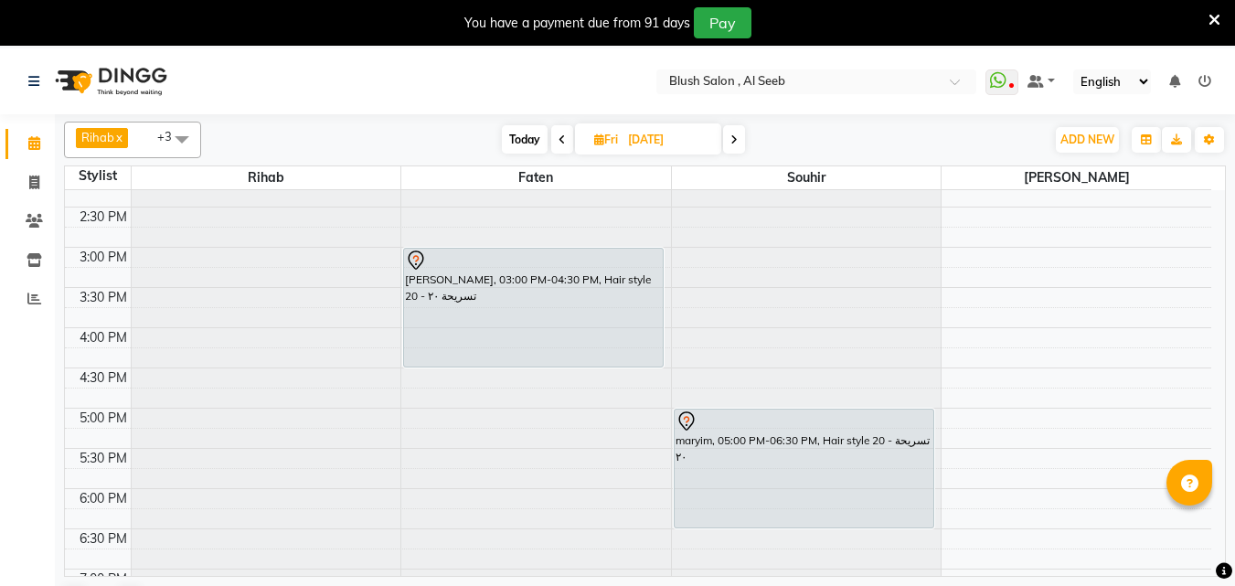
scroll to position [1105, 0]
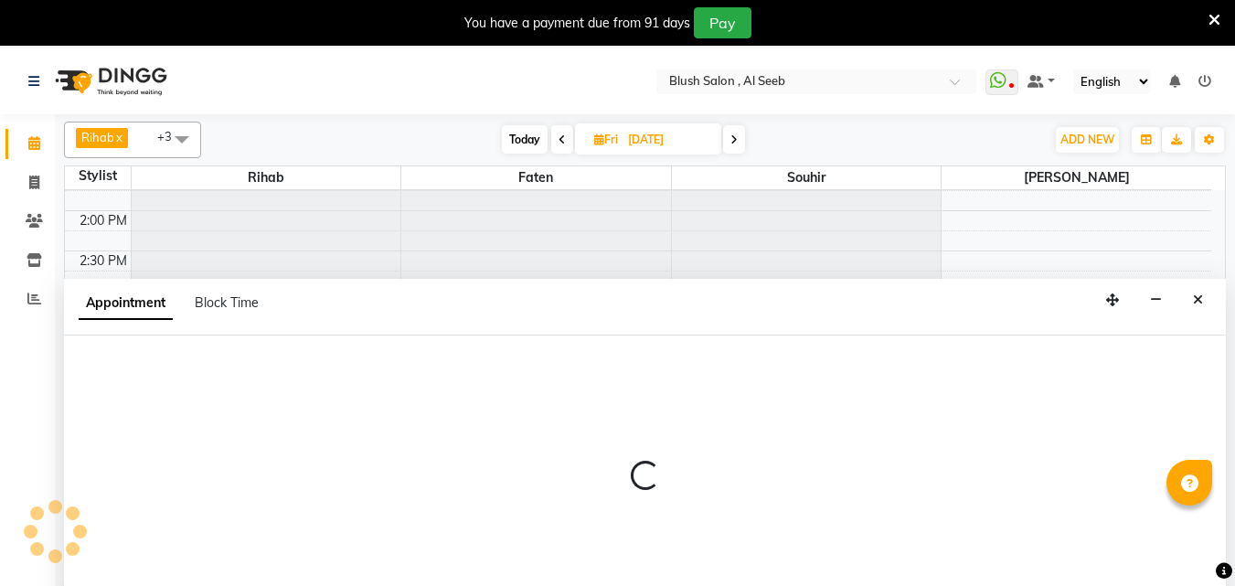
select select "38038"
select select "tentative"
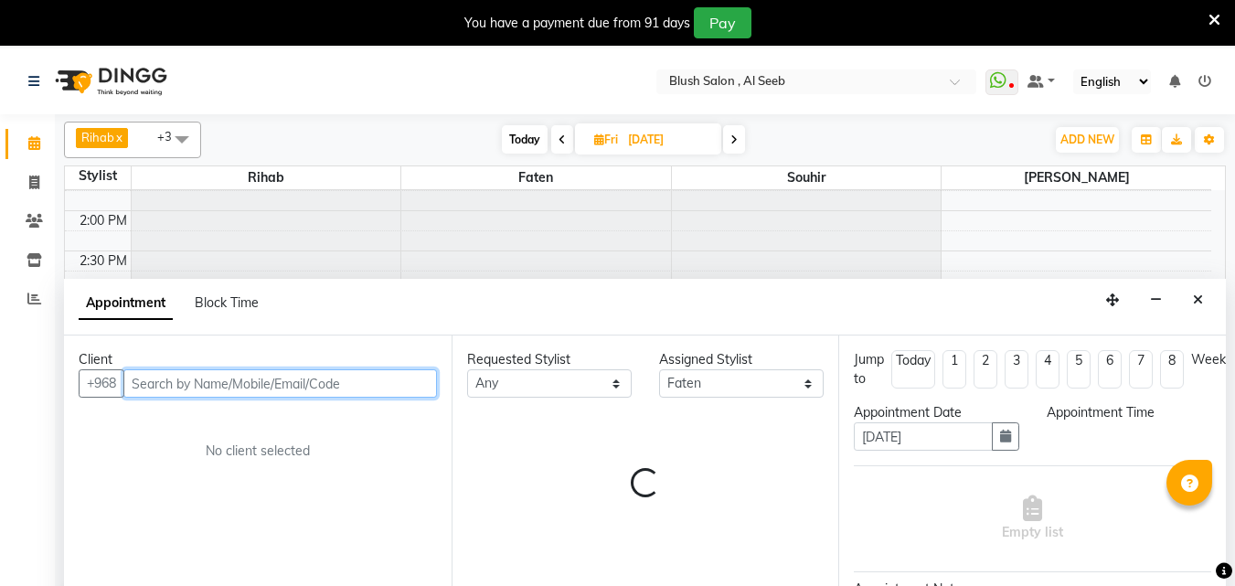
select select "990"
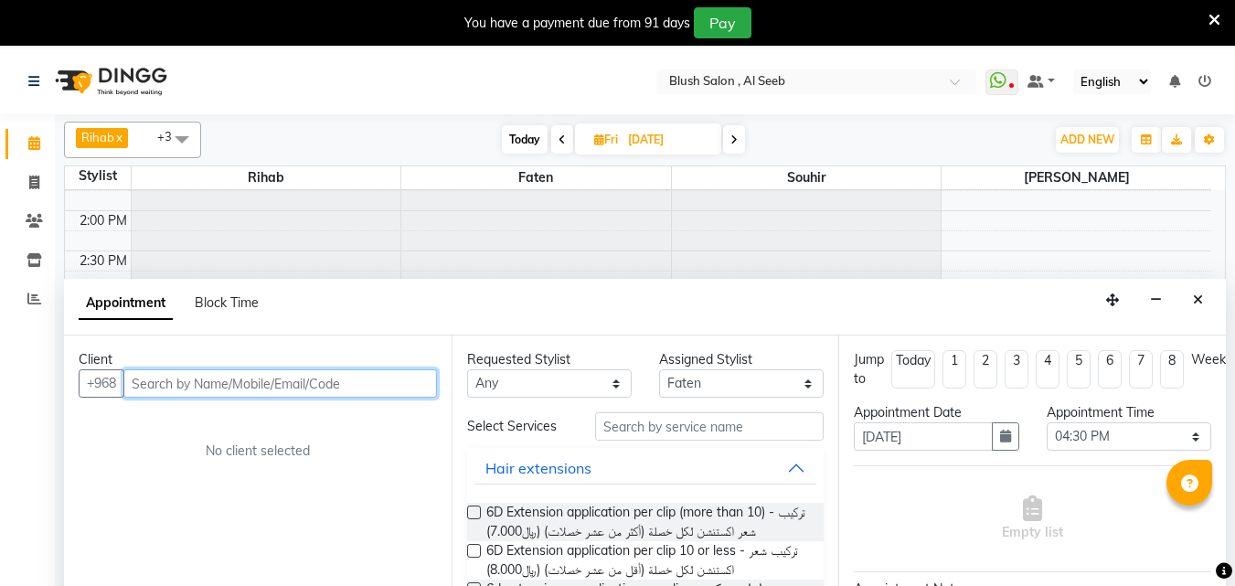
scroll to position [48, 0]
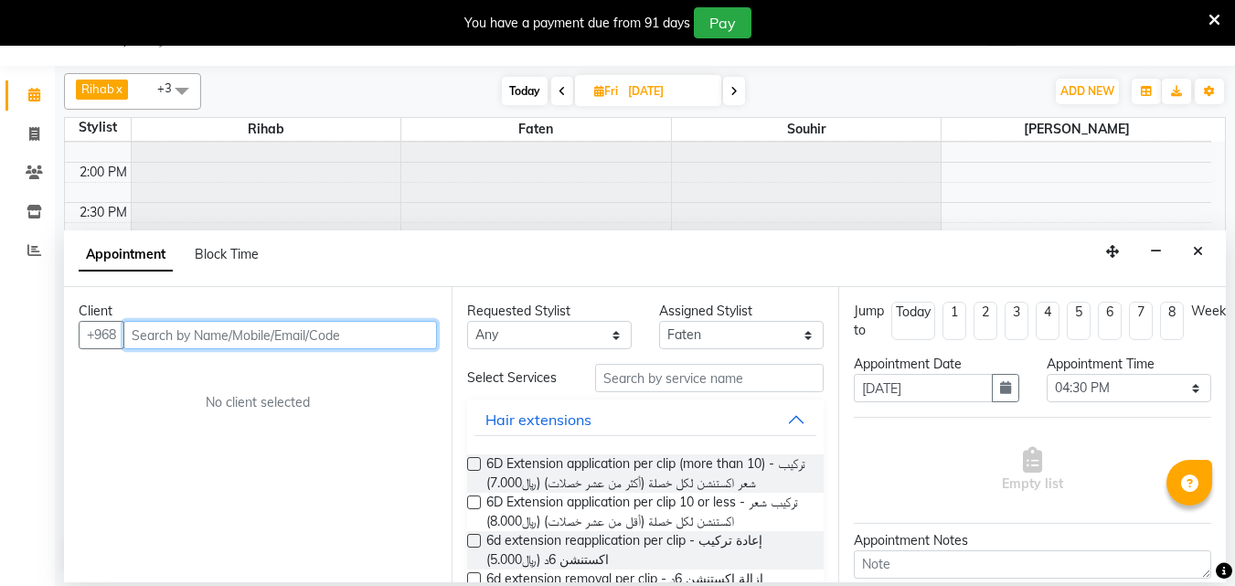
click at [233, 337] on input "text" at bounding box center [279, 335] width 313 height 28
click at [338, 343] on input "text" at bounding box center [279, 335] width 313 height 28
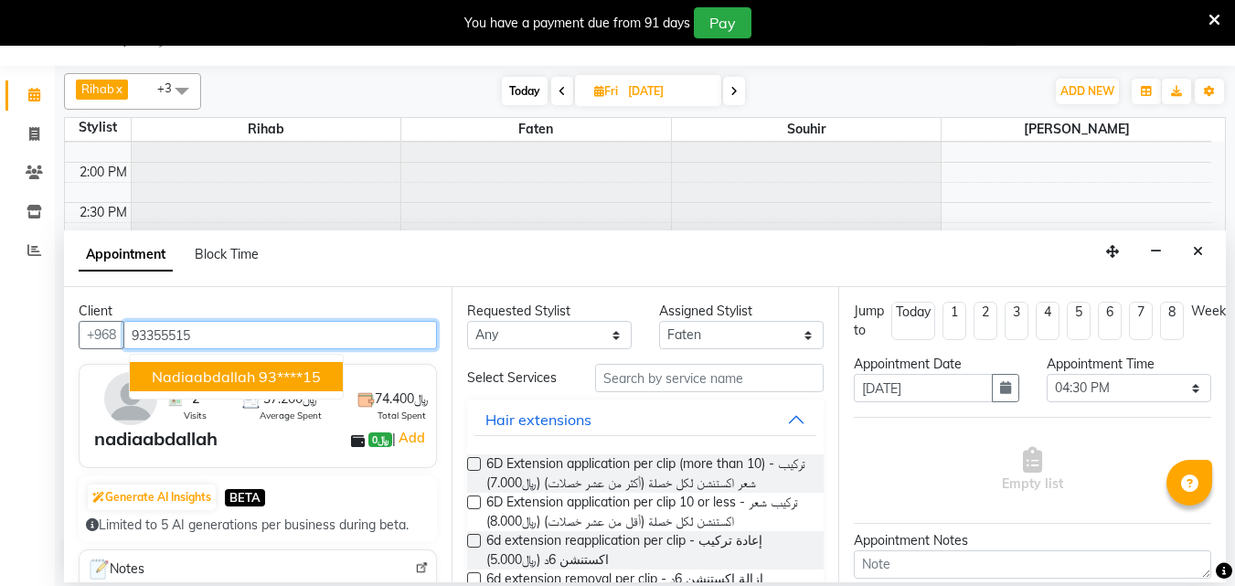
click at [300, 383] on ngb-highlight "93****15" at bounding box center [290, 376] width 62 height 18
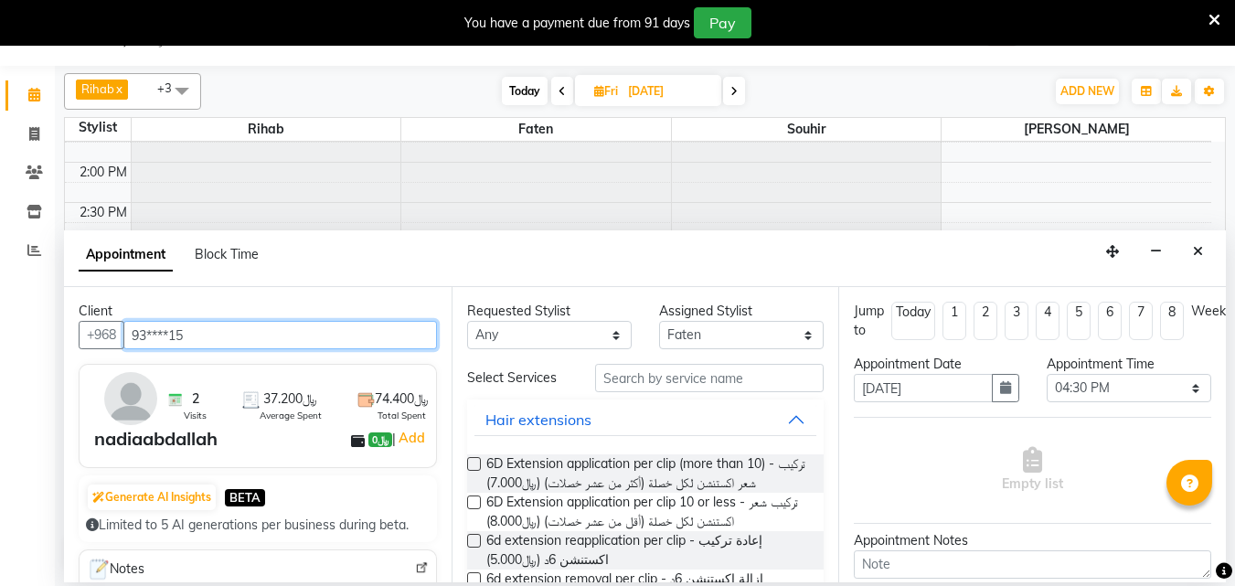
type input "93****15"
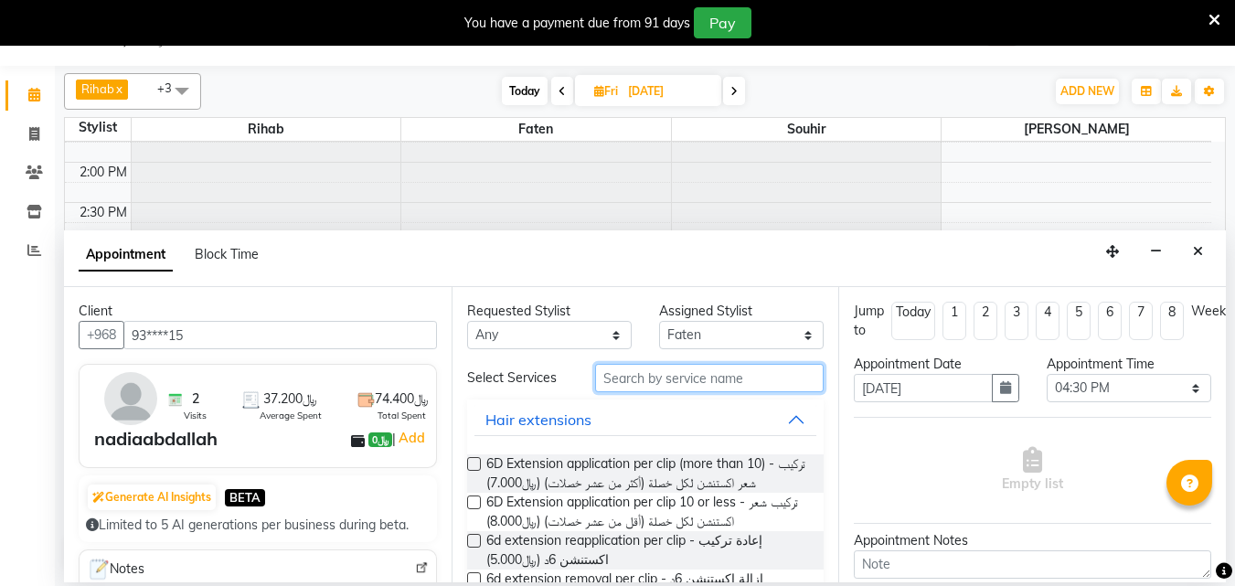
click at [681, 392] on input "text" at bounding box center [709, 378] width 228 height 28
drag, startPoint x: 727, startPoint y: 387, endPoint x: 716, endPoint y: 377, distance: 14.3
click at [726, 384] on input "text" at bounding box center [709, 378] width 228 height 28
click at [708, 392] on input "text" at bounding box center [709, 378] width 228 height 28
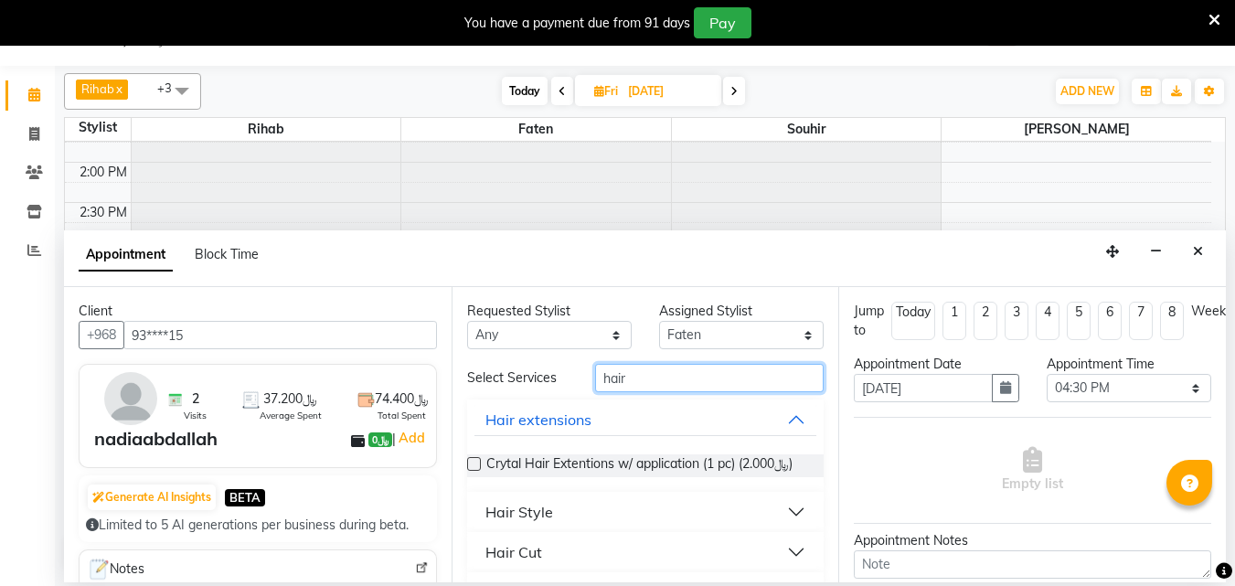
type input "hair"
click at [778, 528] on button "Hair Style" at bounding box center [645, 511] width 343 height 33
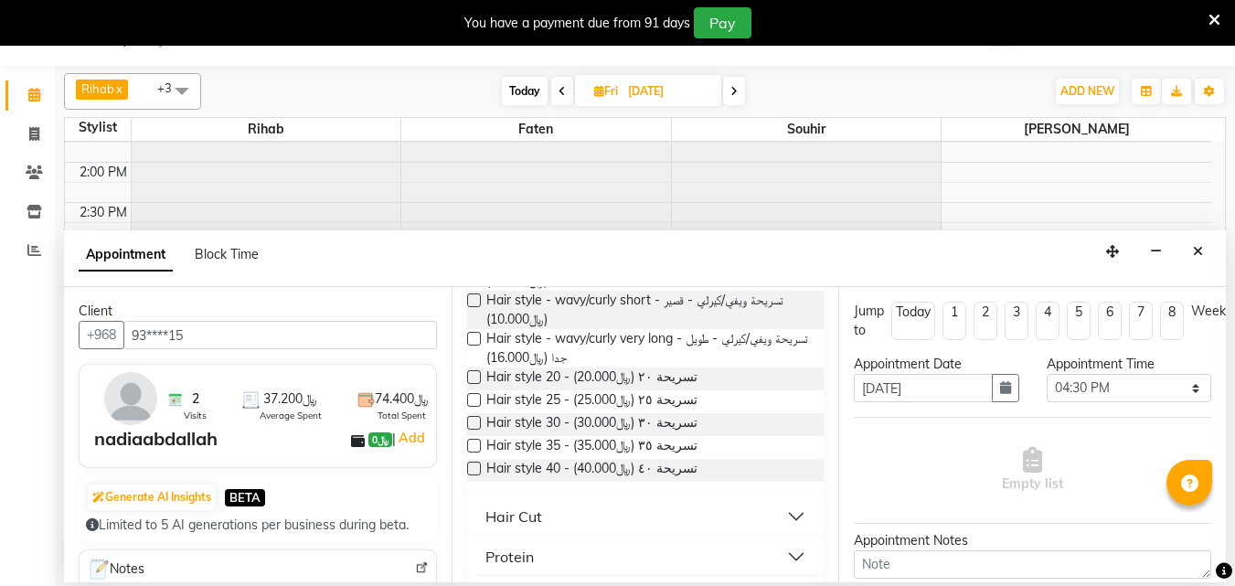
scroll to position [457, 0]
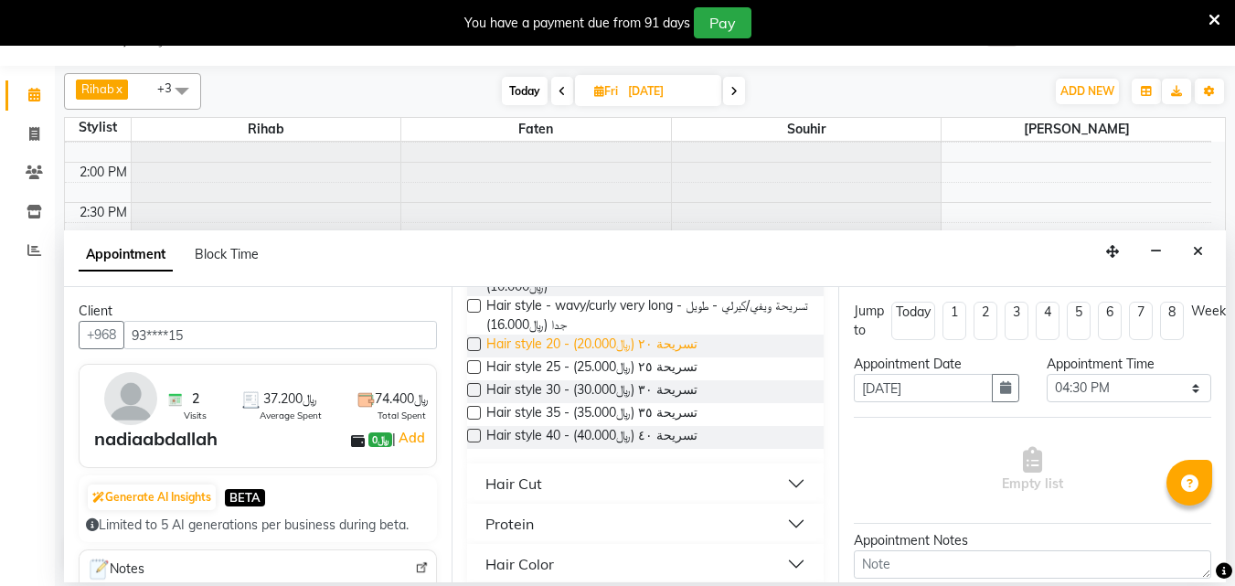
click at [561, 357] on span "Hair style 20 - تسريحة ٢٠ (﷼20.000)" at bounding box center [591, 345] width 211 height 23
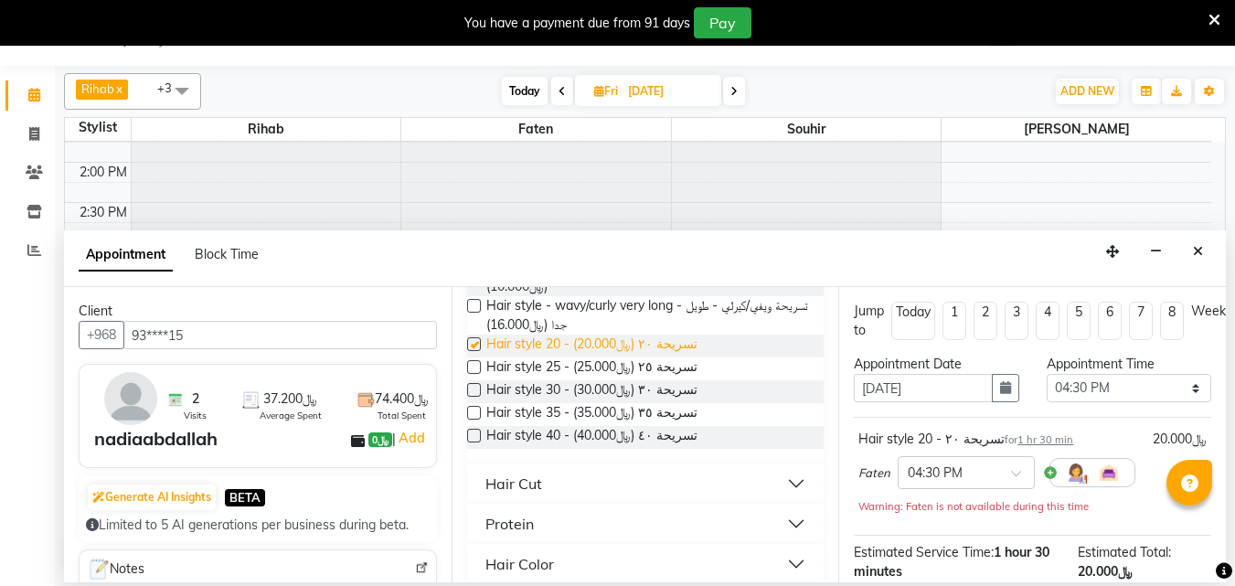
checkbox input "false"
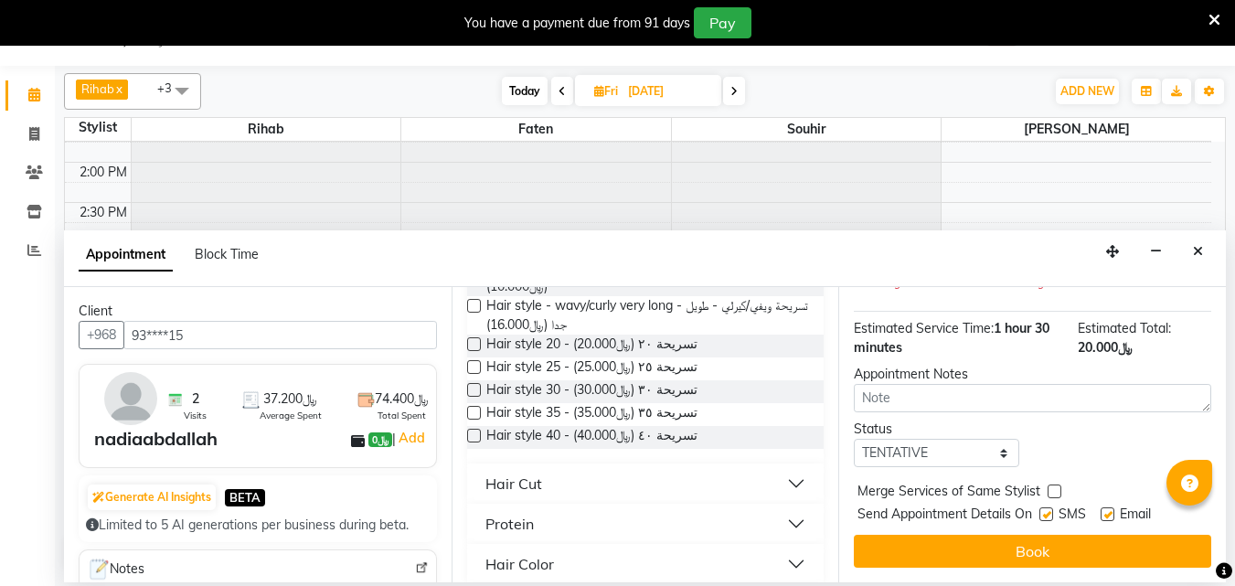
scroll to position [257, 0]
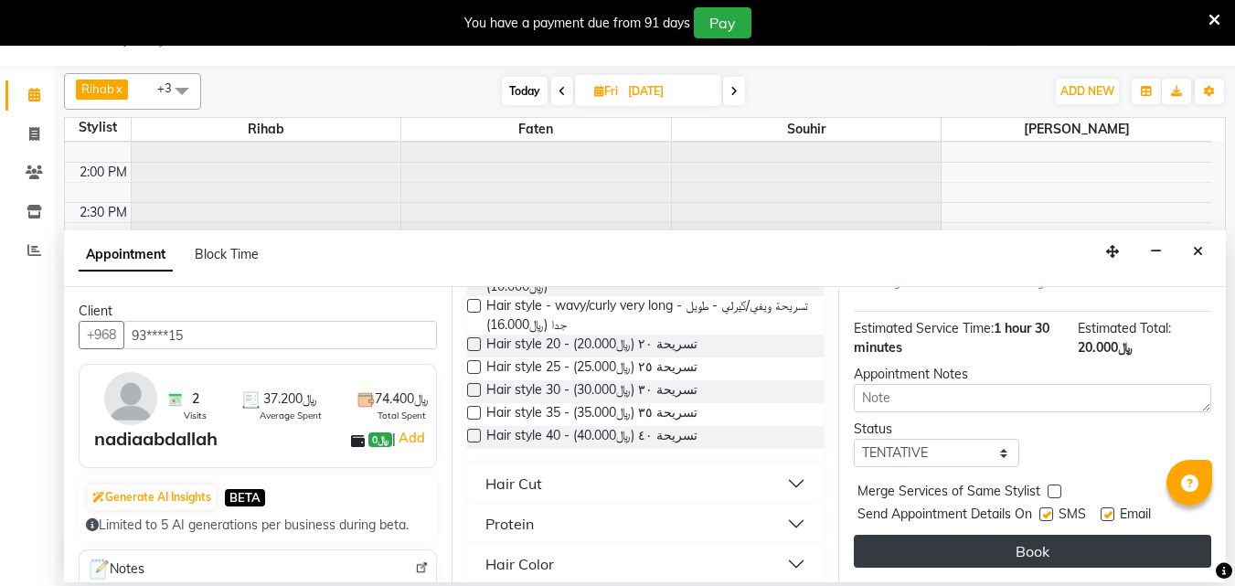
click at [993, 536] on button "Book" at bounding box center [1032, 551] width 357 height 33
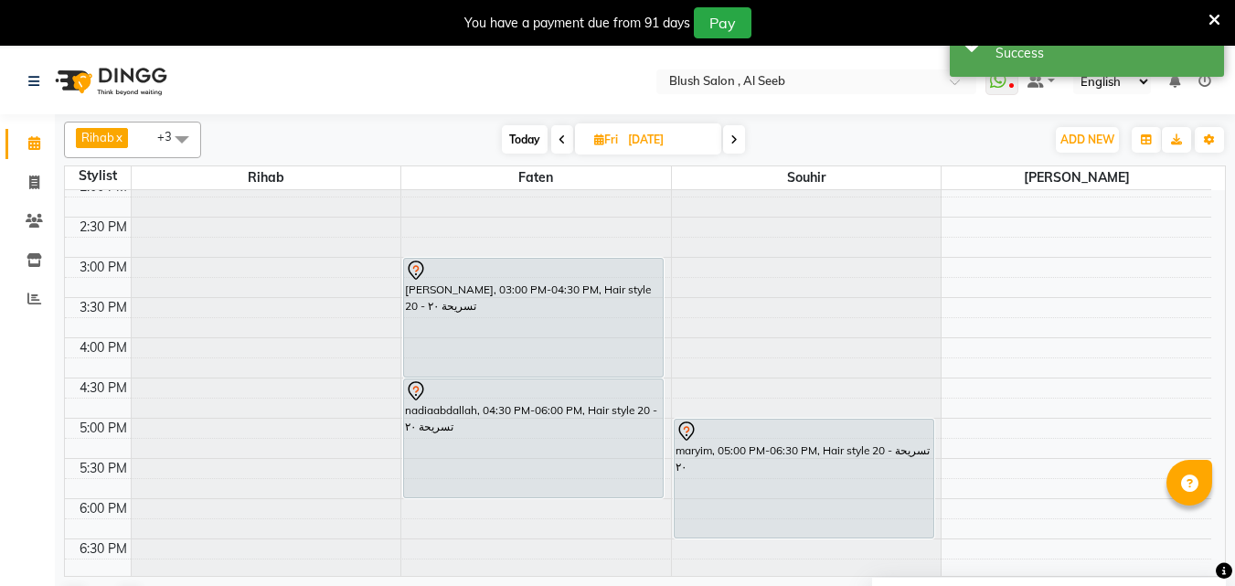
scroll to position [1196, 0]
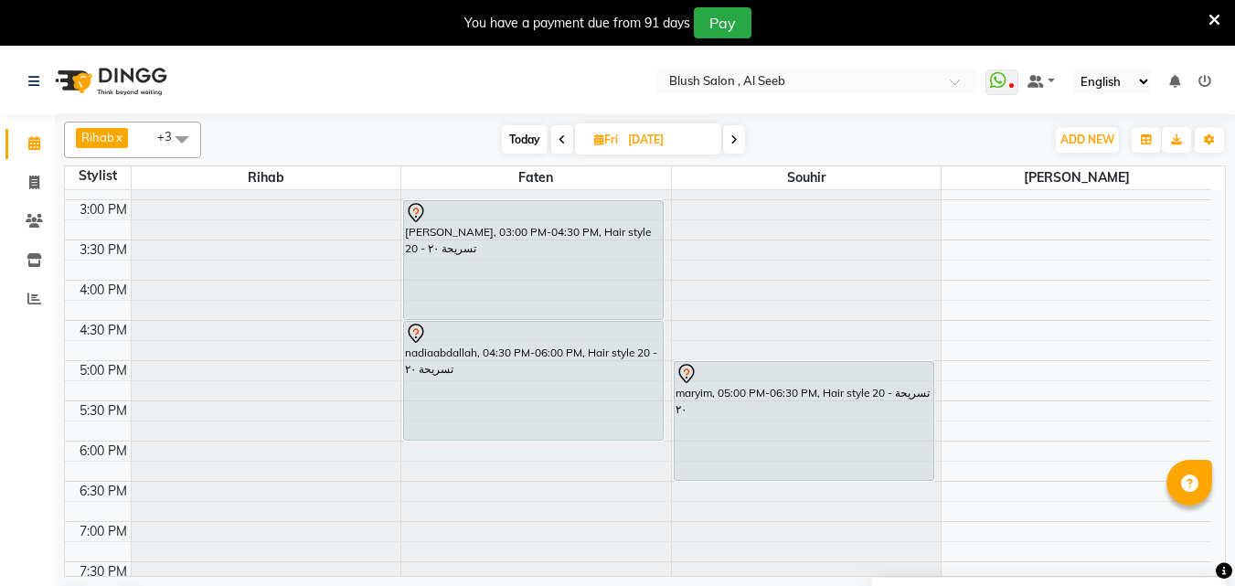
click at [528, 143] on span "Today" at bounding box center [525, 139] width 46 height 28
type input "02-09-2025"
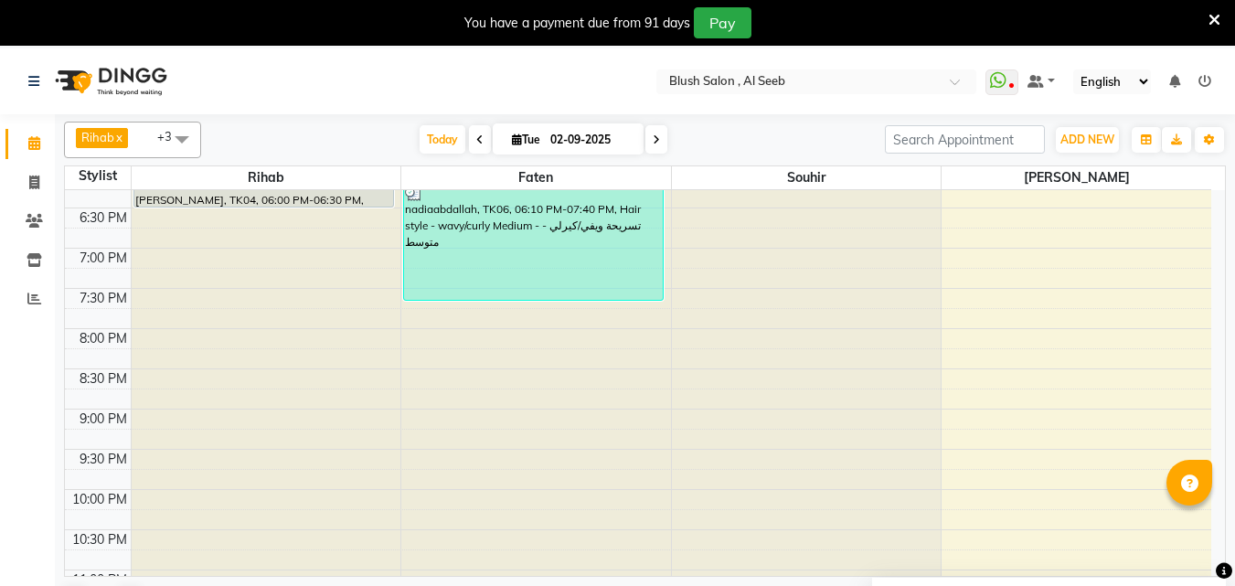
scroll to position [1470, 0]
click at [583, 256] on div "nadiaabdallah, TK06, 06:10 PM-07:40 PM, Hair style - wavy/curly Medium - تسريحة…" at bounding box center [533, 240] width 259 height 118
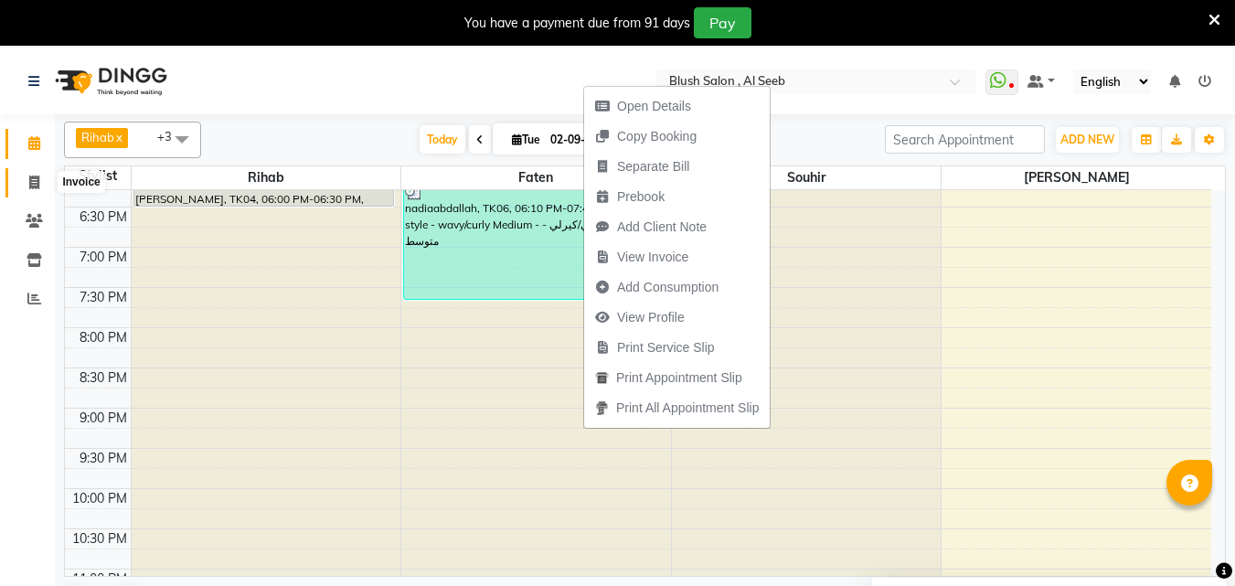
click at [33, 180] on icon at bounding box center [34, 182] width 10 height 14
select select "service"
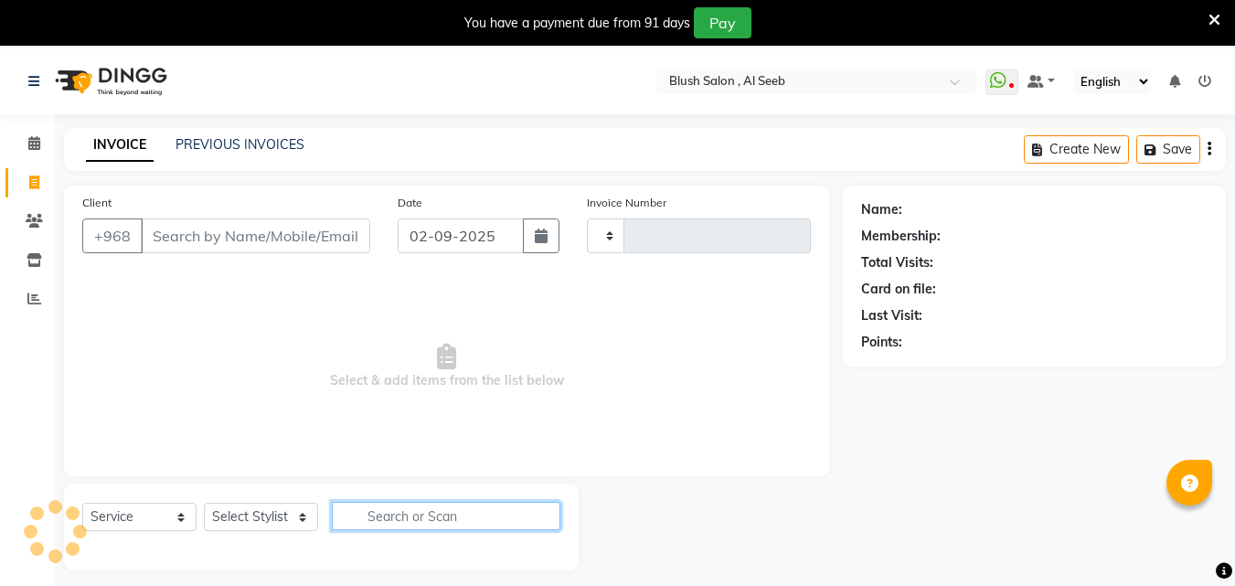
drag, startPoint x: 501, startPoint y: 520, endPoint x: 510, endPoint y: 518, distance: 9.3
click at [511, 518] on input "text" at bounding box center [446, 516] width 228 height 28
type input "ha"
type input "0808"
type input "hai"
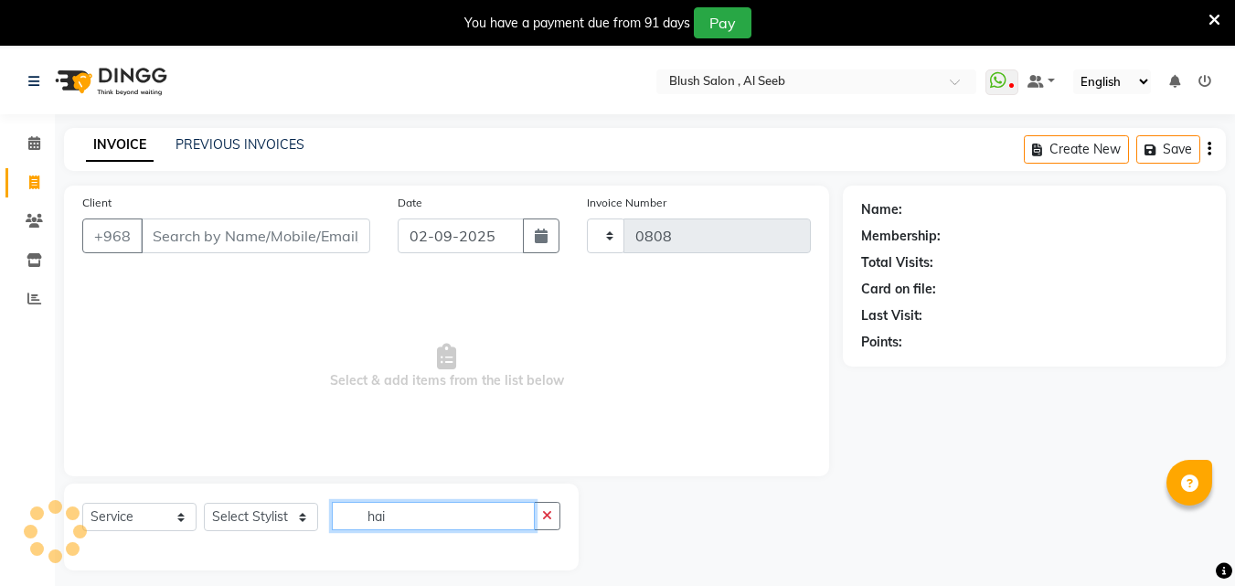
select select "5589"
type input "hair"
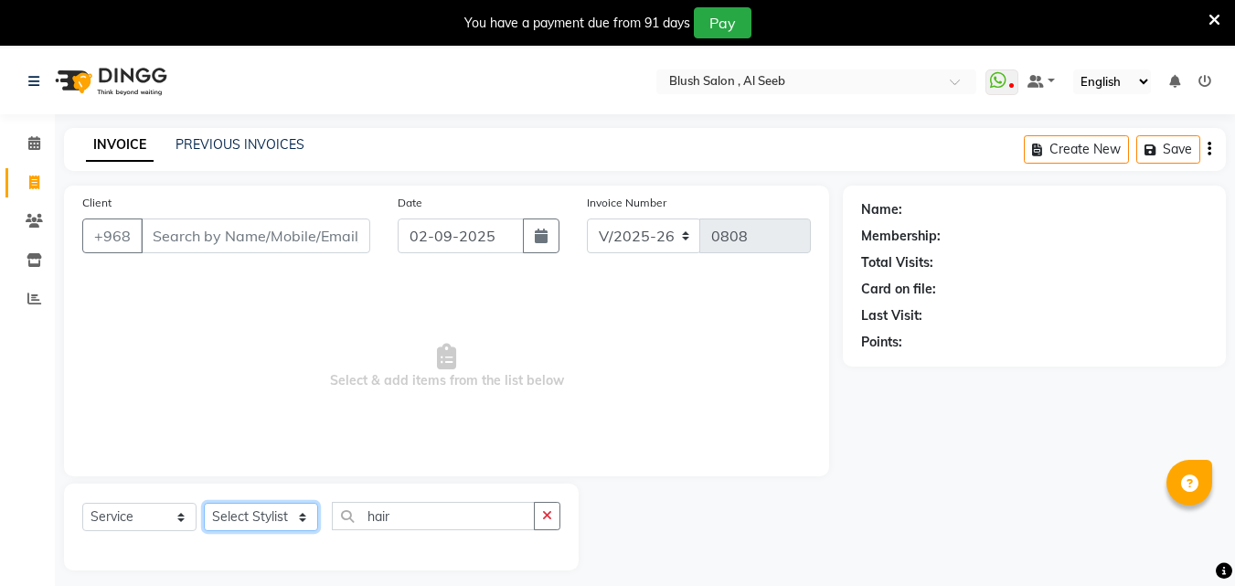
click at [305, 531] on select "Select Stylist Arwa Faten [PERSON_NAME] [PERSON_NAME] [PERSON_NAME] Souhir" at bounding box center [261, 517] width 114 height 28
select select "38038"
click at [205, 514] on select "Select Stylist Arwa Faten [PERSON_NAME] [PERSON_NAME] [PERSON_NAME] Souhir" at bounding box center [261, 517] width 114 height 28
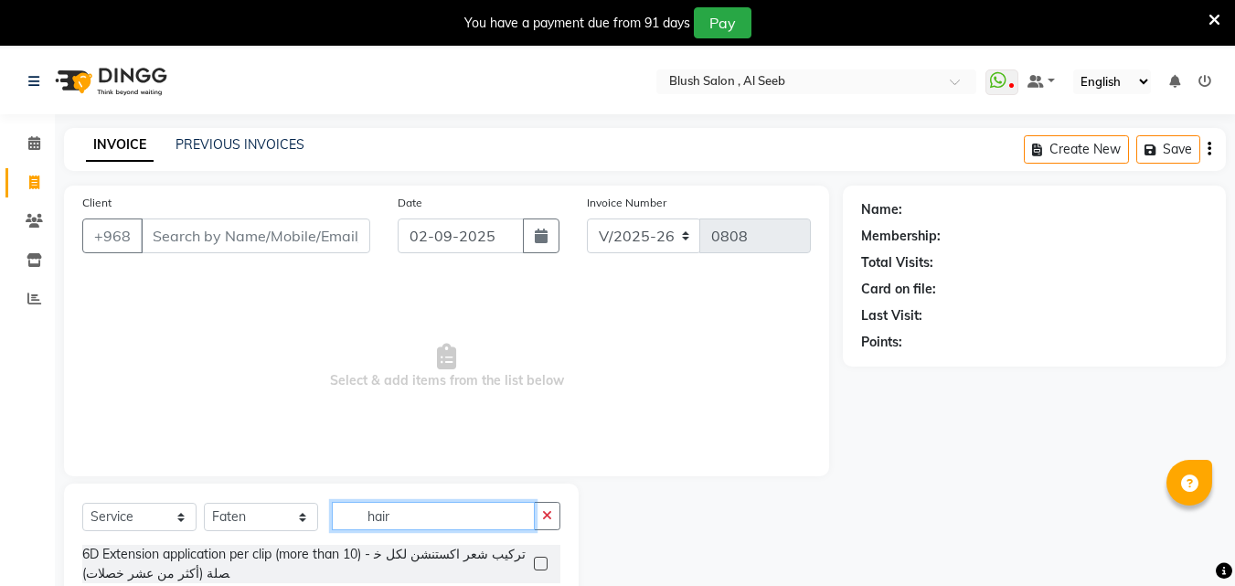
click at [451, 527] on input "hair" at bounding box center [433, 516] width 203 height 28
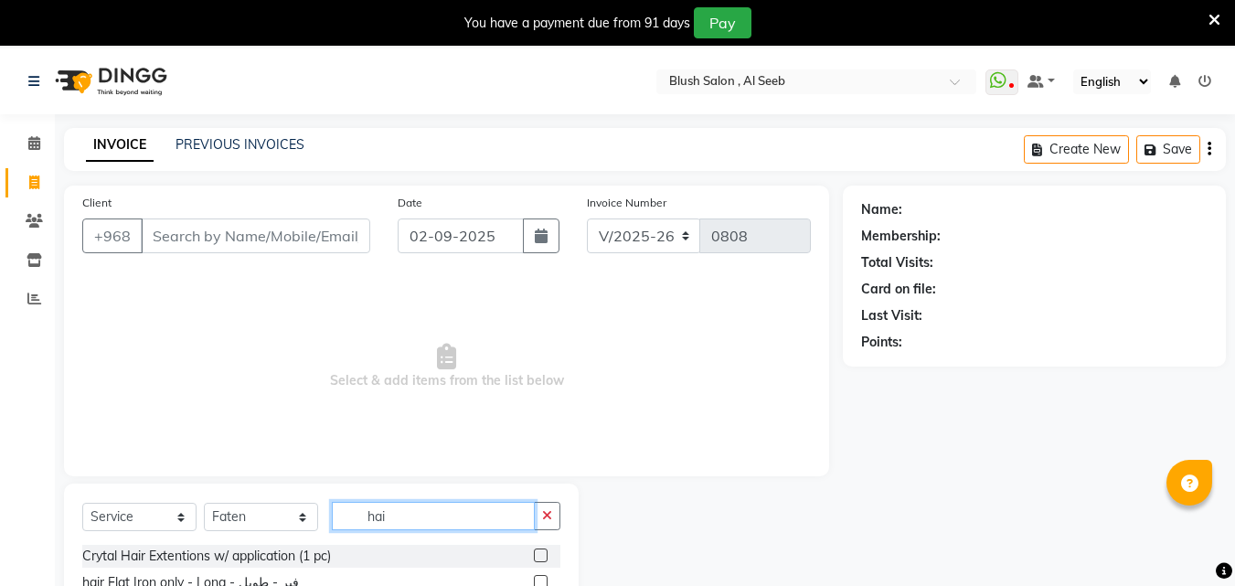
type input "hair"
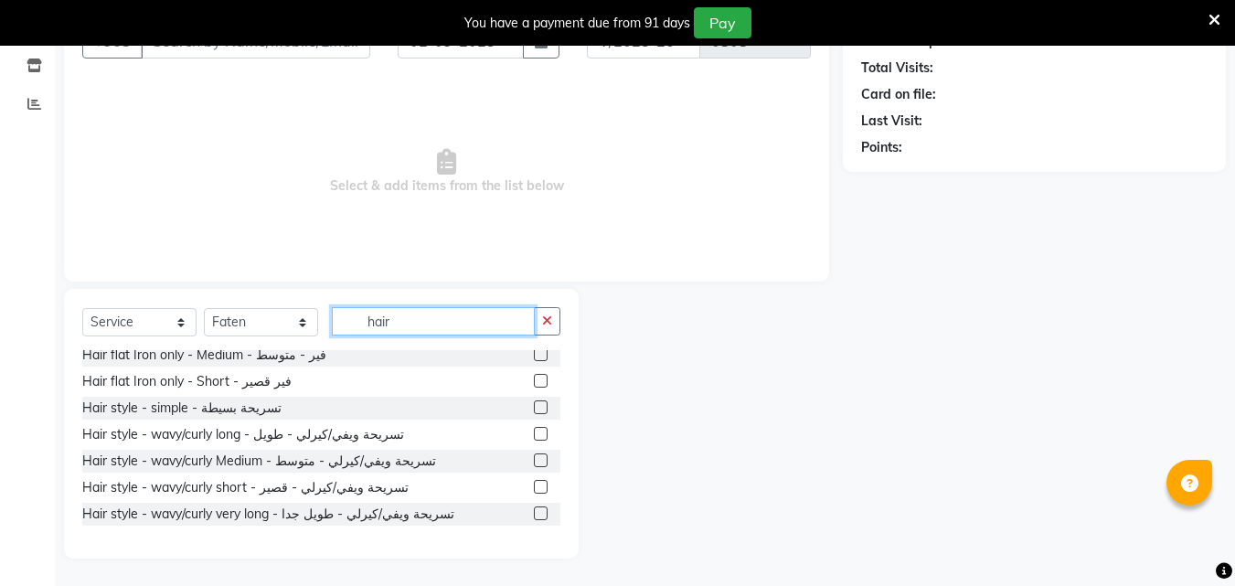
scroll to position [91, 0]
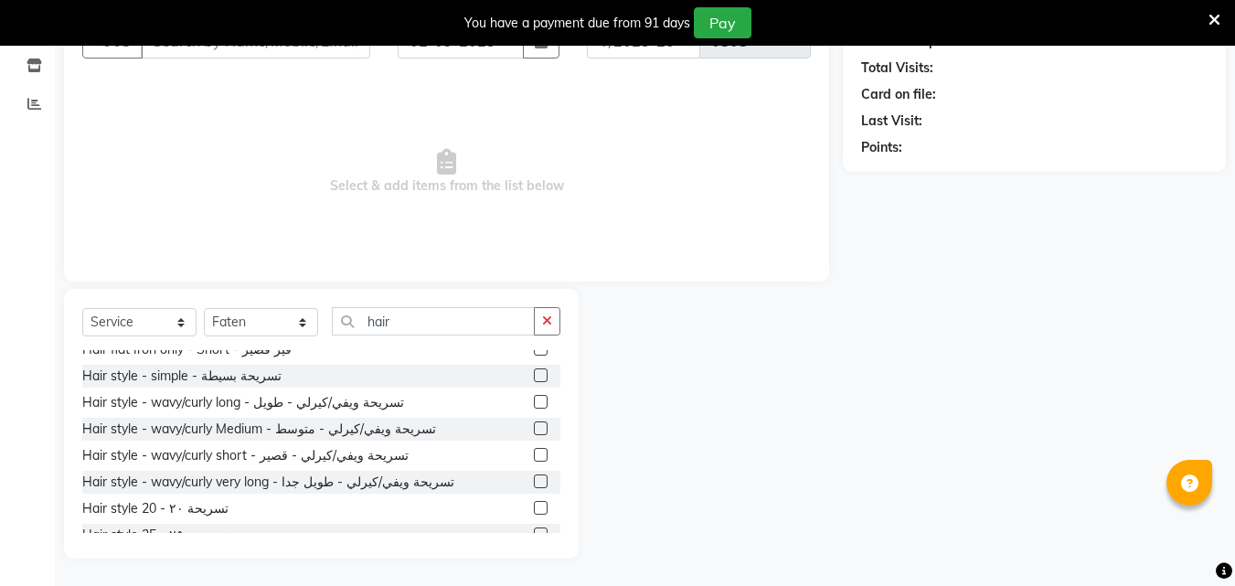
click at [534, 430] on label at bounding box center [541, 428] width 14 height 14
click at [534, 430] on input "checkbox" at bounding box center [540, 429] width 12 height 12
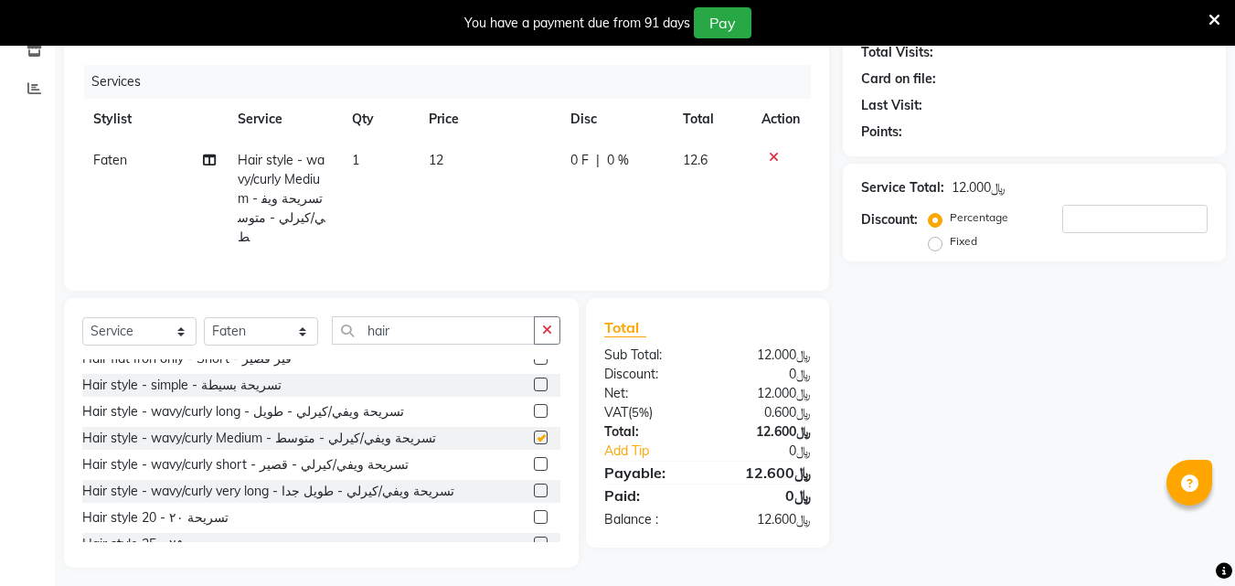
checkbox input "false"
click at [769, 164] on icon at bounding box center [774, 157] width 10 height 13
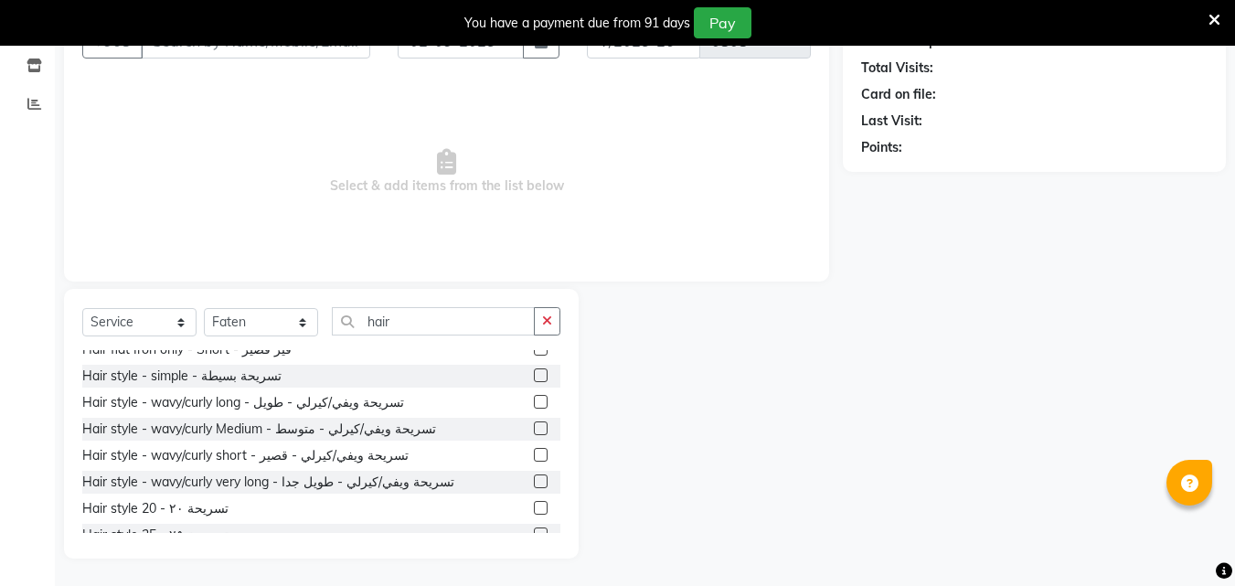
scroll to position [0, 0]
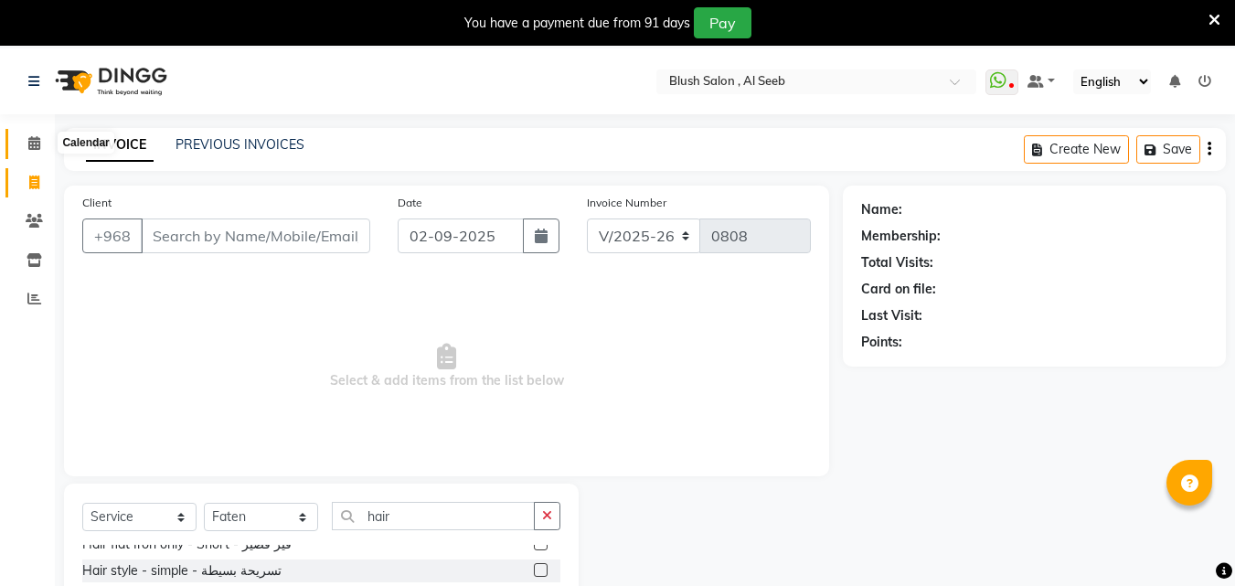
click at [26, 146] on span at bounding box center [34, 143] width 32 height 21
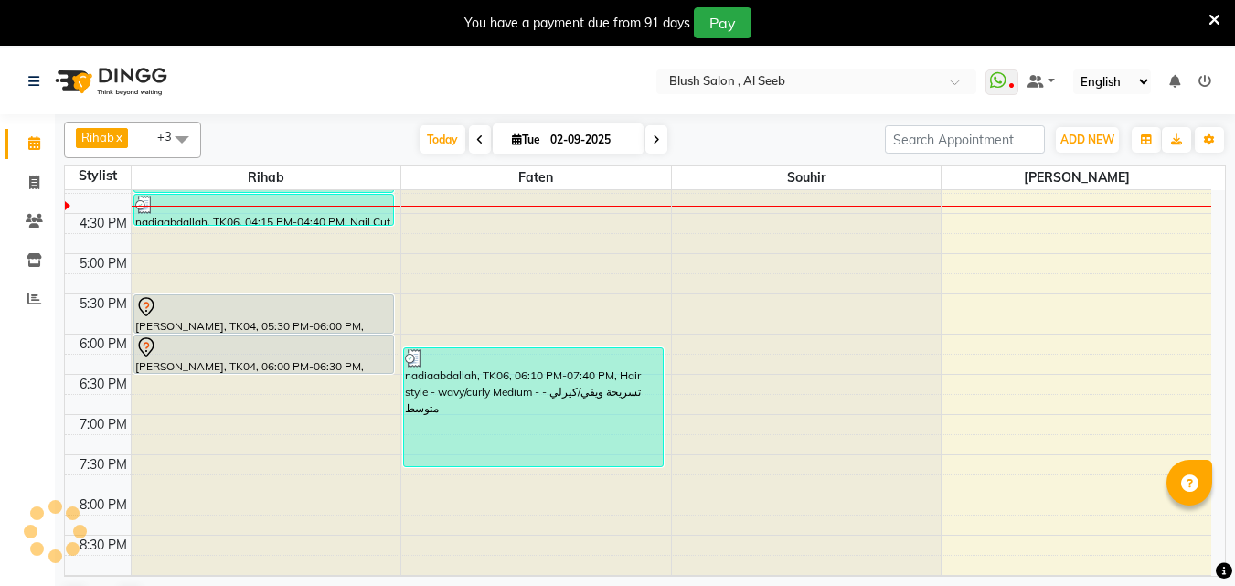
scroll to position [1306, 0]
